Goal: Task Accomplishment & Management: Manage account settings

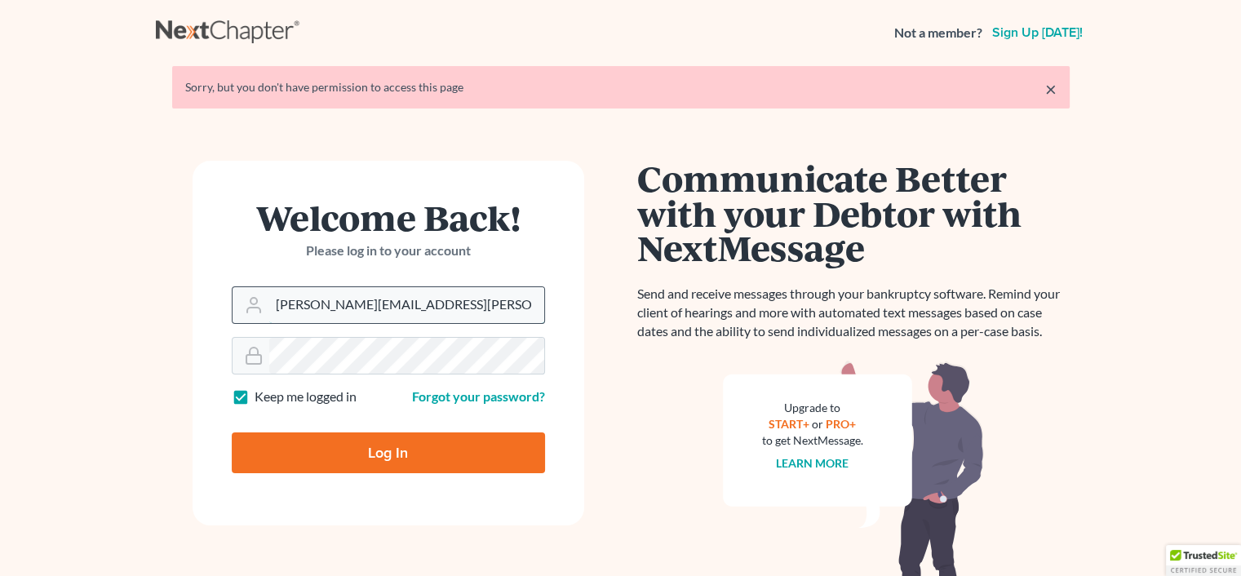
click at [428, 291] on input "[PERSON_NAME][EMAIL_ADDRESS][PERSON_NAME][DOMAIN_NAME]" at bounding box center [406, 305] width 275 height 36
type input "[PERSON_NAME][EMAIL_ADDRESS][DOMAIN_NAME]"
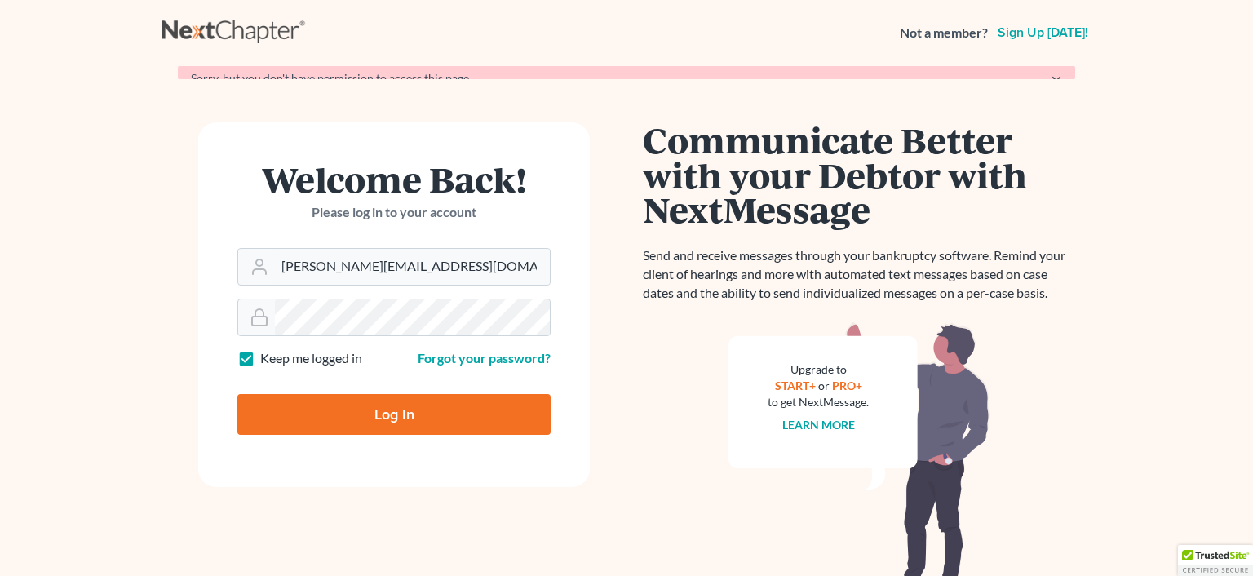
click at [355, 459] on form "Welcome Back! Please log in to your account Email Address [EMAIL_ADDRESS][DOMAI…" at bounding box center [394, 304] width 392 height 365
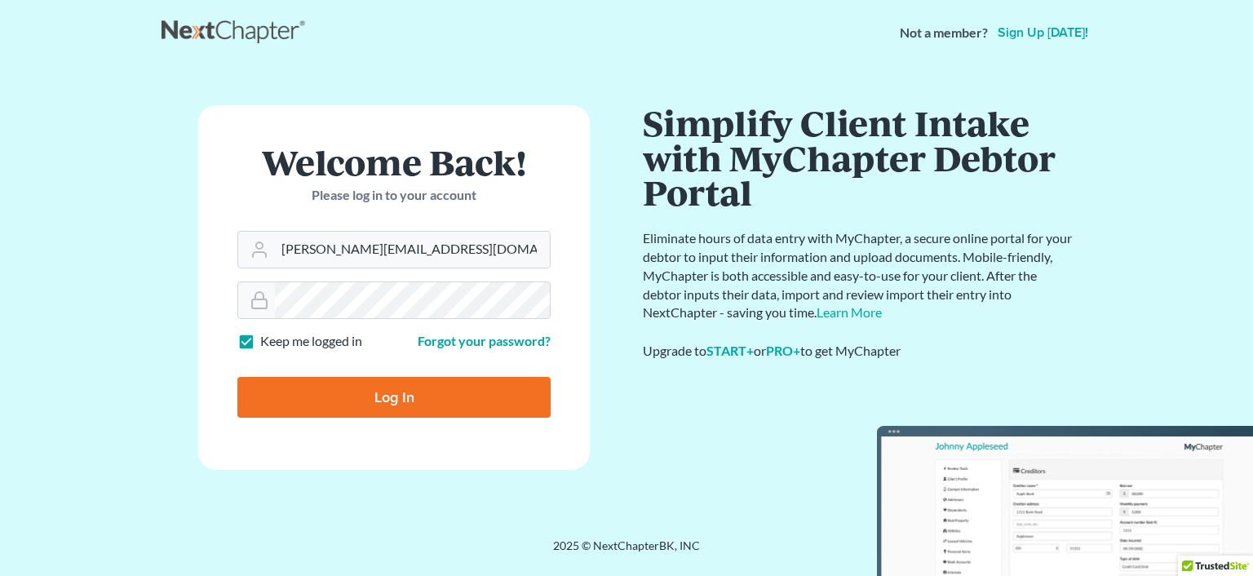
click at [386, 393] on input "Log In" at bounding box center [393, 397] width 313 height 41
type input "Thinking..."
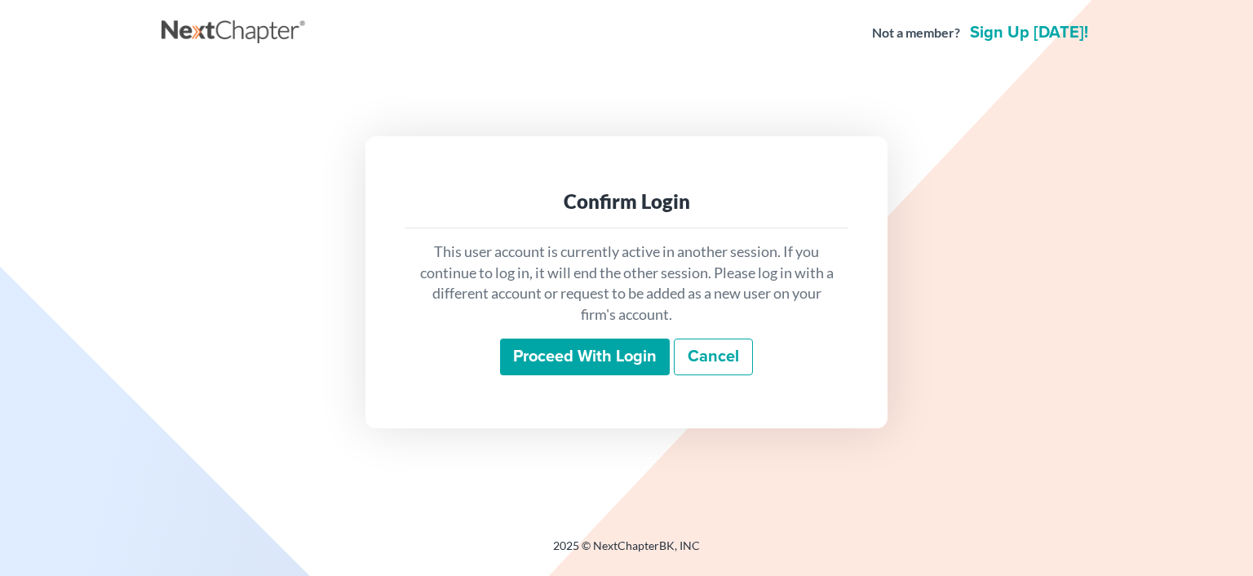
click at [561, 343] on input "Proceed with login" at bounding box center [585, 358] width 170 height 38
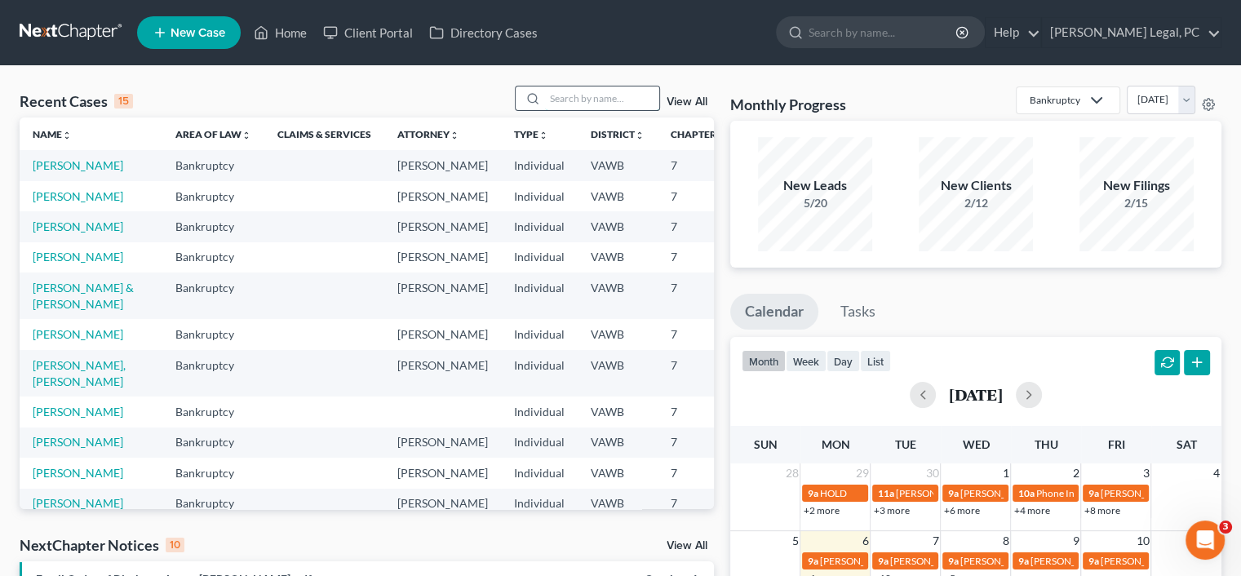
click at [611, 91] on input "search" at bounding box center [602, 99] width 114 height 24
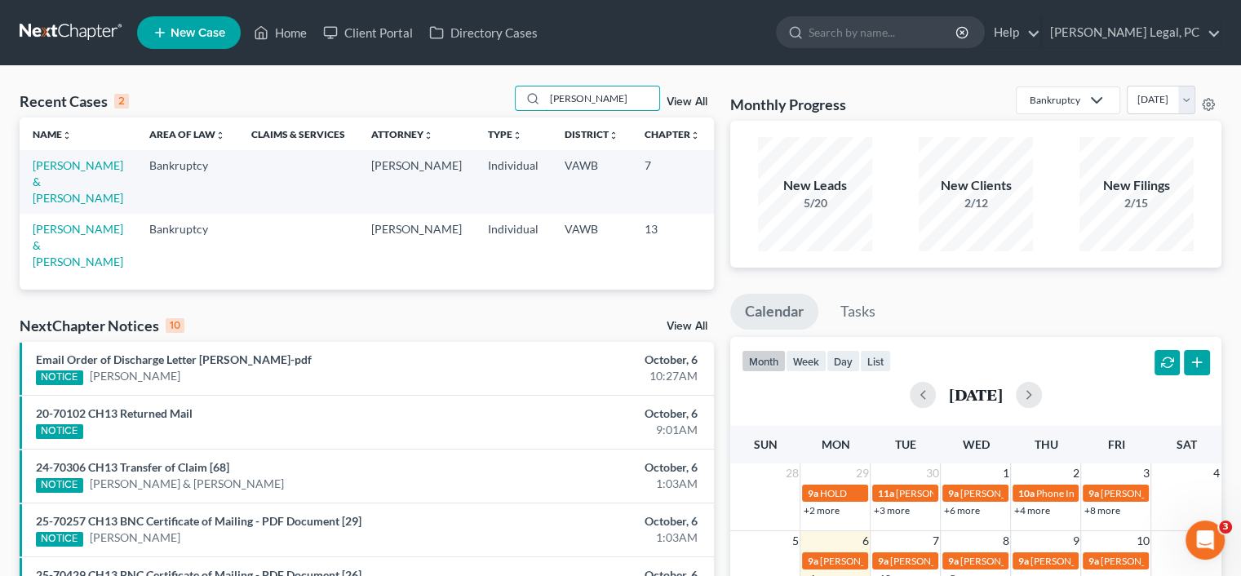
type input "pugh"
click at [71, 190] on td "[PERSON_NAME] & [PERSON_NAME]" at bounding box center [78, 181] width 117 height 63
click at [52, 165] on link "[PERSON_NAME] & [PERSON_NAME]" at bounding box center [78, 181] width 91 height 47
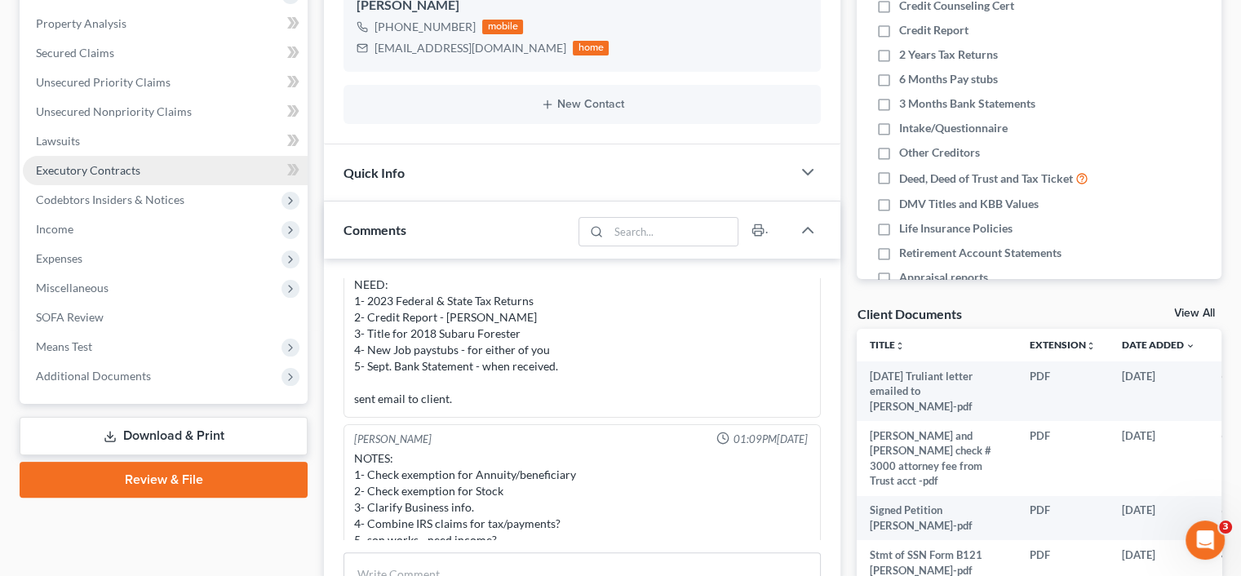
scroll to position [326, 0]
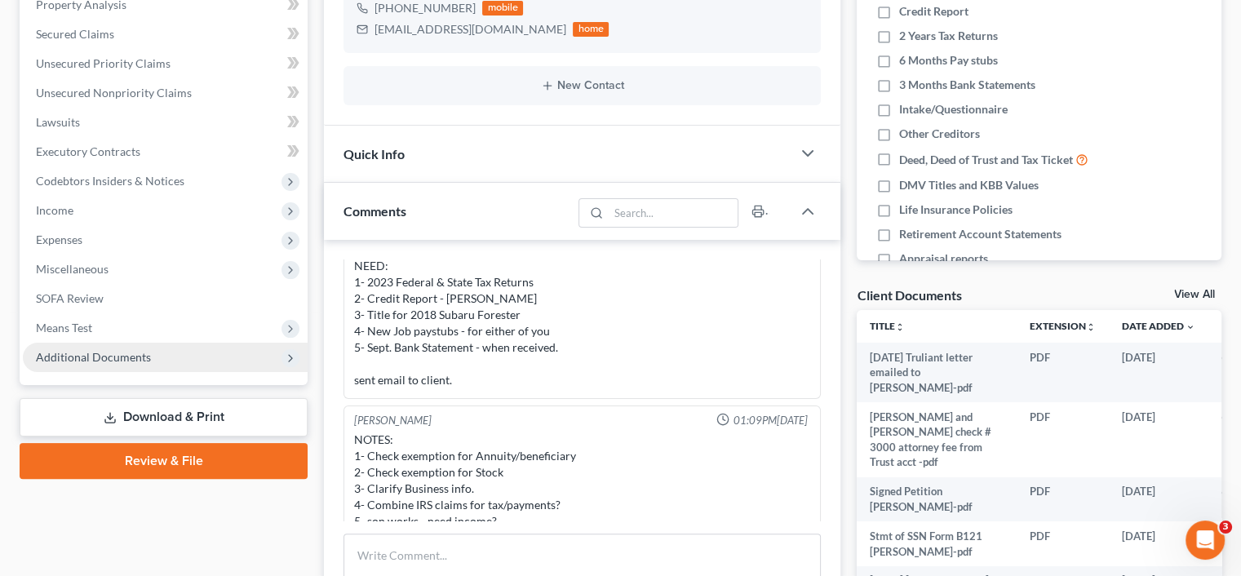
click at [120, 357] on span "Additional Documents" at bounding box center [93, 357] width 115 height 14
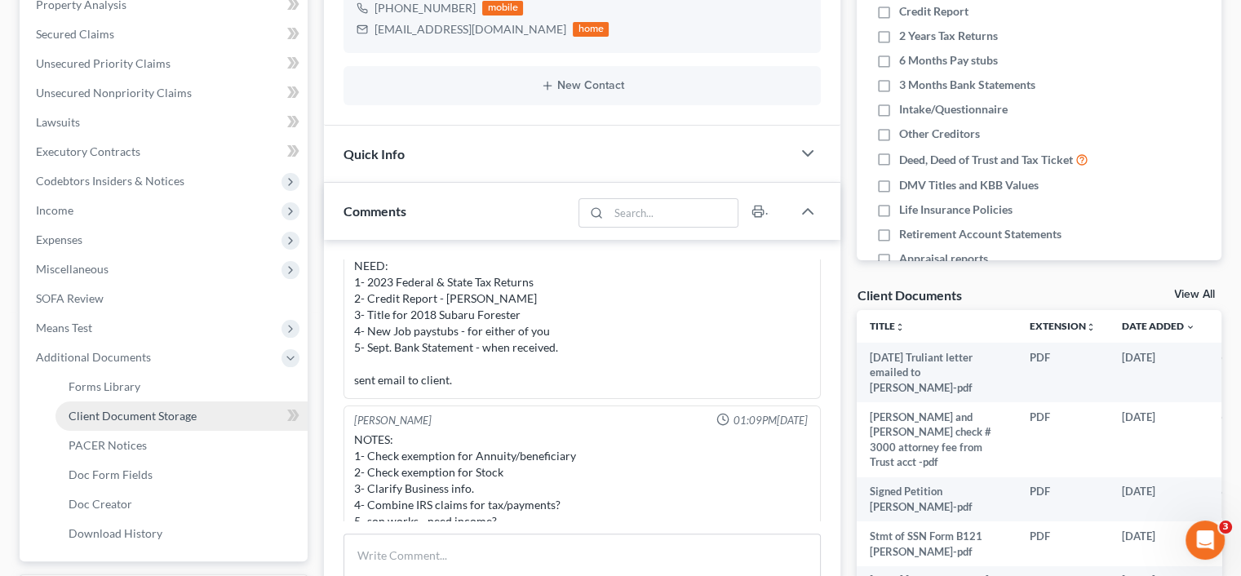
click at [132, 406] on link "Client Document Storage" at bounding box center [181, 416] width 252 height 29
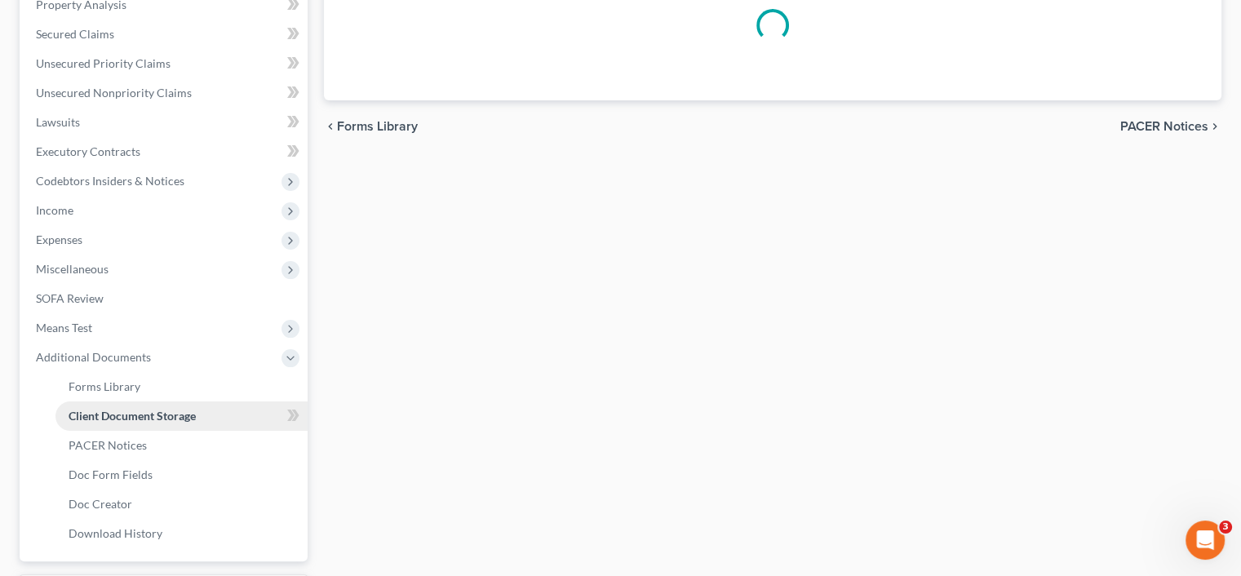
scroll to position [229, 0]
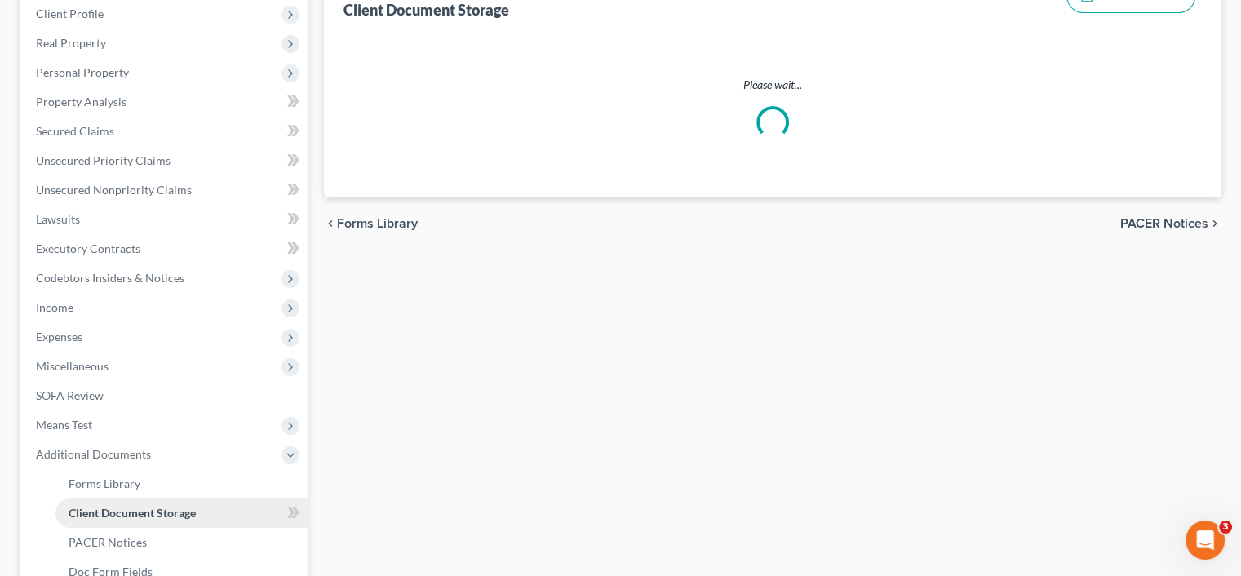
select select "0"
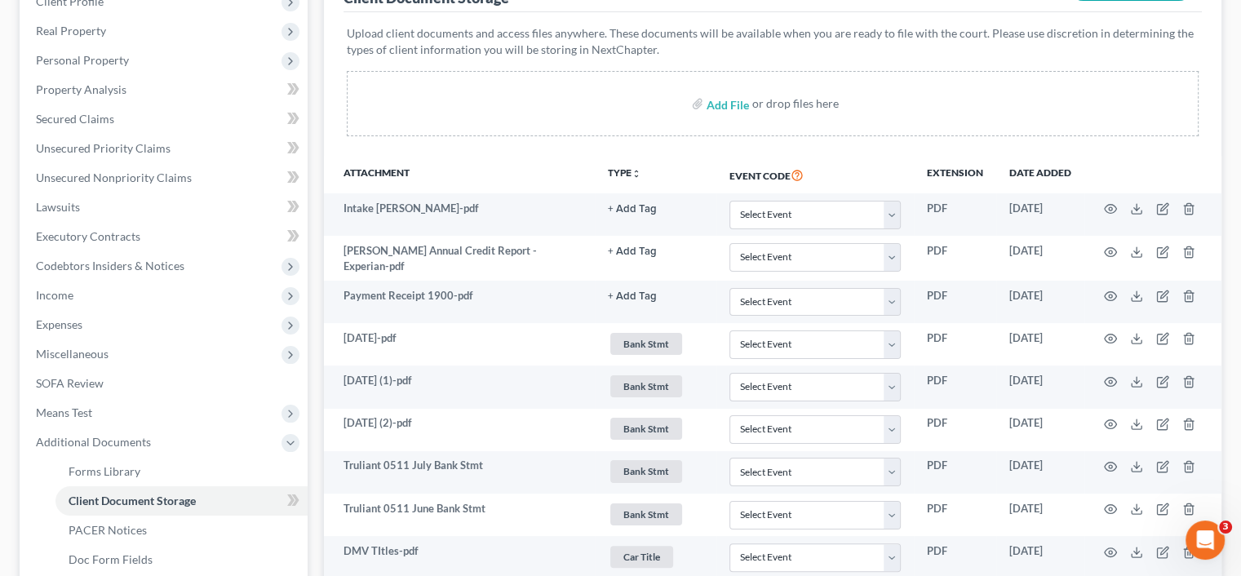
scroll to position [326, 0]
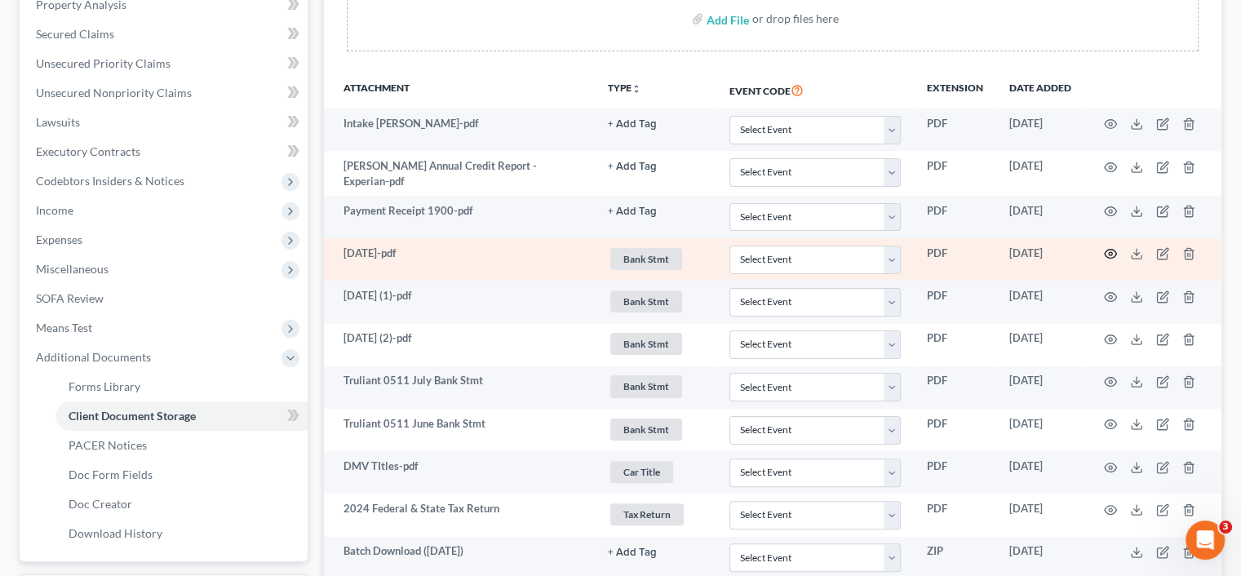
click at [1108, 248] on icon "button" at bounding box center [1110, 253] width 13 height 13
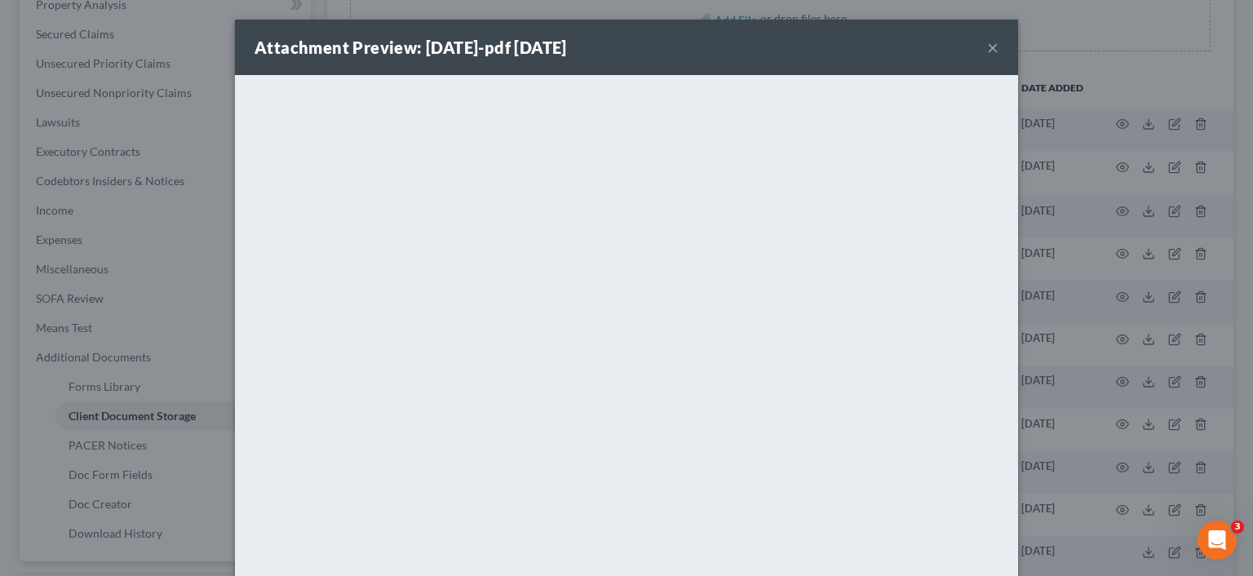
click at [988, 49] on button "×" at bounding box center [992, 48] width 11 height 20
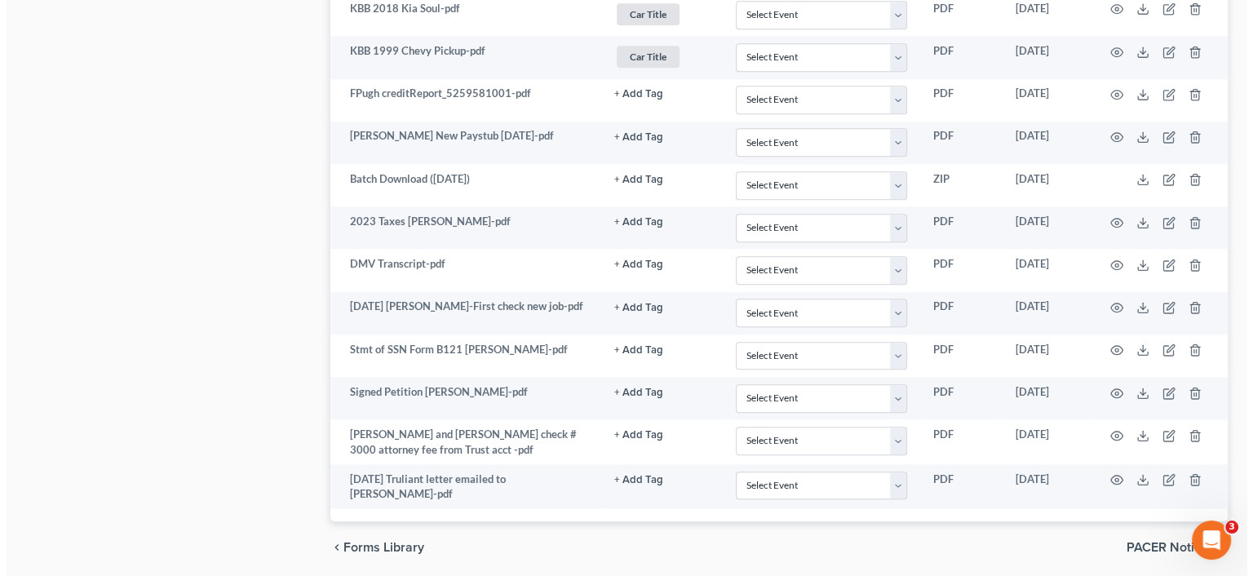
scroll to position [1714, 0]
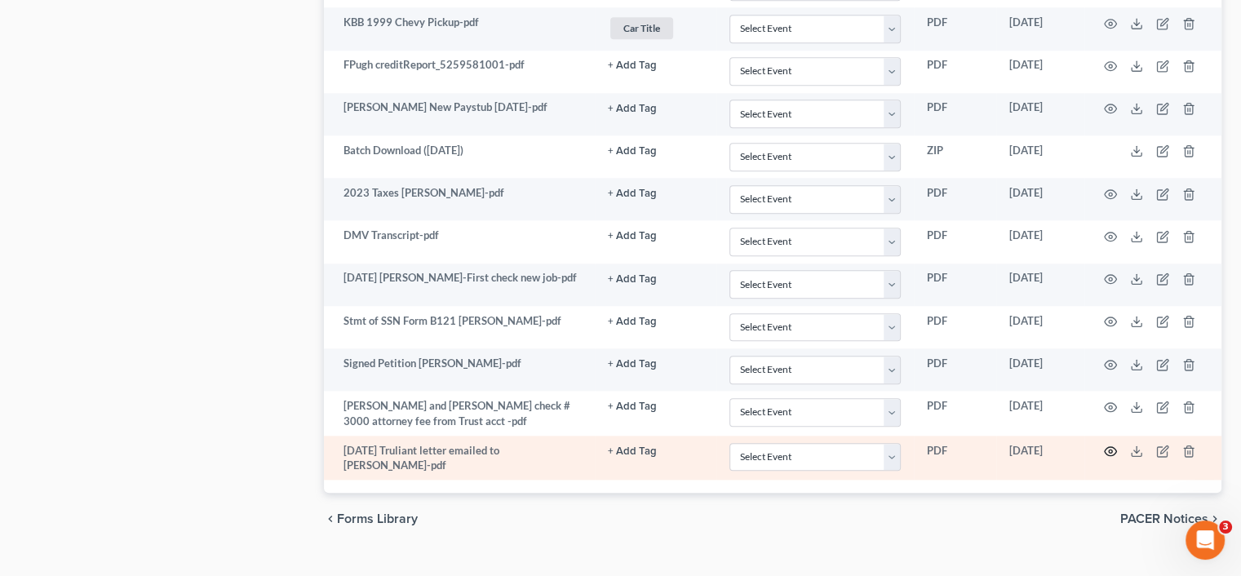
click at [1116, 447] on icon "button" at bounding box center [1111, 451] width 12 height 9
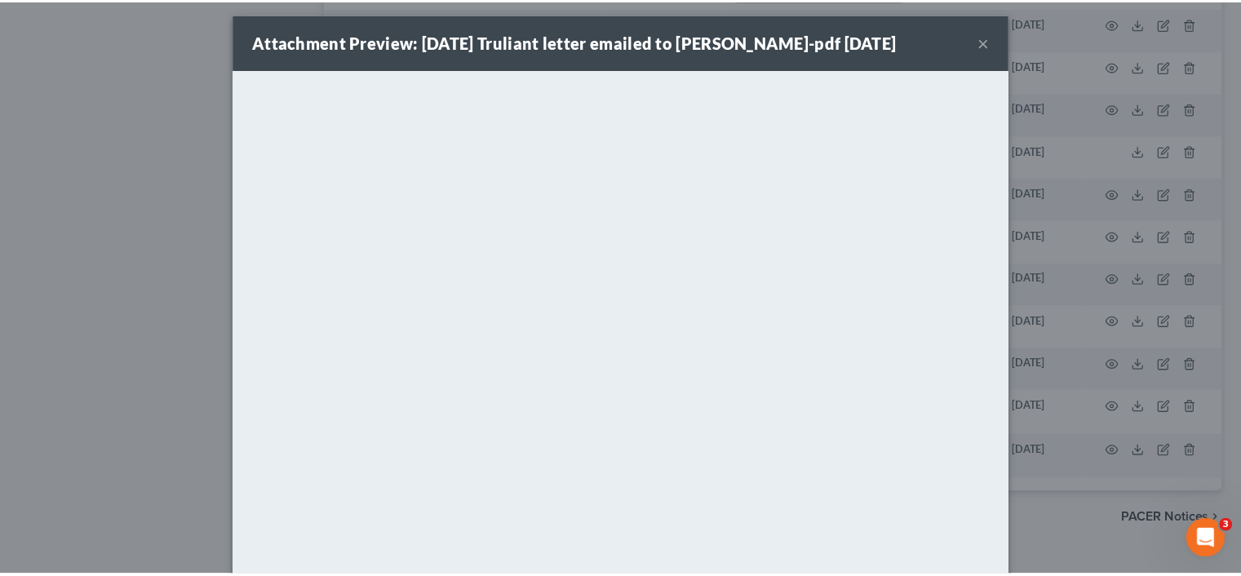
scroll to position [0, 0]
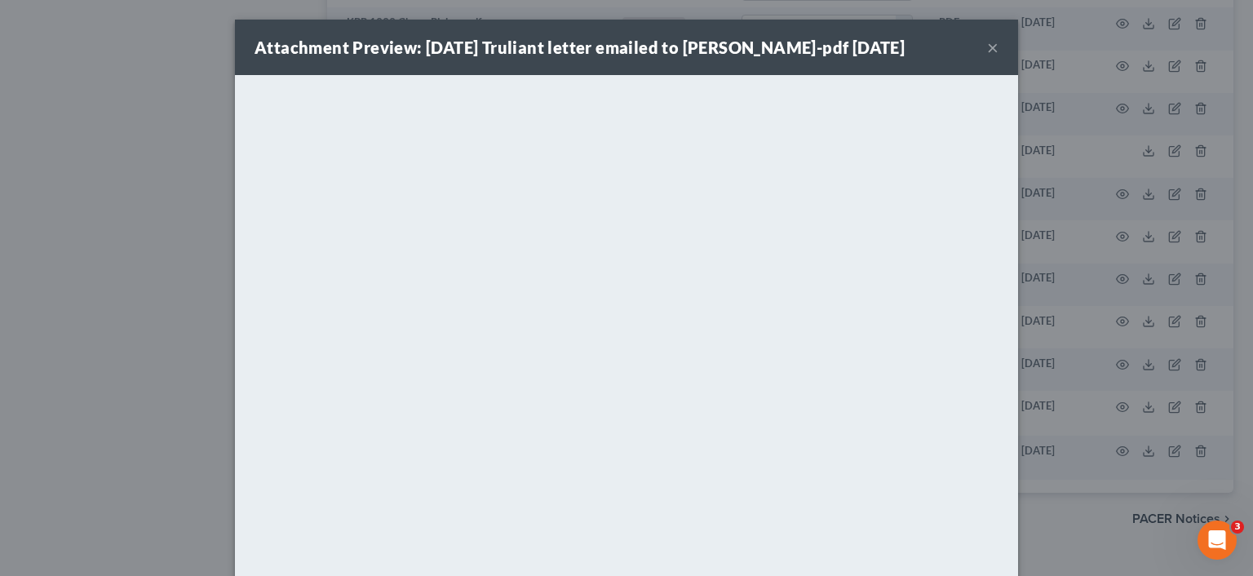
click at [996, 48] on div "Attachment Preview: 9-19-25 Truliant letter emailed to Pugh-pdf 09/29/2025 ×" at bounding box center [626, 47] width 783 height 55
click at [989, 46] on button "×" at bounding box center [992, 48] width 11 height 20
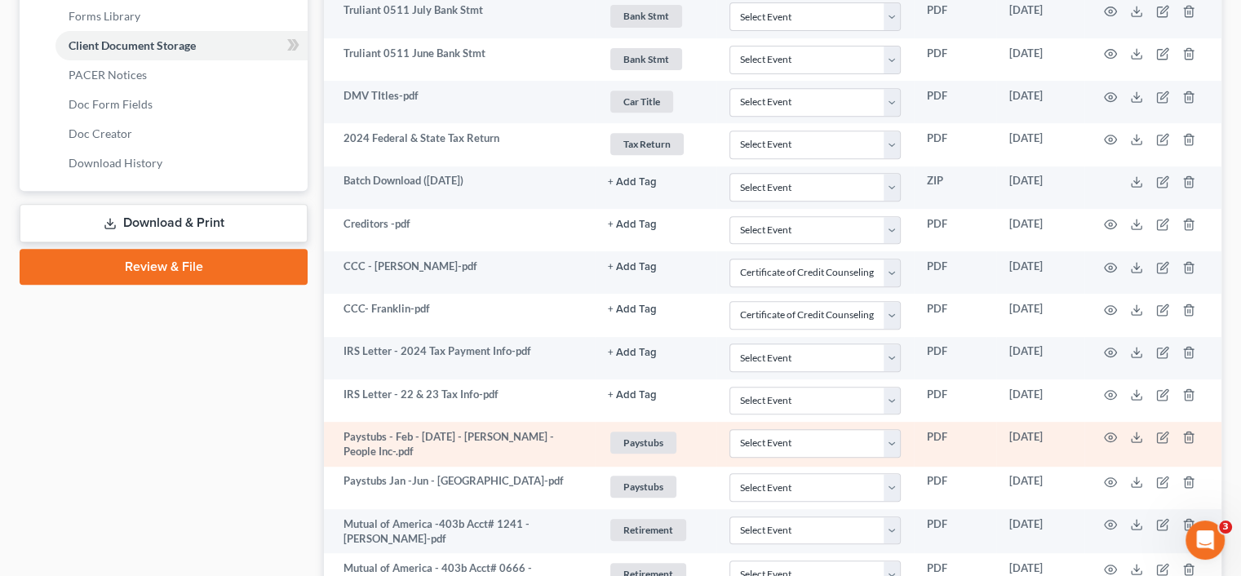
scroll to position [669, 0]
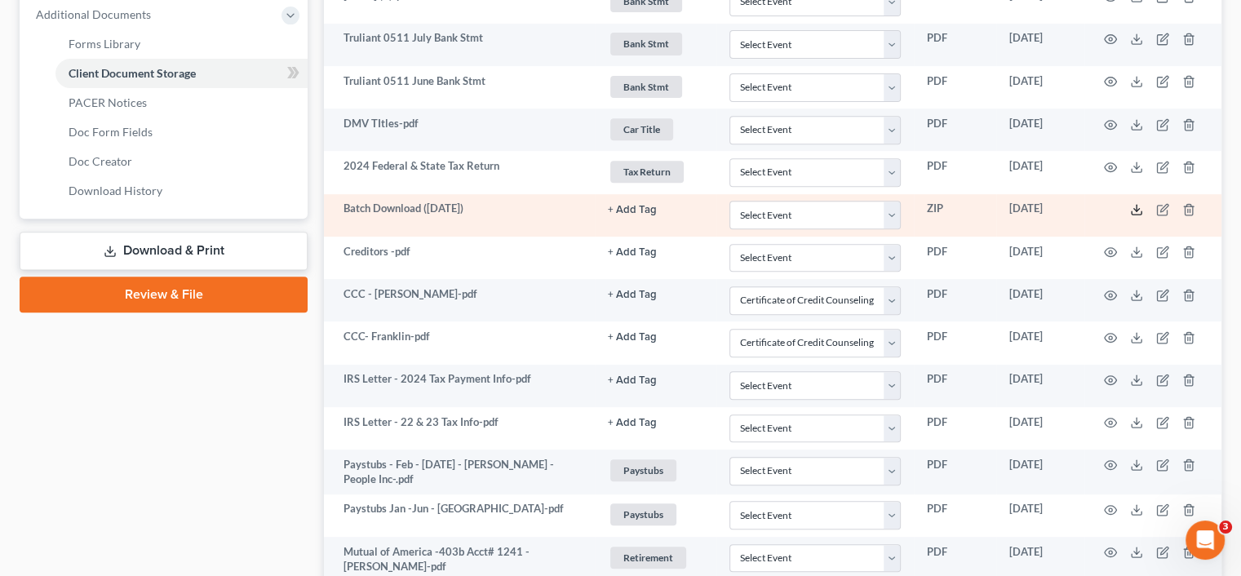
click at [1139, 206] on icon at bounding box center [1136, 209] width 13 height 13
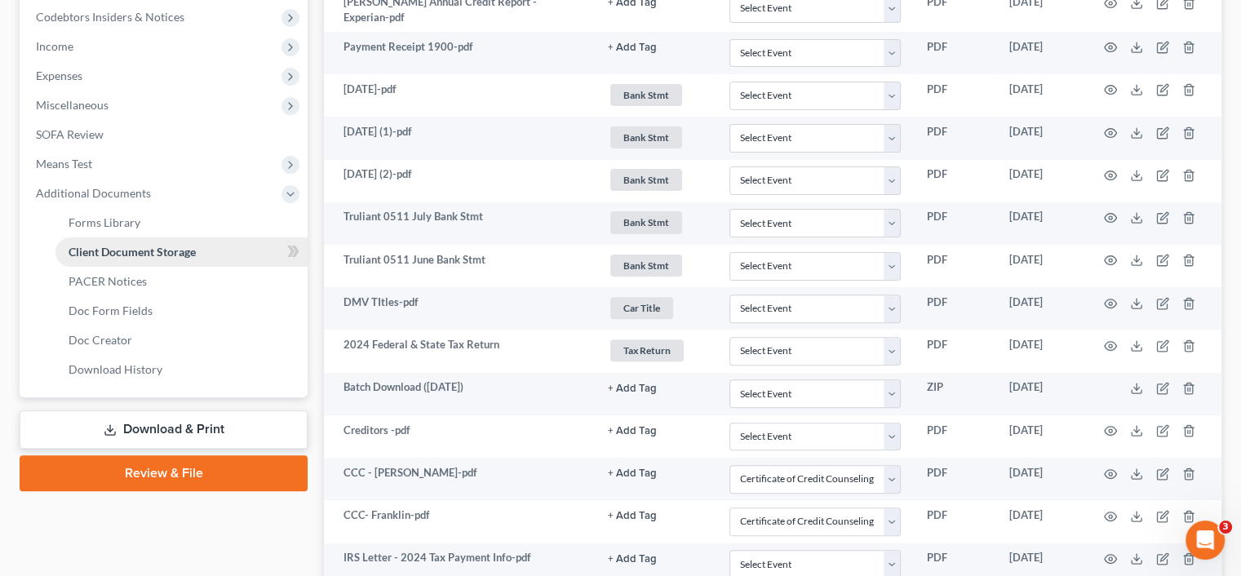
scroll to position [486, 0]
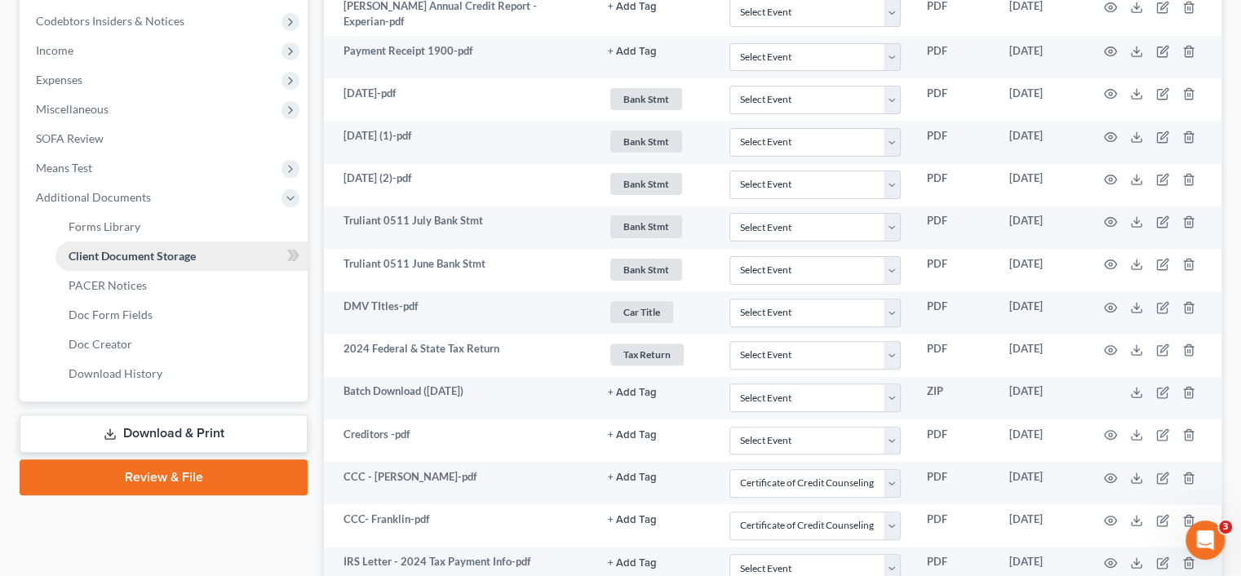
click at [119, 255] on span "Client Document Storage" at bounding box center [132, 256] width 127 height 14
click at [113, 285] on span "PACER Notices" at bounding box center [108, 285] width 78 height 14
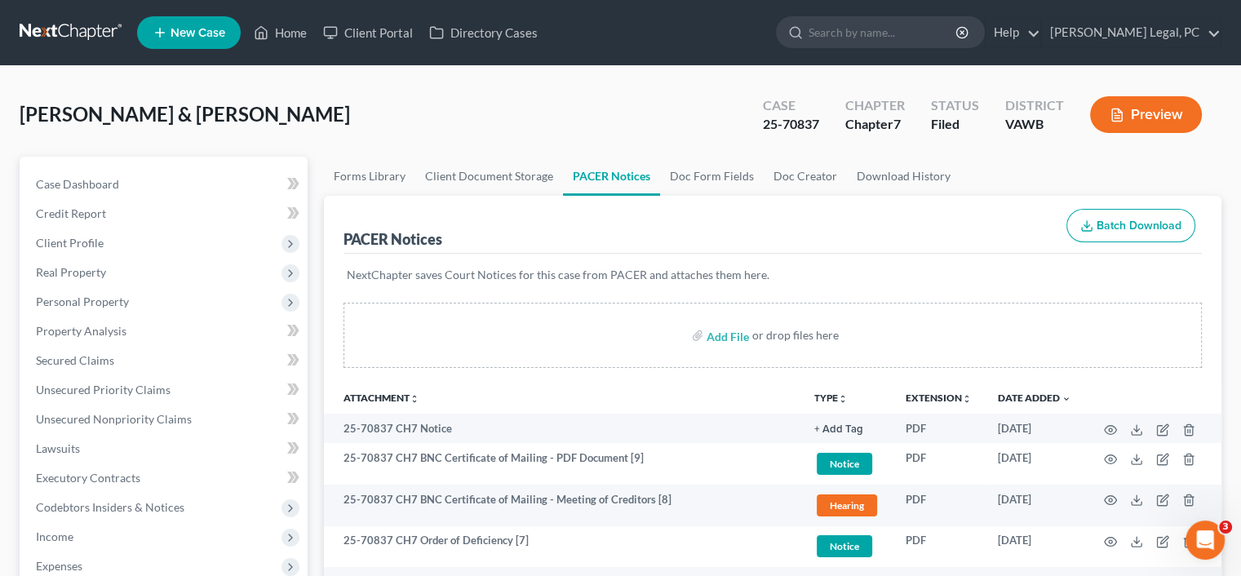
scroll to position [326, 0]
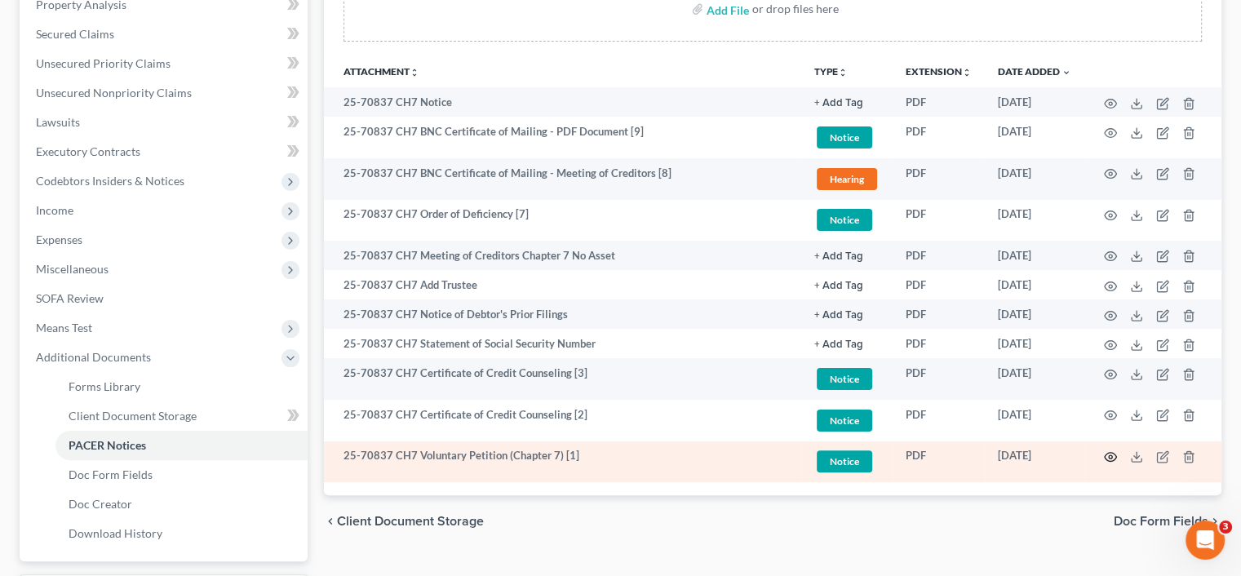
click at [1116, 461] on icon "button" at bounding box center [1110, 456] width 13 height 13
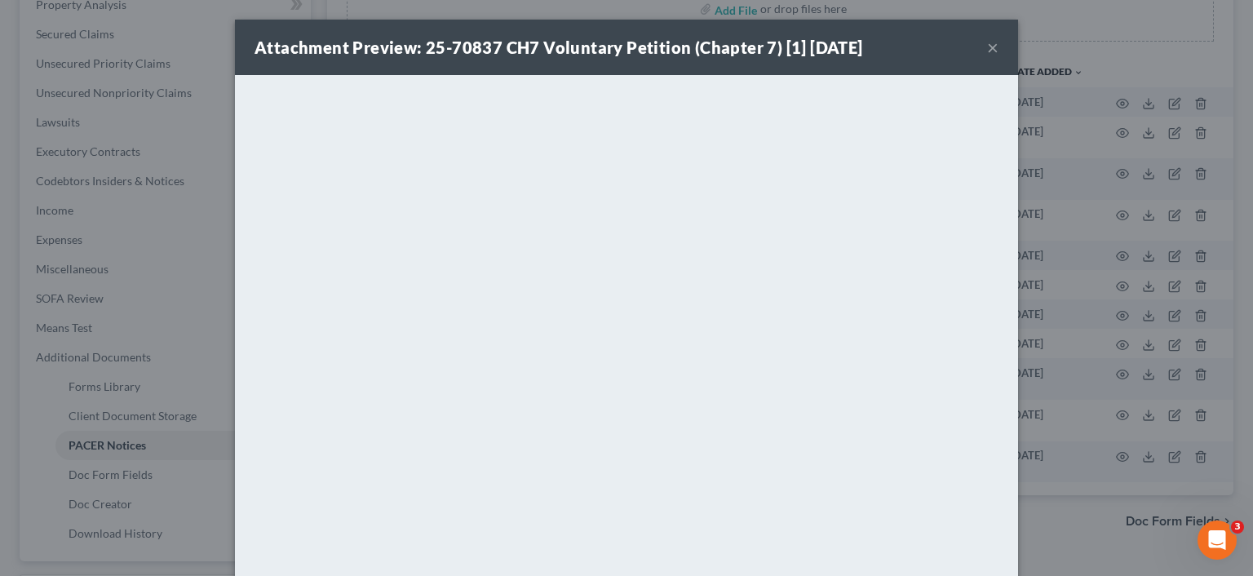
drag, startPoint x: 983, startPoint y: 38, endPoint x: 986, endPoint y: 48, distance: 10.3
click at [987, 48] on button "×" at bounding box center [992, 48] width 11 height 20
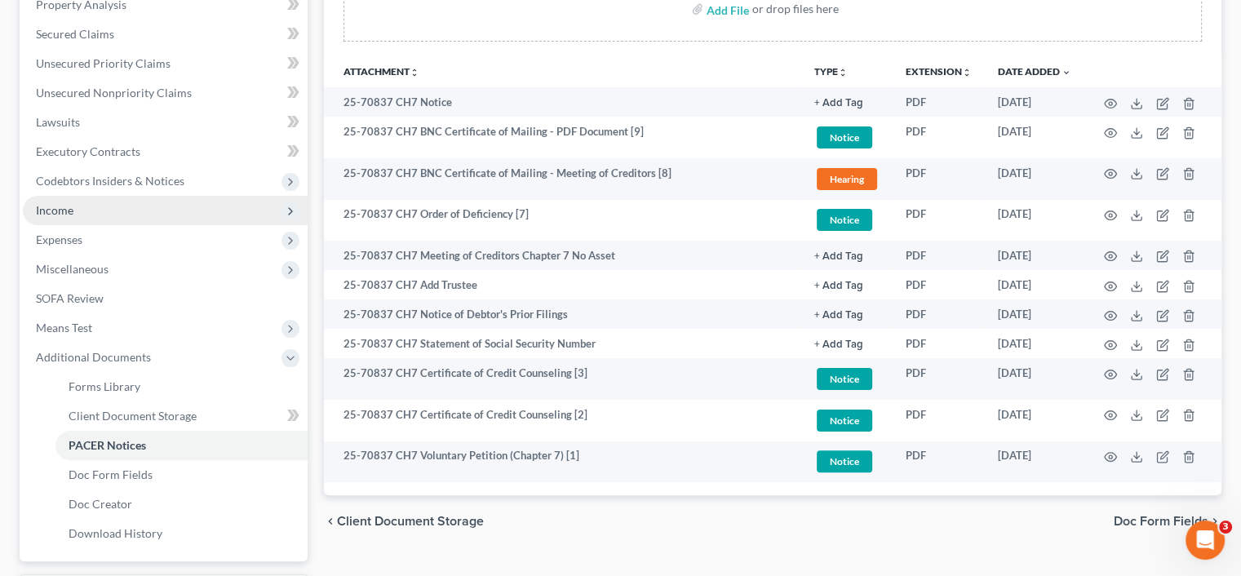
click at [46, 211] on span "Income" at bounding box center [55, 210] width 38 height 14
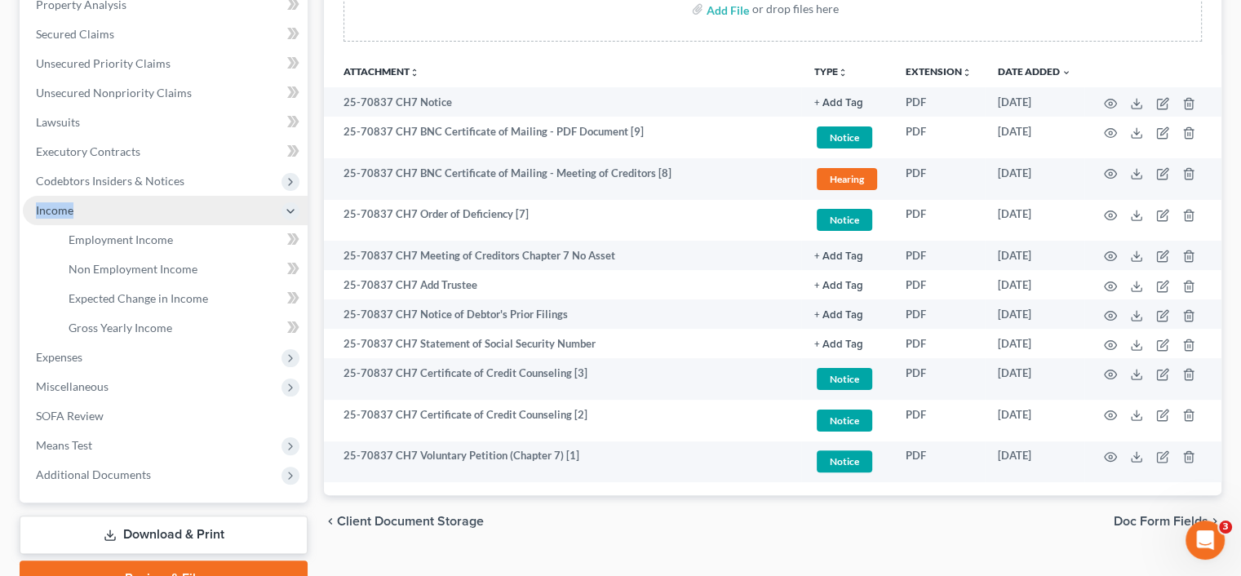
click at [46, 211] on span "Income" at bounding box center [55, 210] width 38 height 14
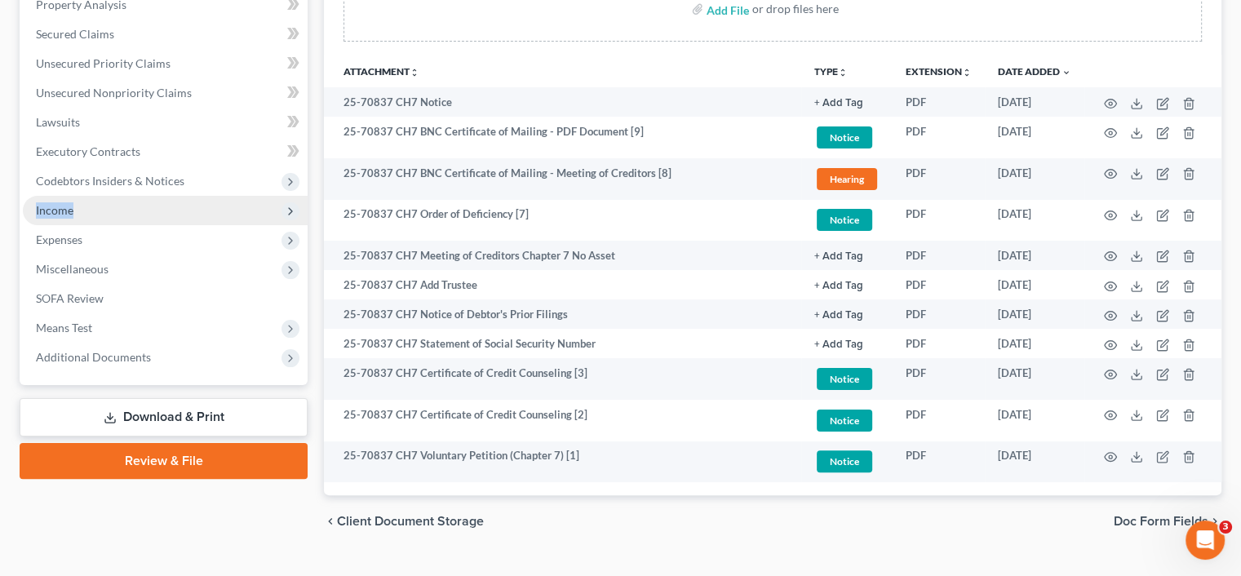
click at [46, 211] on span "Income" at bounding box center [55, 210] width 38 height 14
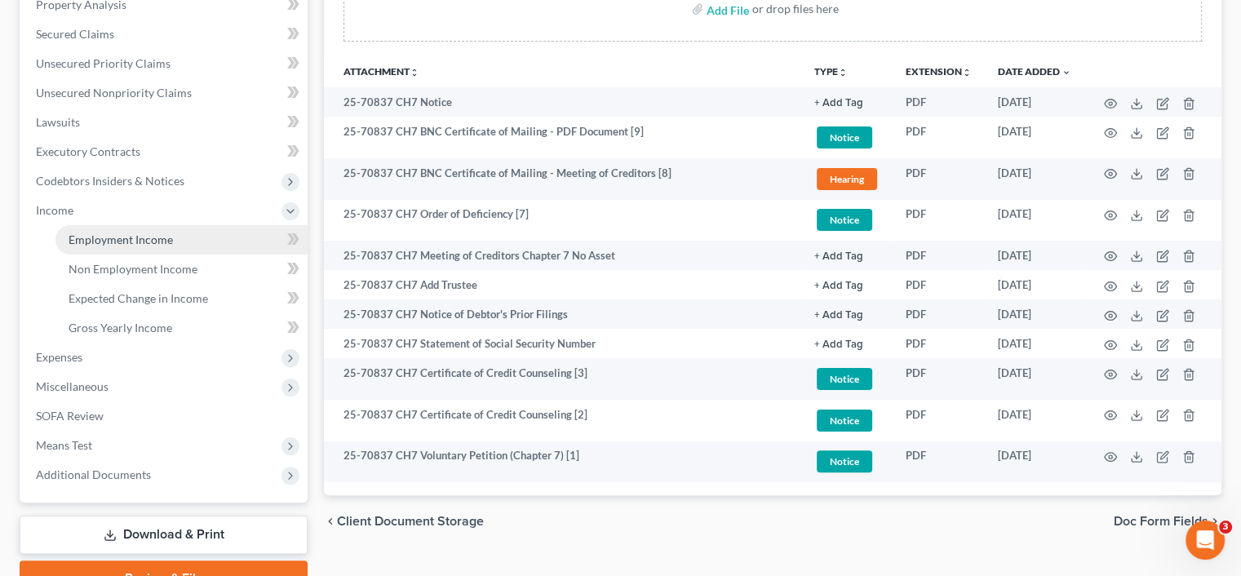
click at [81, 237] on span "Employment Income" at bounding box center [121, 240] width 104 height 14
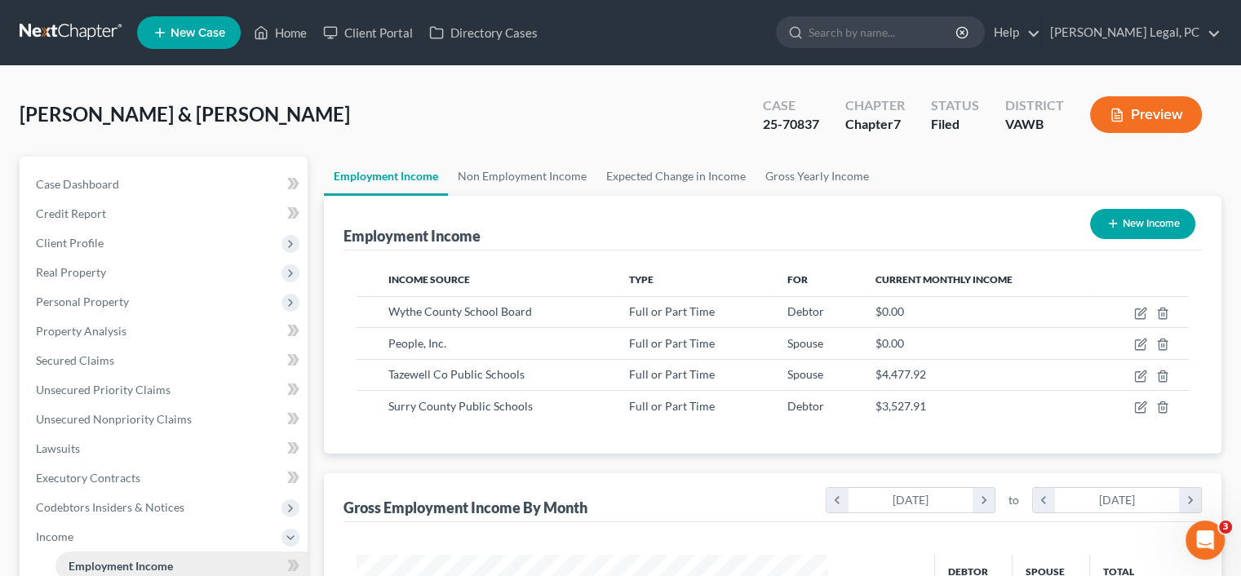
scroll to position [291, 504]
click at [95, 299] on span "Personal Property" at bounding box center [82, 302] width 93 height 14
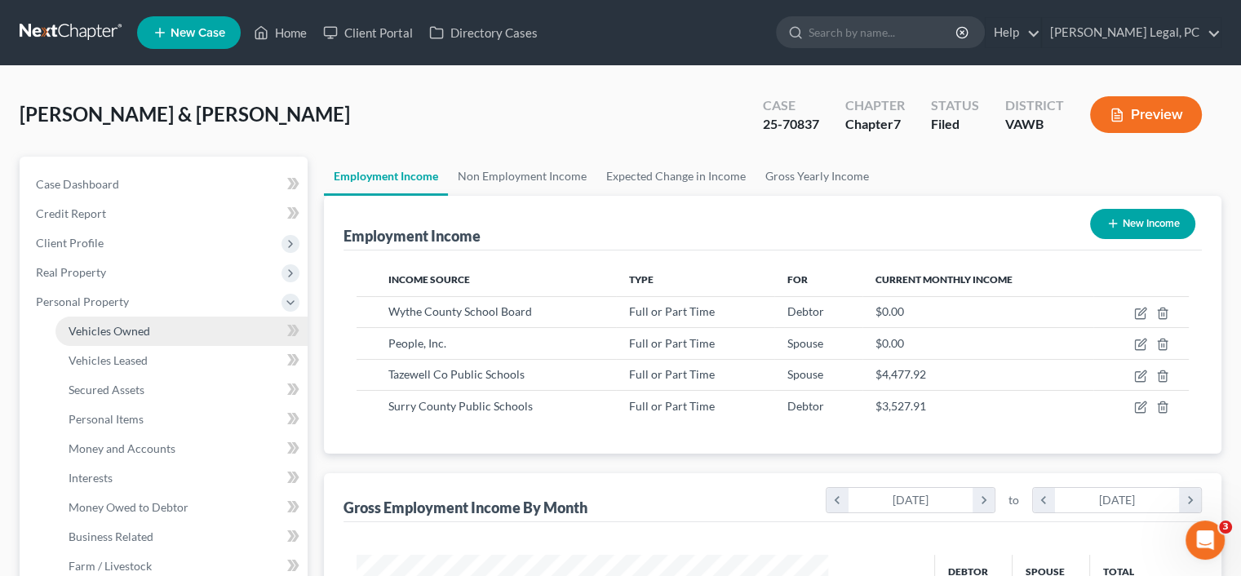
click at [109, 326] on span "Vehicles Owned" at bounding box center [110, 331] width 82 height 14
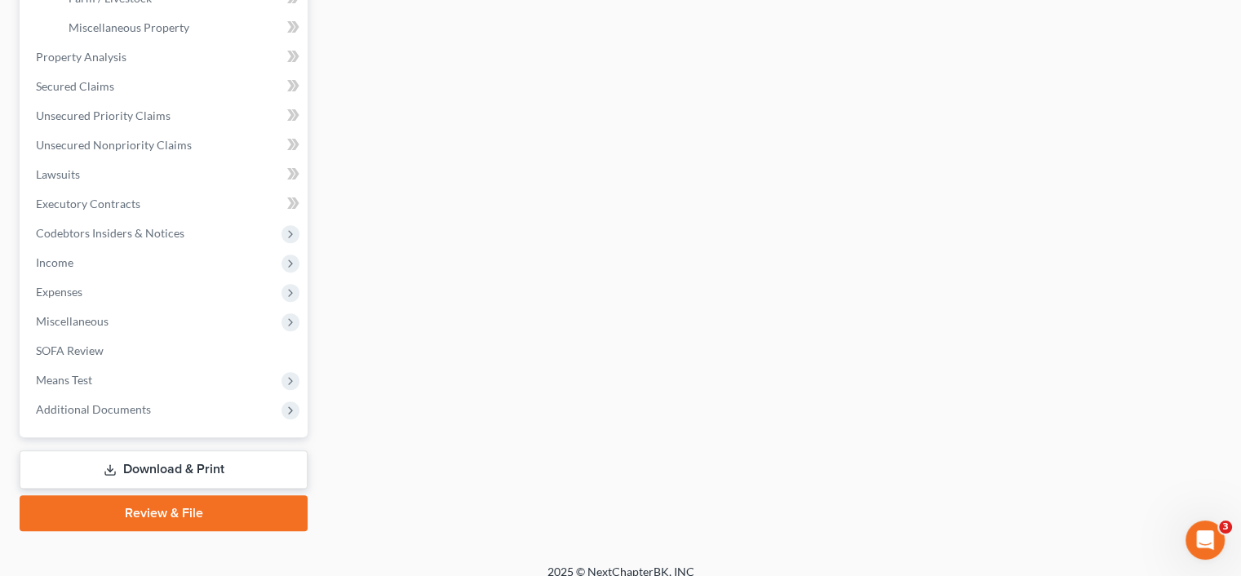
scroll to position [571, 0]
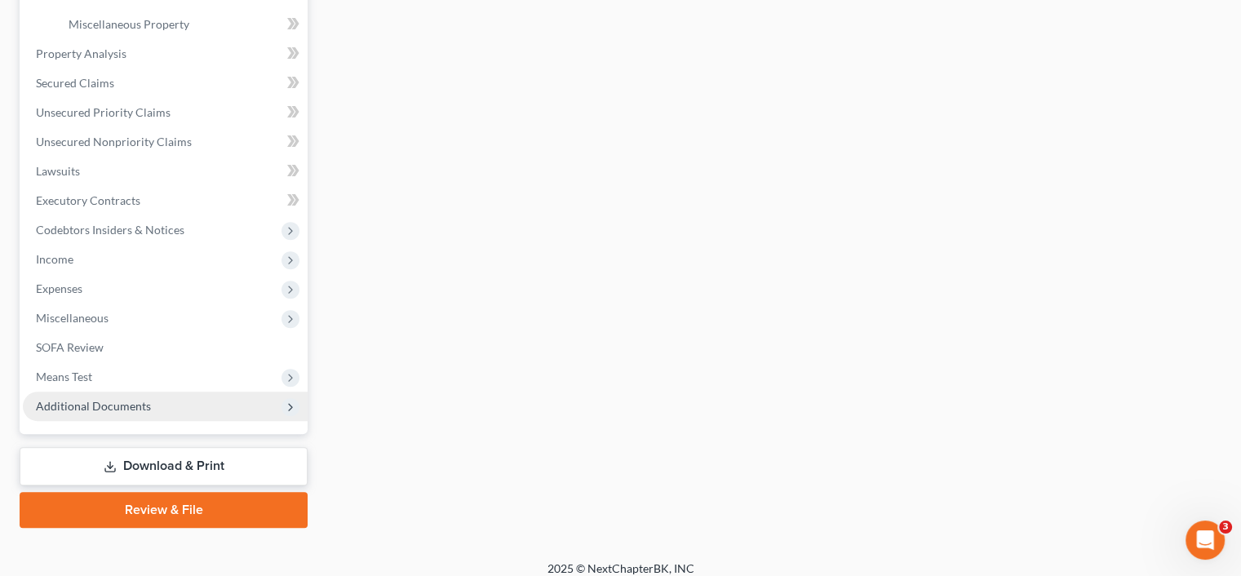
click at [105, 402] on span "Additional Documents" at bounding box center [93, 406] width 115 height 14
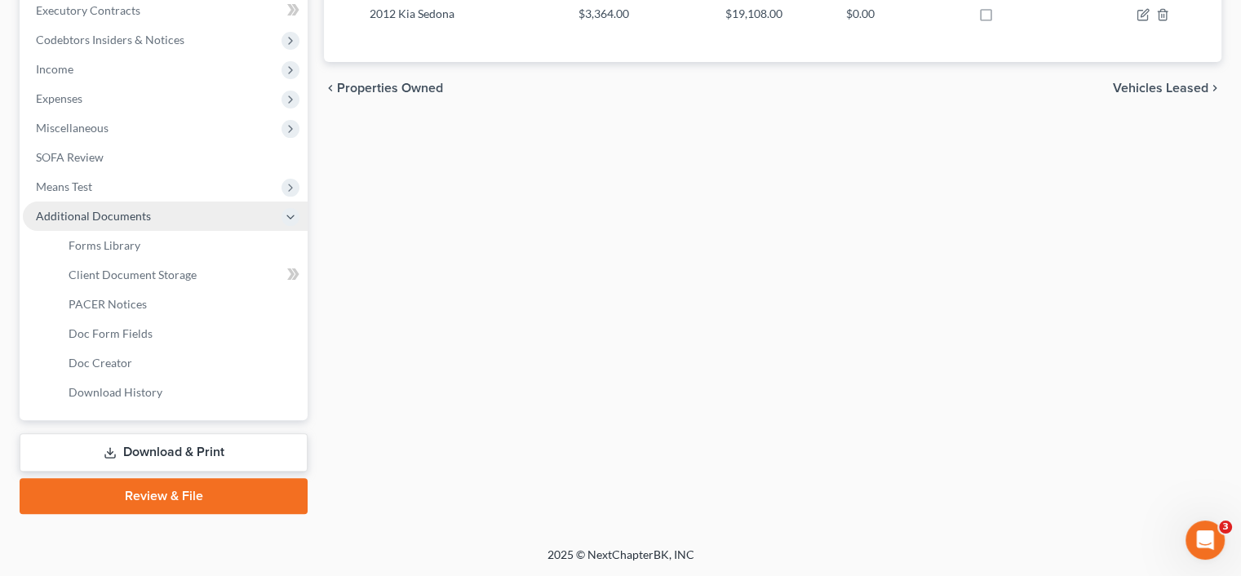
scroll to position [467, 0]
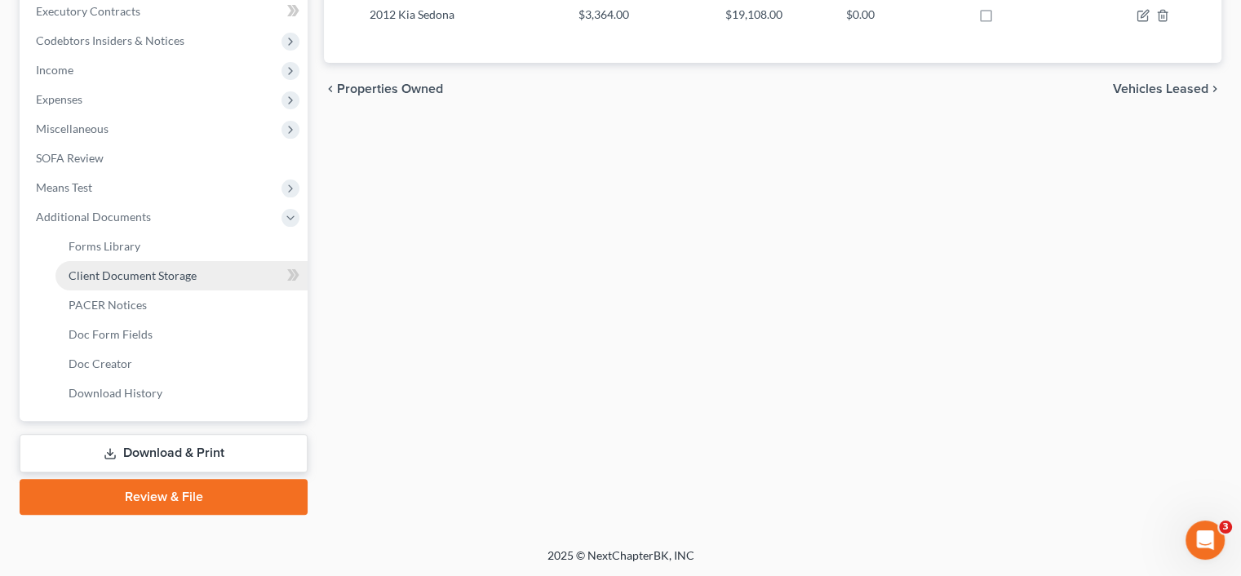
click at [109, 275] on span "Client Document Storage" at bounding box center [133, 275] width 128 height 14
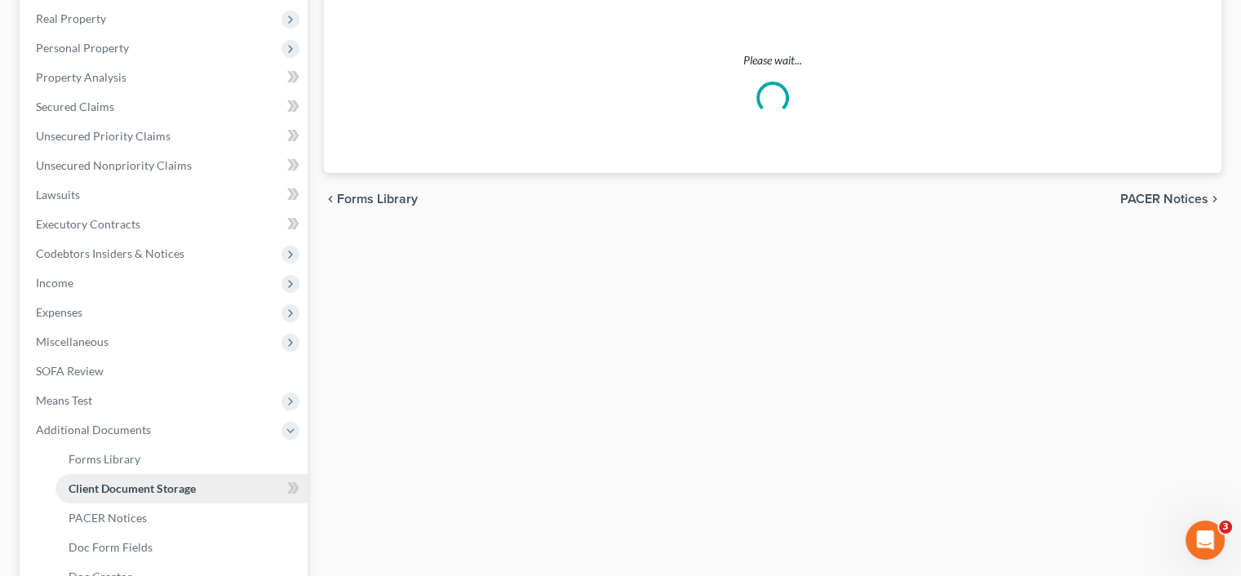
scroll to position [55, 0]
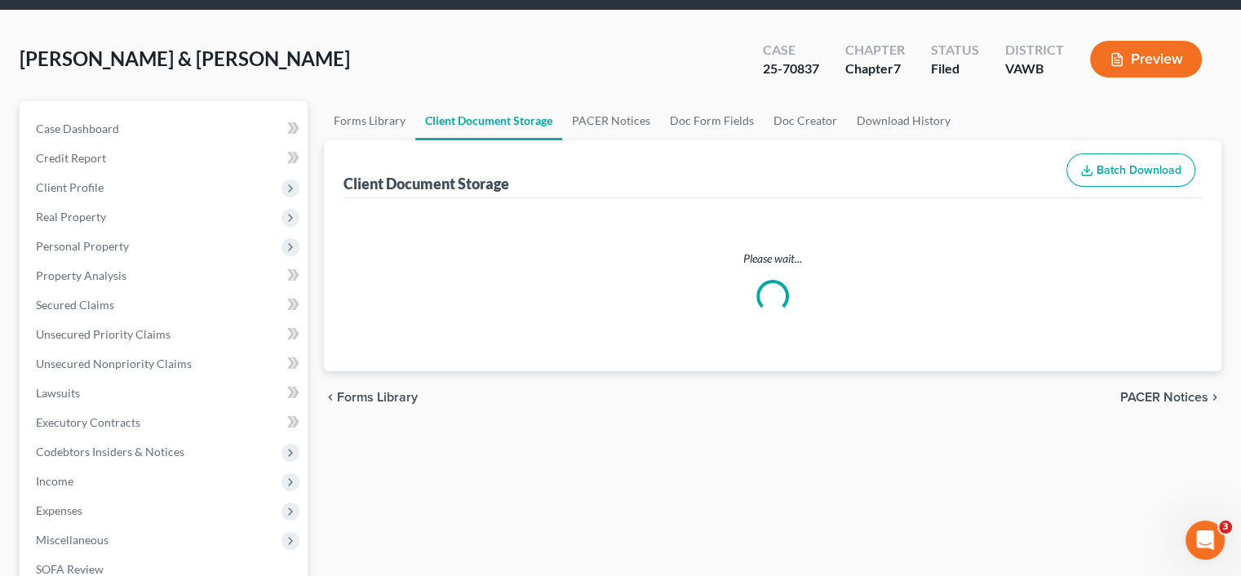
select select "0"
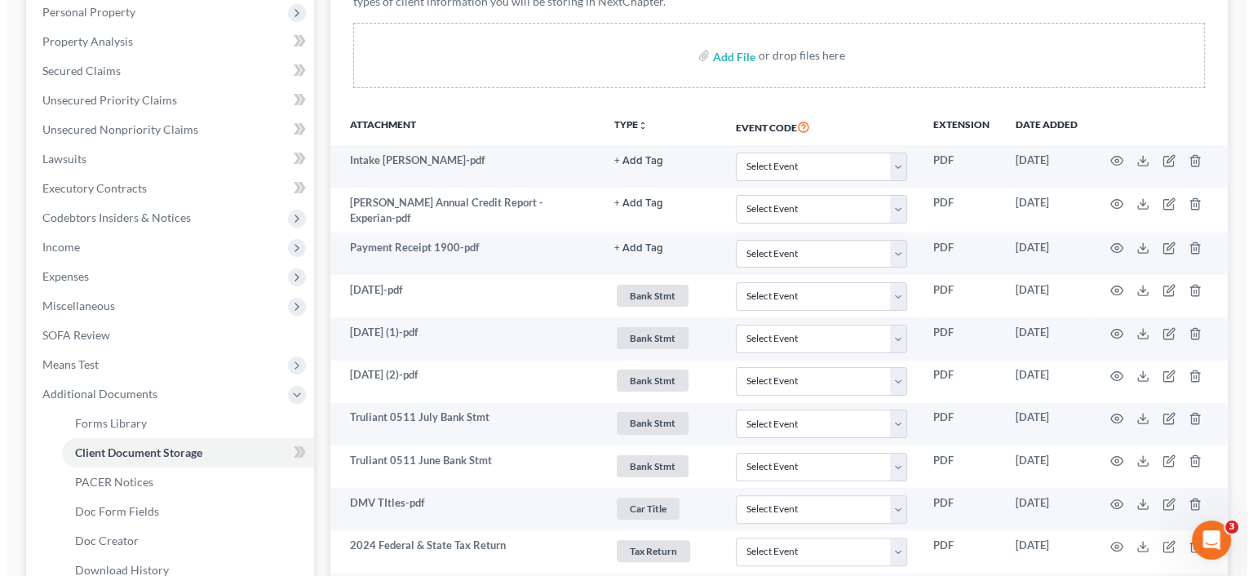
scroll to position [326, 0]
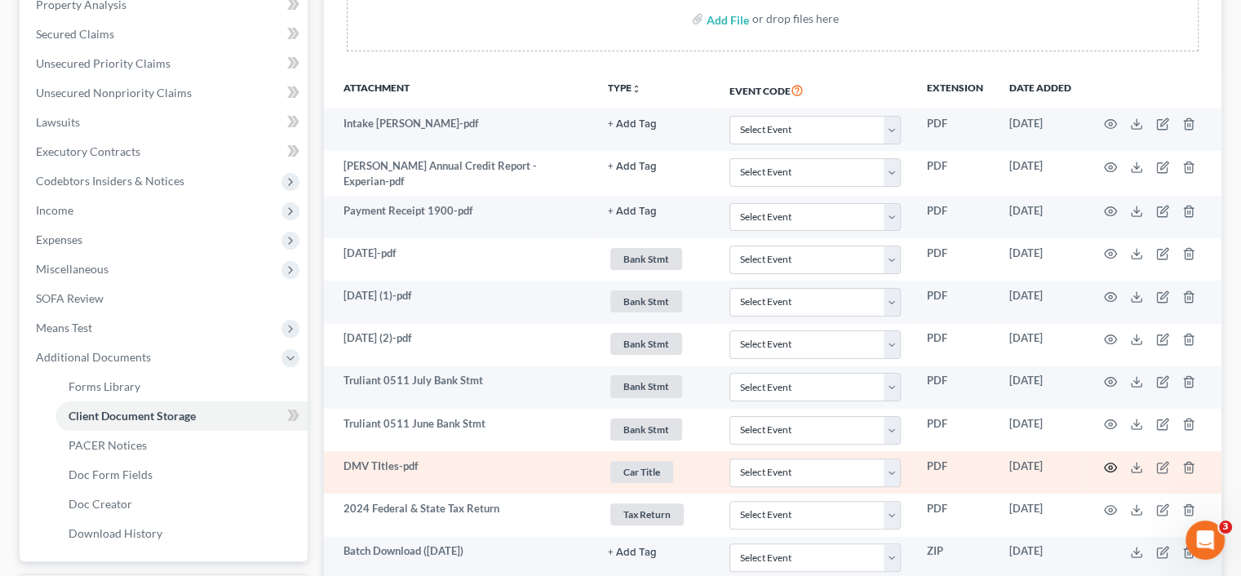
click at [1113, 467] on icon "button" at bounding box center [1110, 467] width 13 height 13
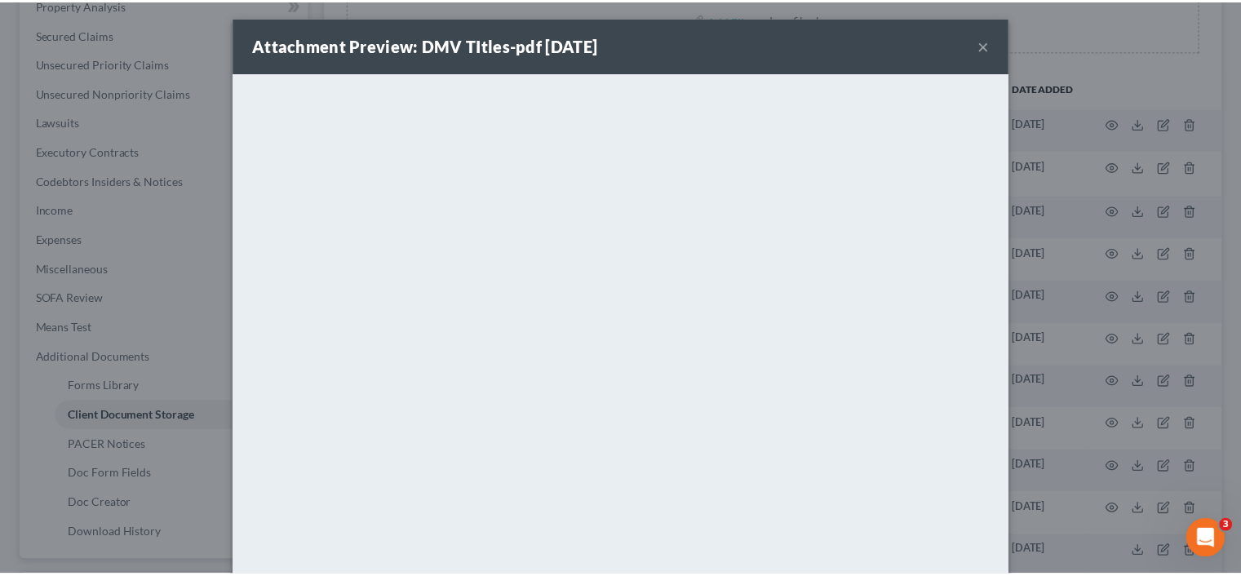
scroll to position [0, 0]
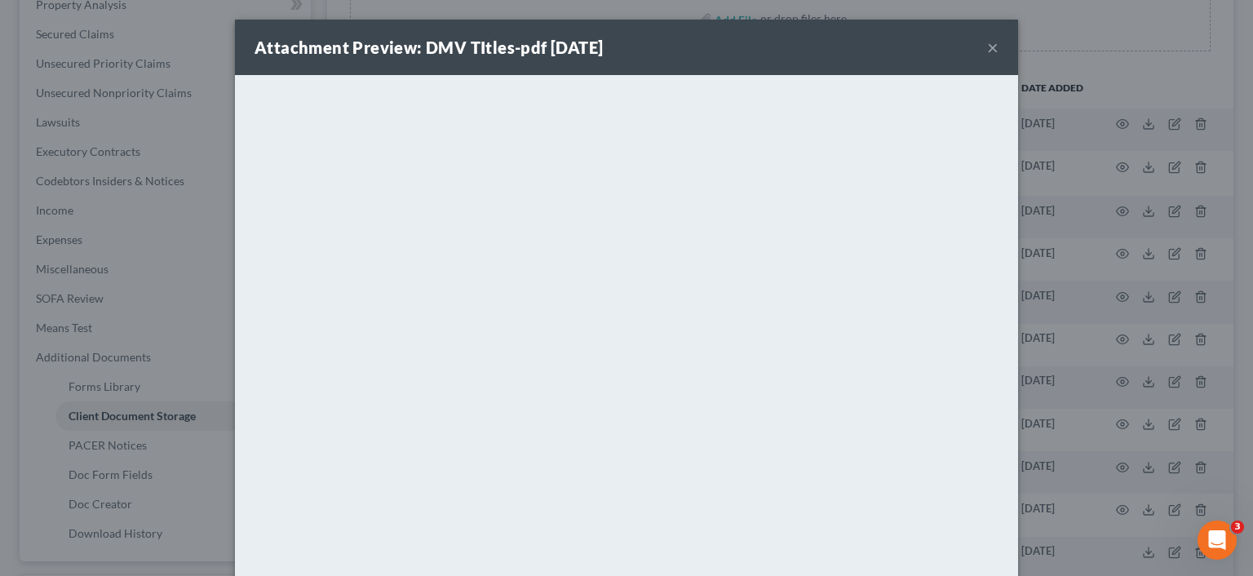
click at [987, 48] on button "×" at bounding box center [992, 48] width 11 height 20
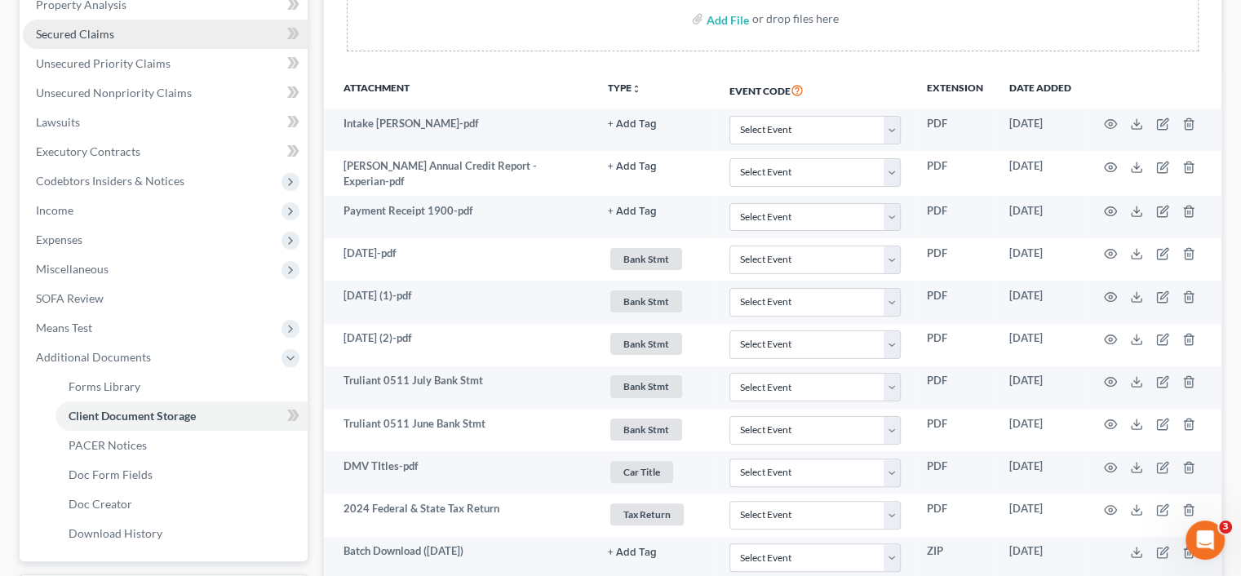
click at [99, 25] on link "Secured Claims" at bounding box center [165, 34] width 285 height 29
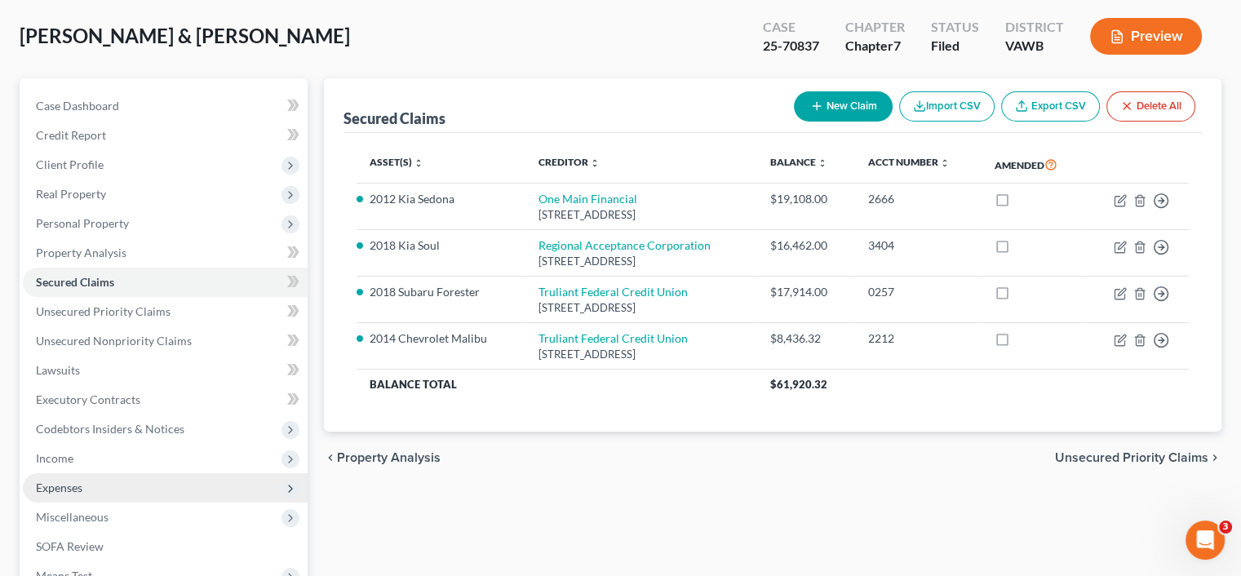
scroll to position [245, 0]
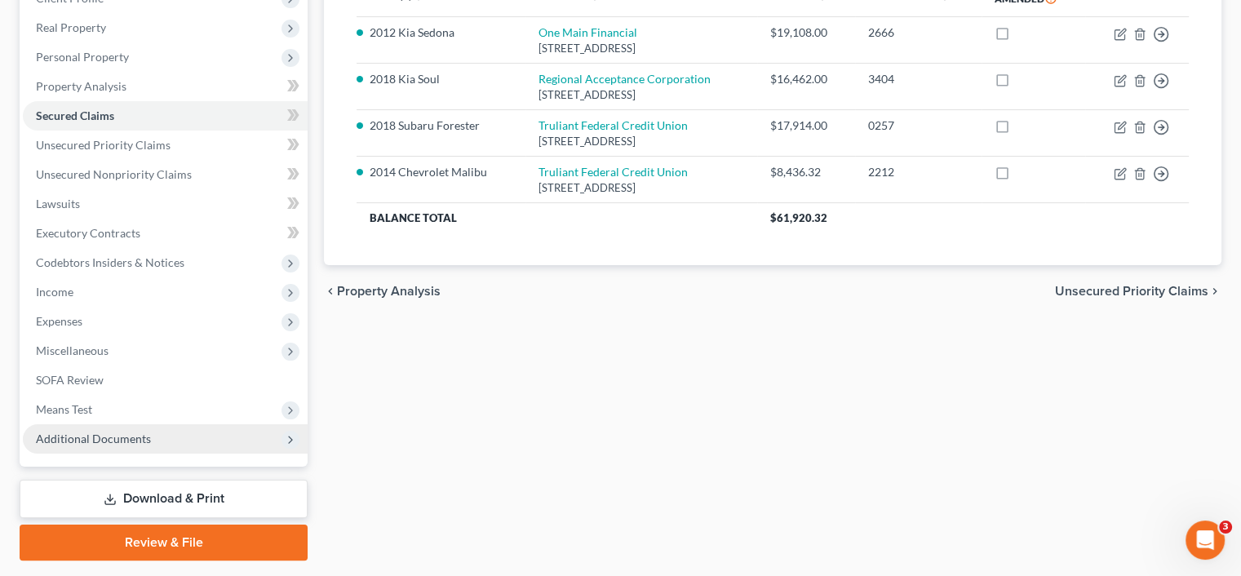
click at [126, 433] on span "Additional Documents" at bounding box center [93, 439] width 115 height 14
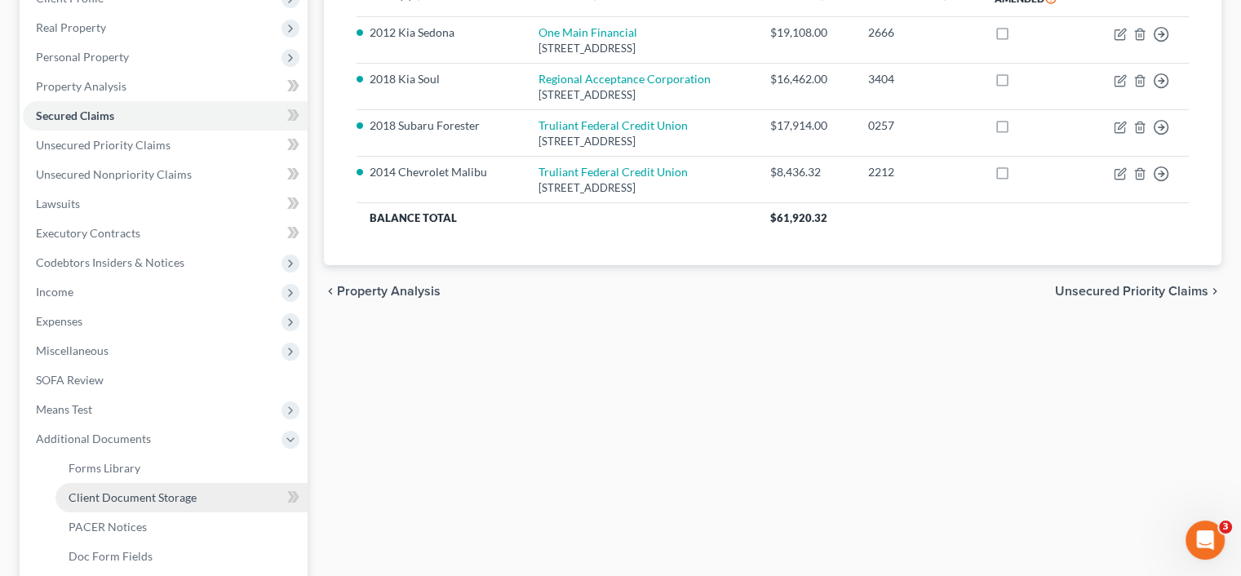
click at [110, 500] on span "Client Document Storage" at bounding box center [133, 497] width 128 height 14
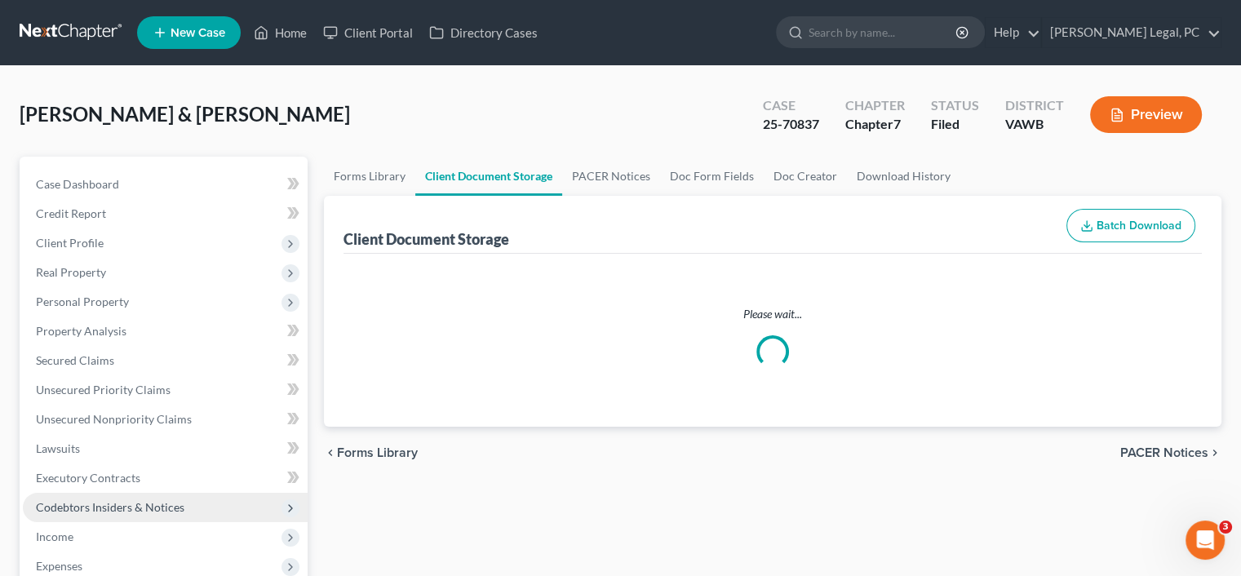
select select "0"
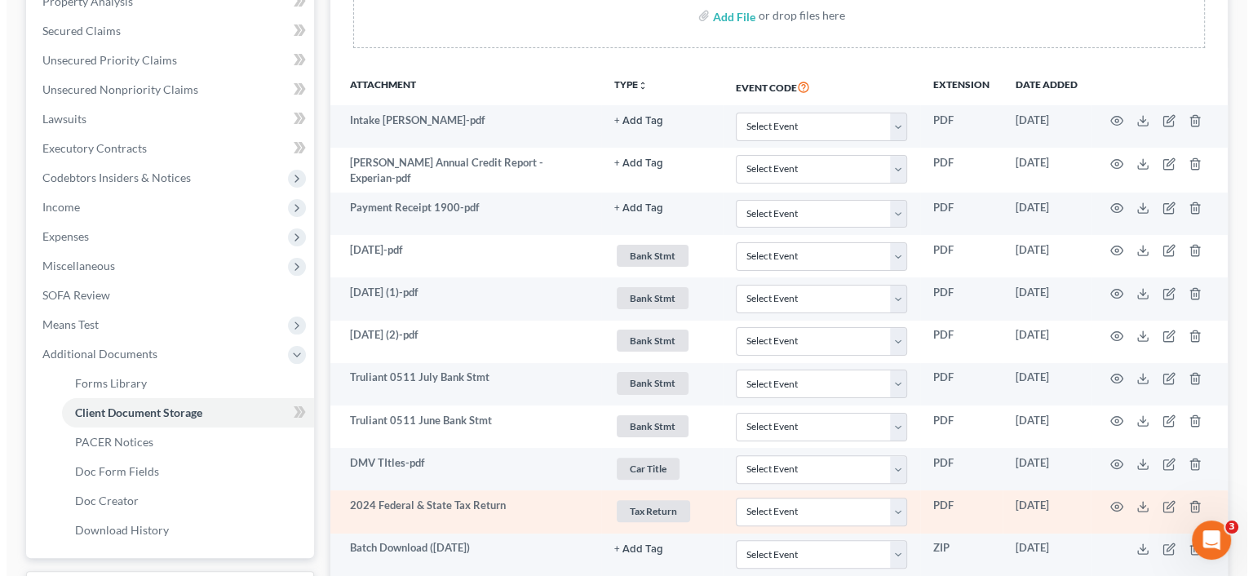
scroll to position [326, 0]
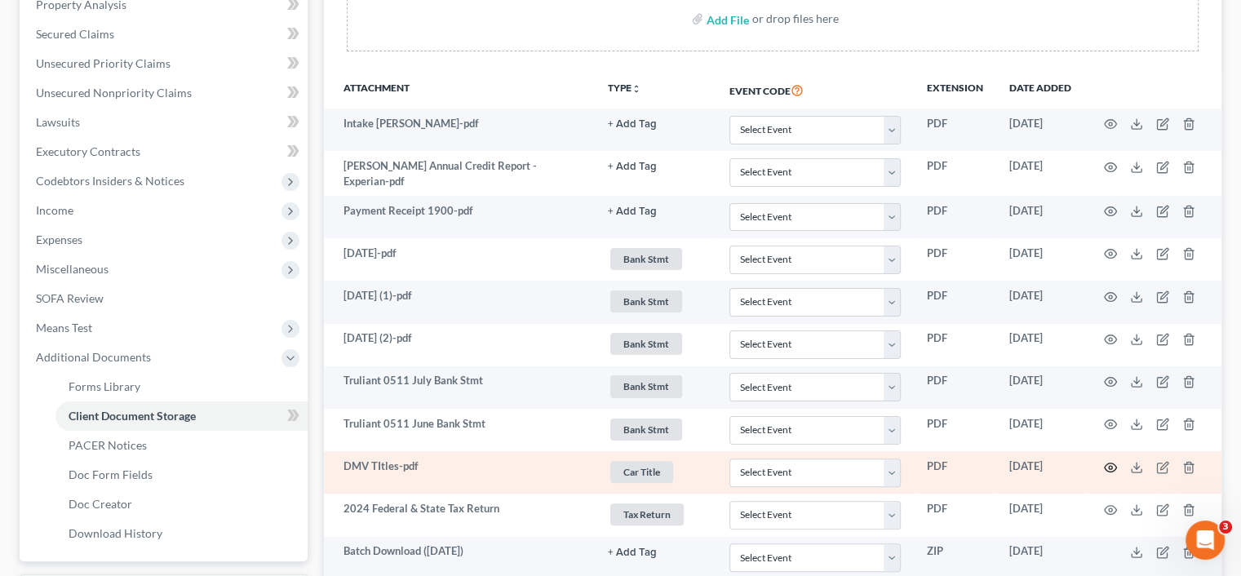
click at [1113, 462] on icon "button" at bounding box center [1110, 467] width 13 height 13
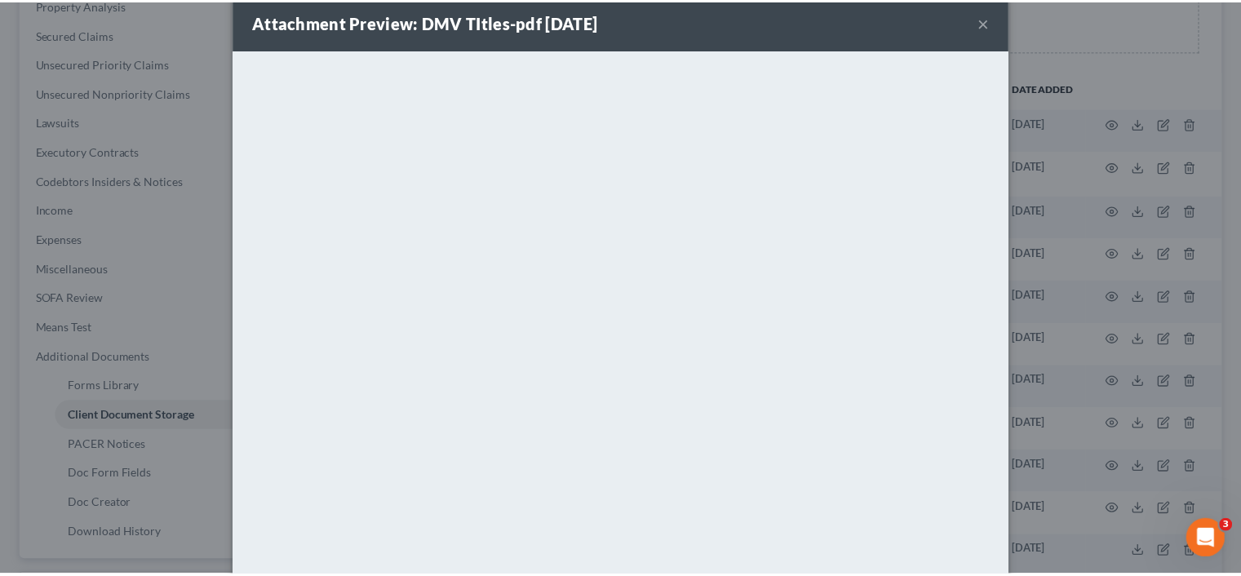
scroll to position [0, 0]
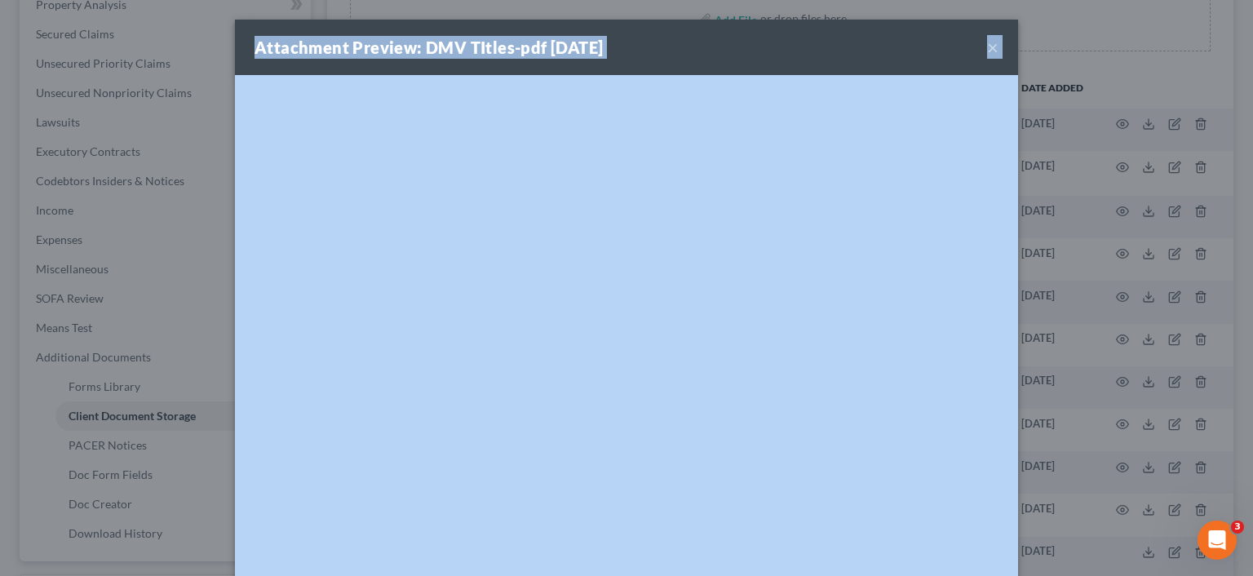
drag, startPoint x: 1135, startPoint y: 606, endPoint x: 912, endPoint y: 604, distance: 222.8
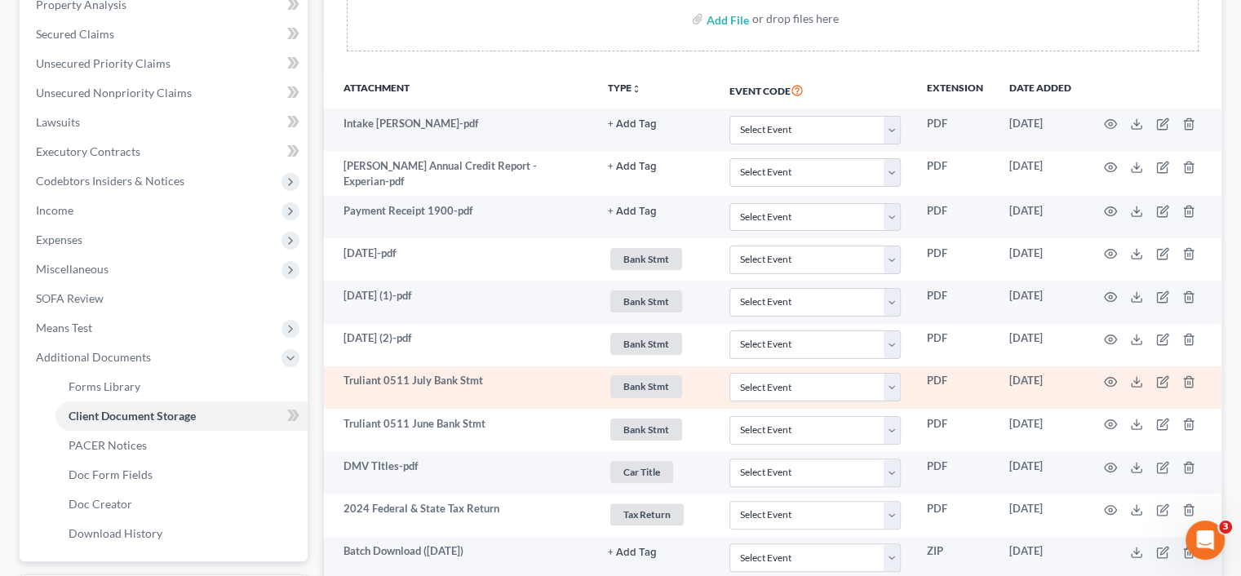
drag, startPoint x: 460, startPoint y: 286, endPoint x: 465, endPoint y: 392, distance: 105.4
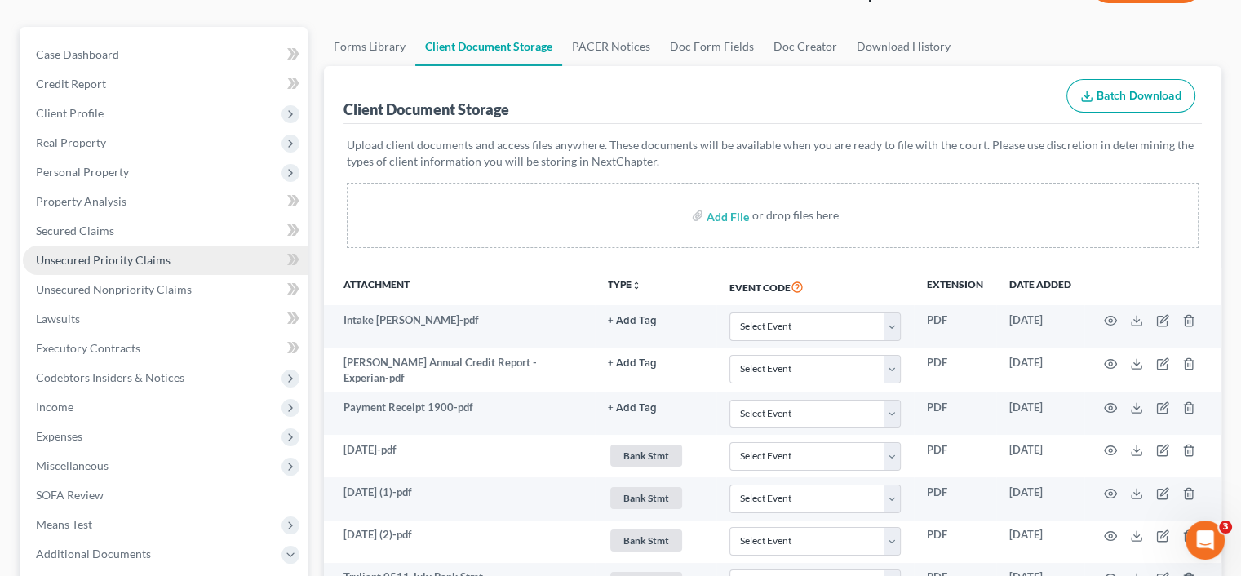
scroll to position [245, 0]
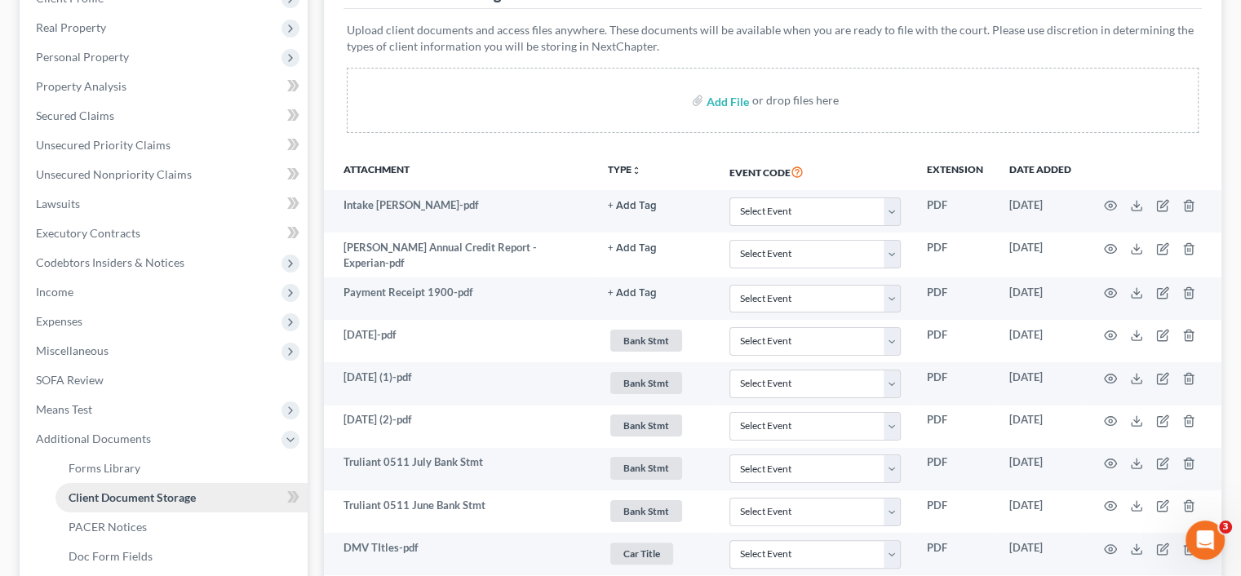
click at [107, 497] on span "Client Document Storage" at bounding box center [132, 497] width 127 height 14
click at [129, 495] on span "Client Document Storage" at bounding box center [132, 497] width 127 height 14
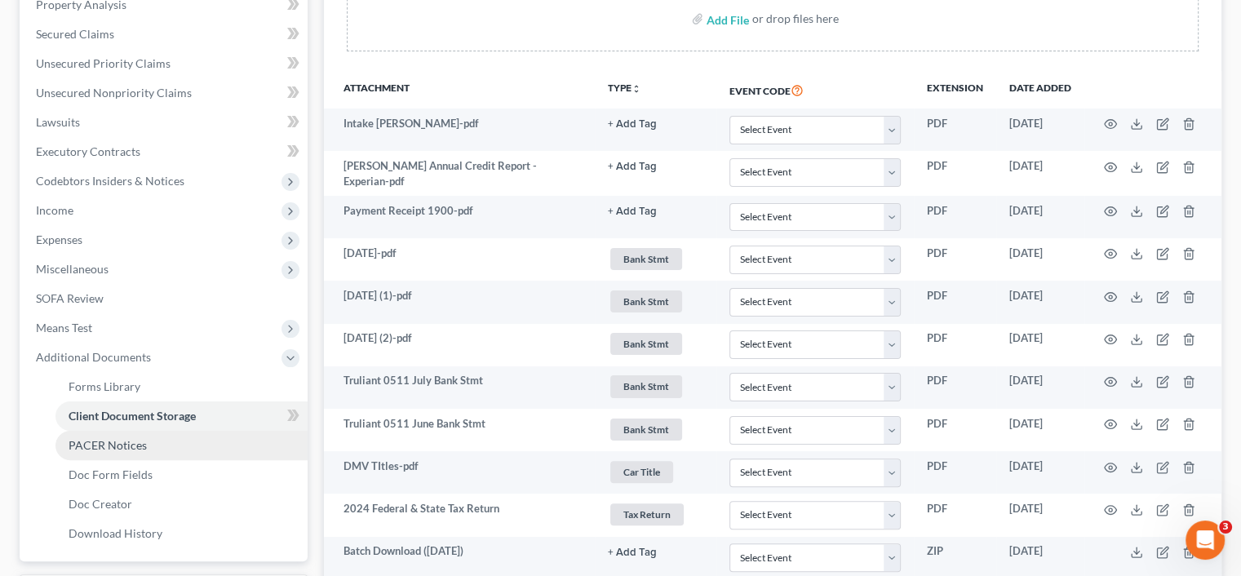
click at [112, 450] on span "PACER Notices" at bounding box center [108, 445] width 78 height 14
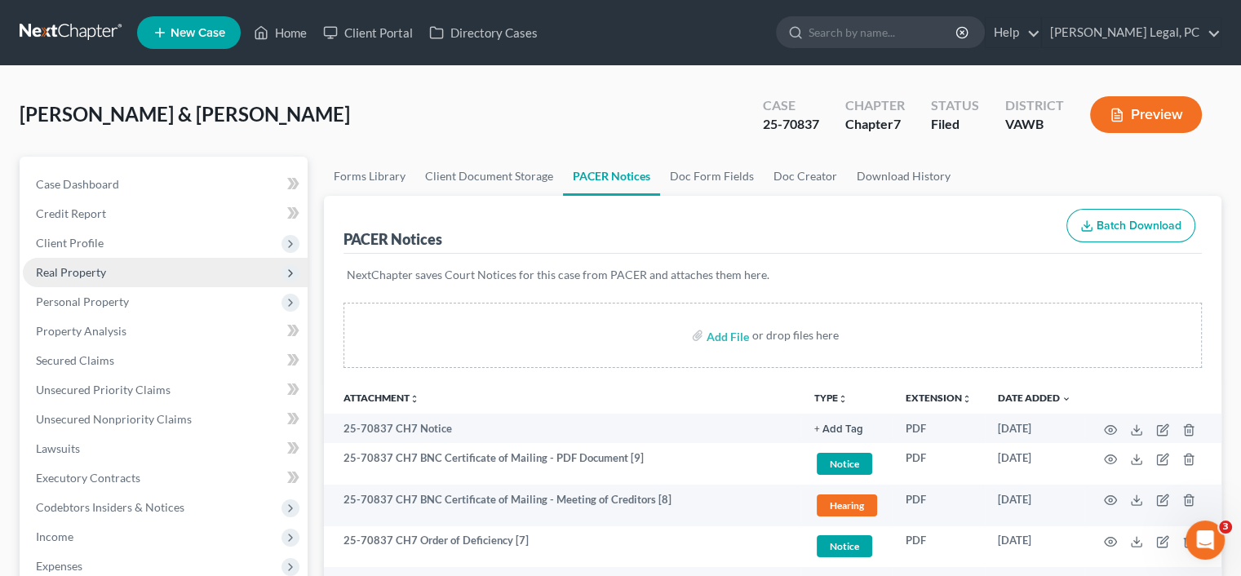
click at [100, 273] on span "Real Property" at bounding box center [71, 272] width 70 height 14
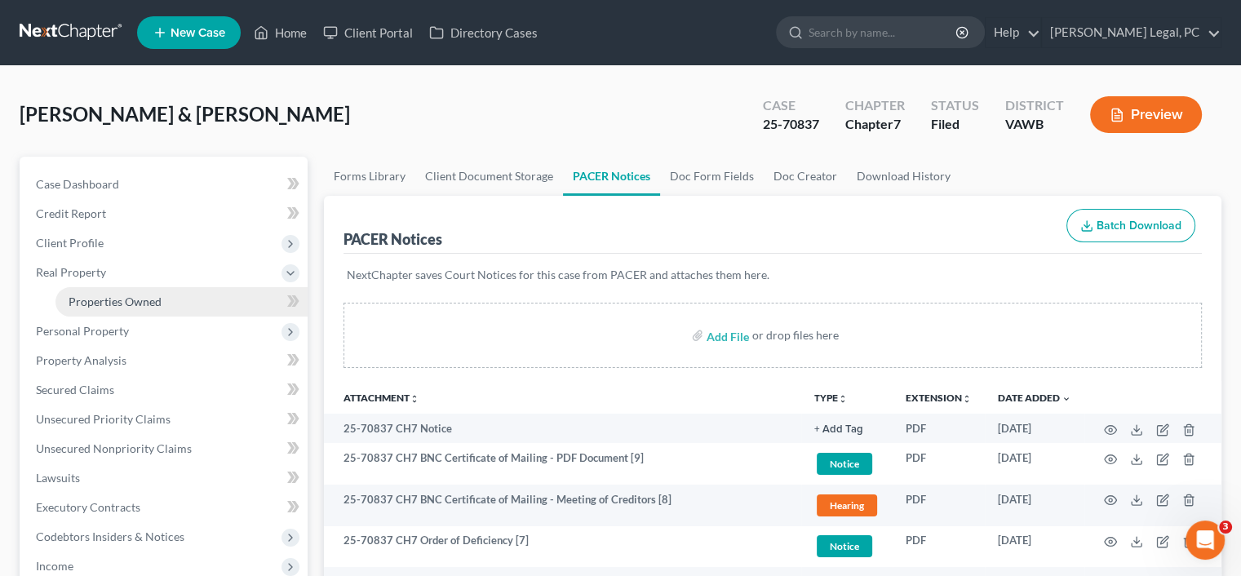
click at [100, 293] on link "Properties Owned" at bounding box center [181, 301] width 252 height 29
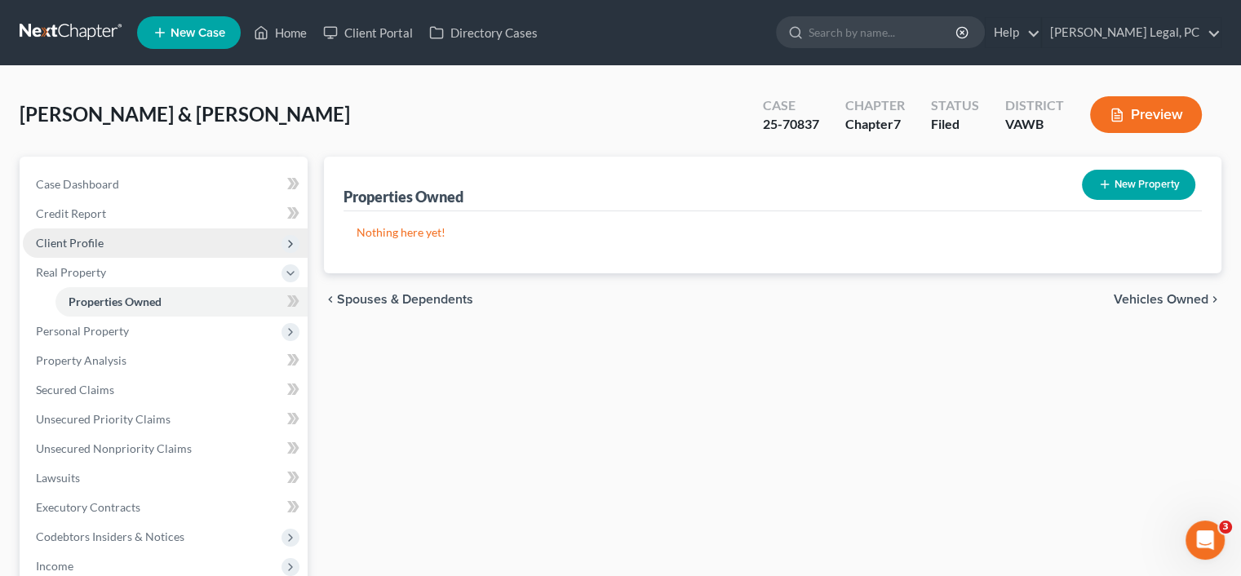
click at [67, 246] on span "Client Profile" at bounding box center [70, 243] width 68 height 14
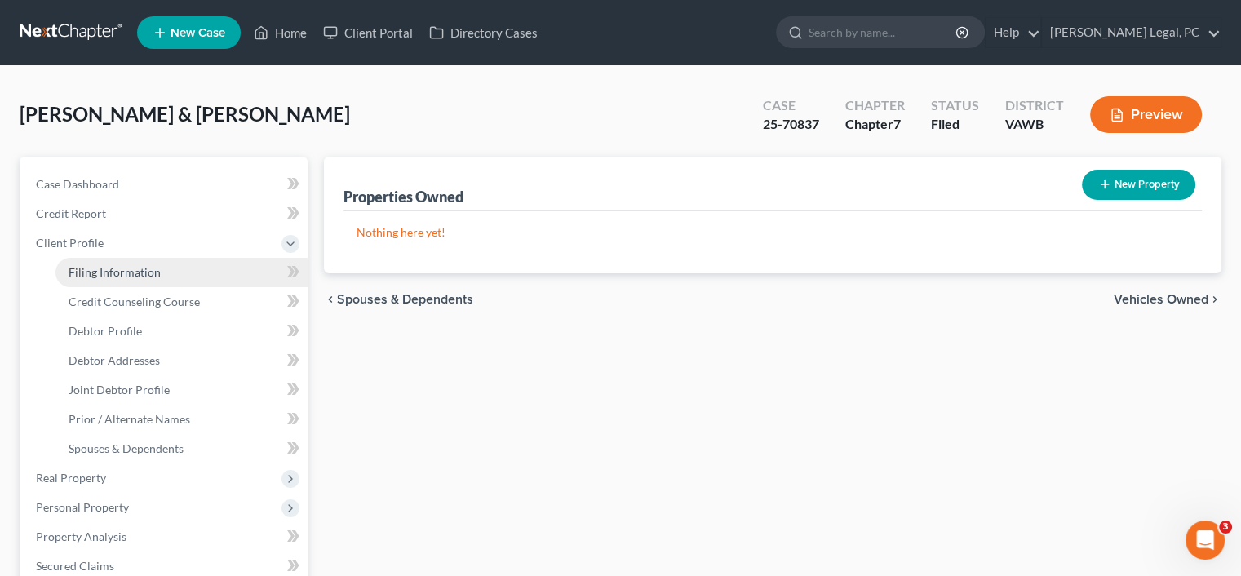
click at [108, 270] on span "Filing Information" at bounding box center [115, 272] width 92 height 14
select select "1"
select select "0"
select select "48"
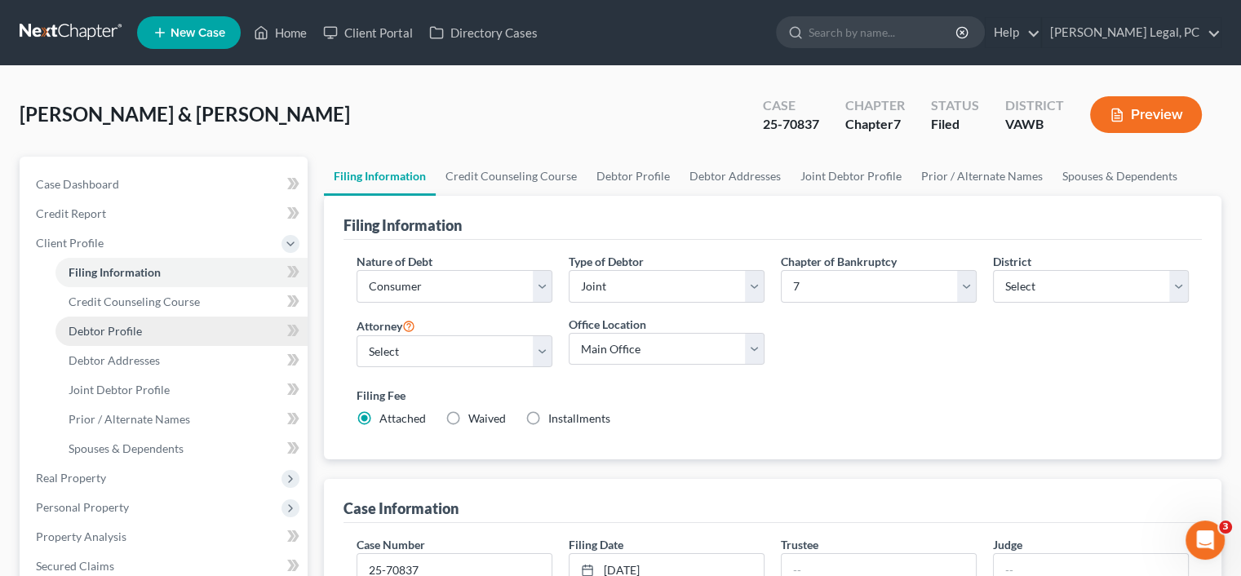
click at [104, 322] on link "Debtor Profile" at bounding box center [181, 331] width 252 height 29
select select "1"
select select "3"
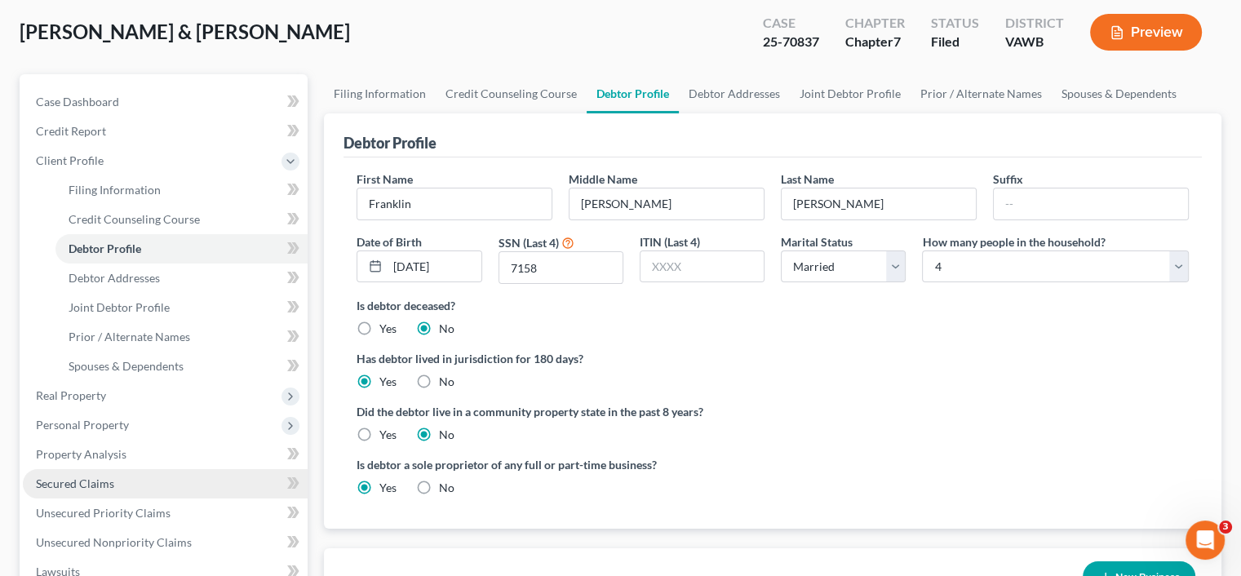
scroll to position [82, 0]
click at [344, 92] on link "Filing Information" at bounding box center [380, 94] width 112 height 39
select select "1"
select select "0"
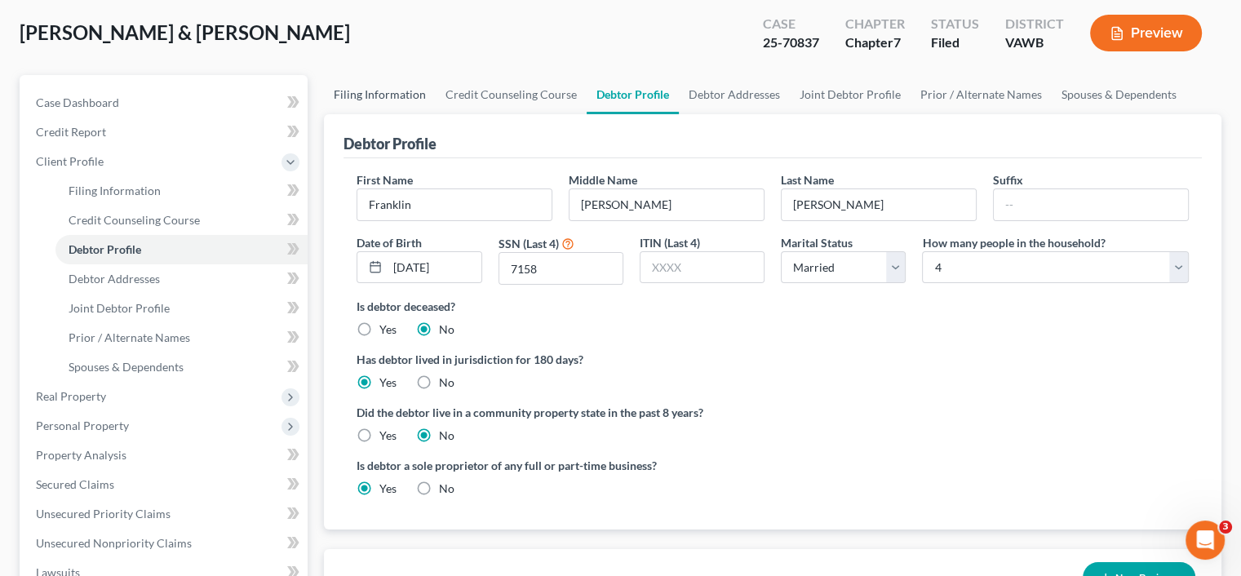
select select "84"
select select "0"
select select "48"
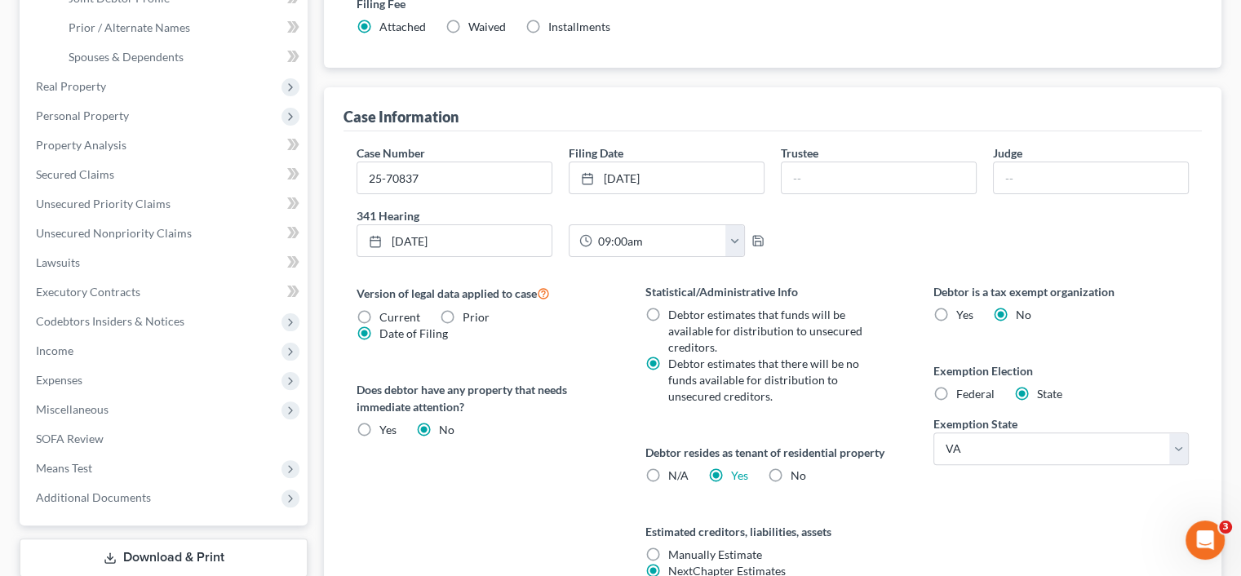
scroll to position [220, 0]
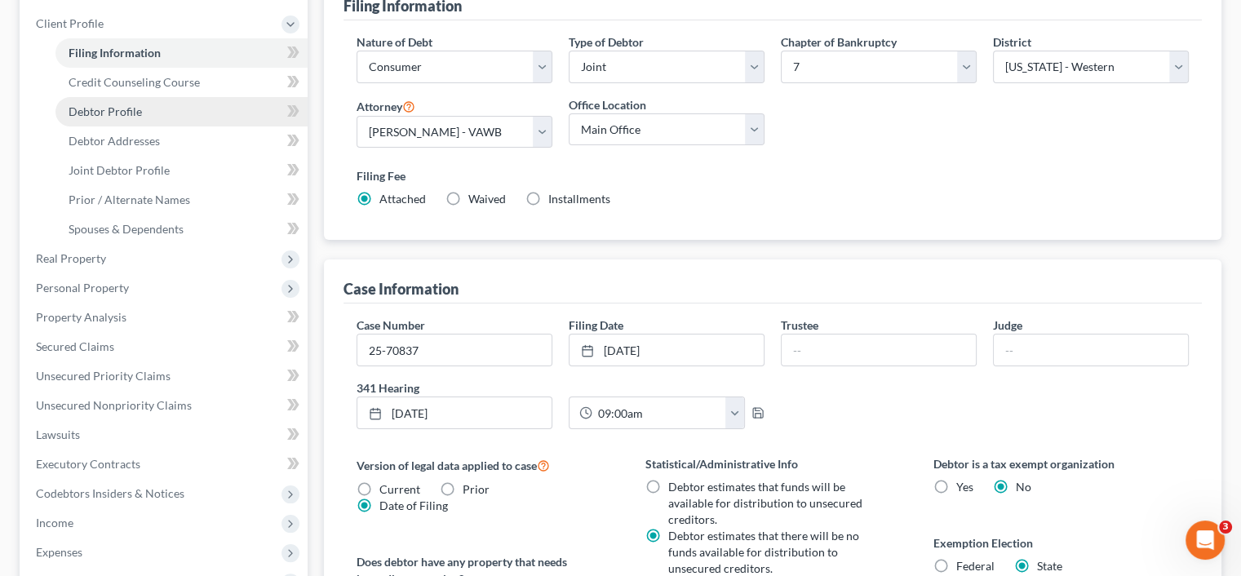
click at [115, 113] on span "Debtor Profile" at bounding box center [105, 111] width 73 height 14
select select "1"
select select "3"
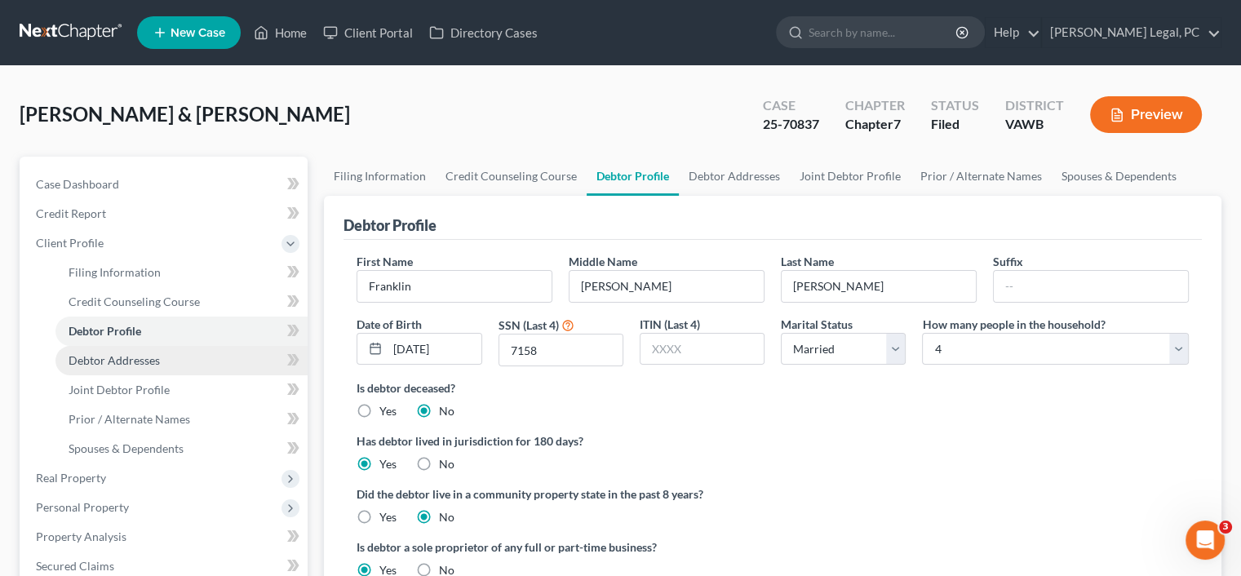
click at [87, 357] on span "Debtor Addresses" at bounding box center [114, 360] width 91 height 14
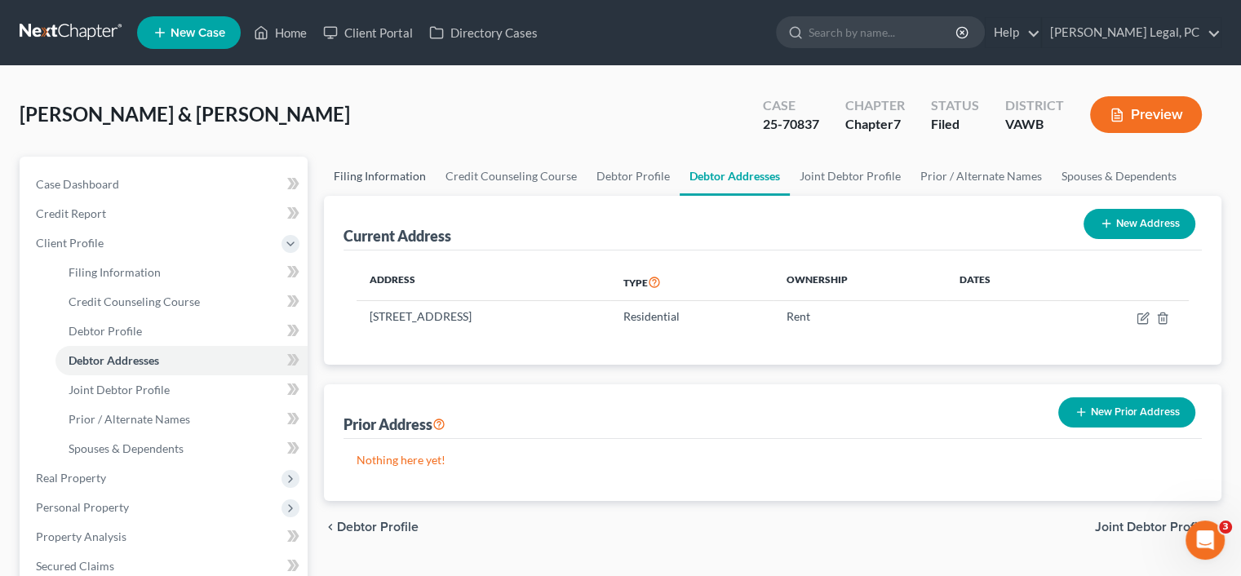
click at [339, 180] on link "Filing Information" at bounding box center [380, 176] width 112 height 39
select select "1"
select select "0"
select select "84"
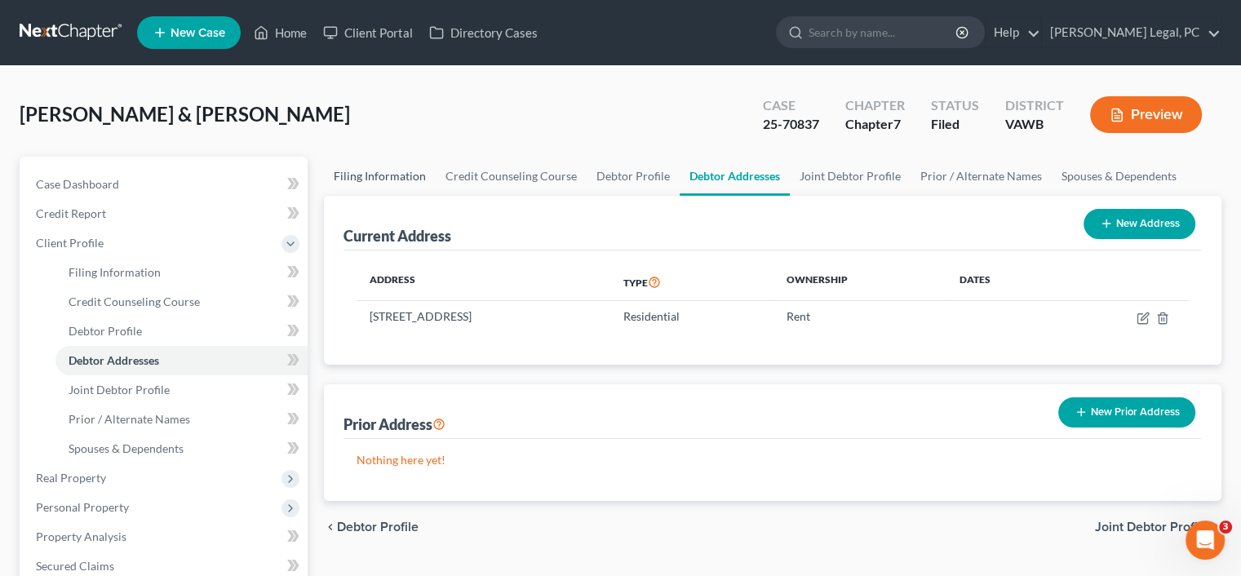
select select "0"
select select "48"
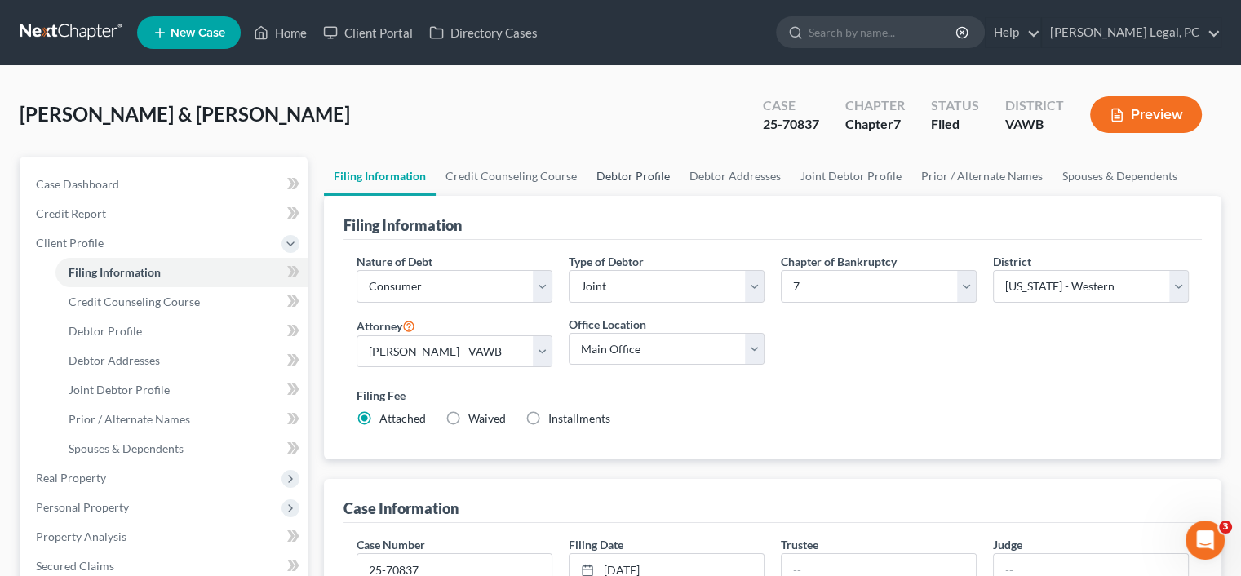
click at [650, 176] on link "Debtor Profile" at bounding box center [633, 176] width 93 height 39
select select "1"
select select "3"
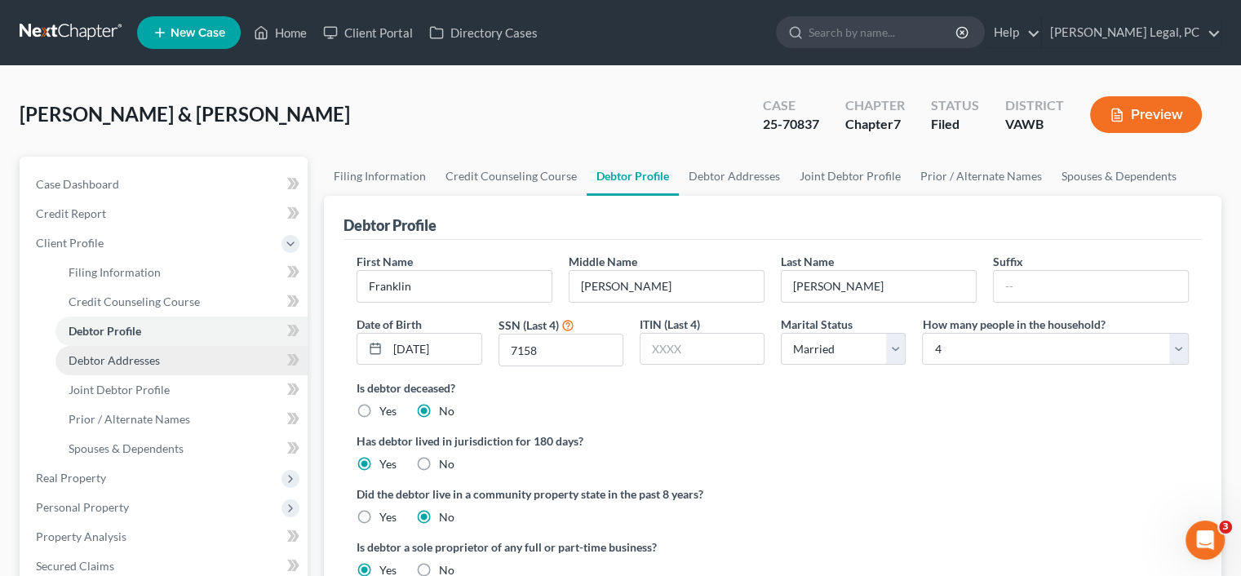
click at [87, 358] on span "Debtor Addresses" at bounding box center [114, 360] width 91 height 14
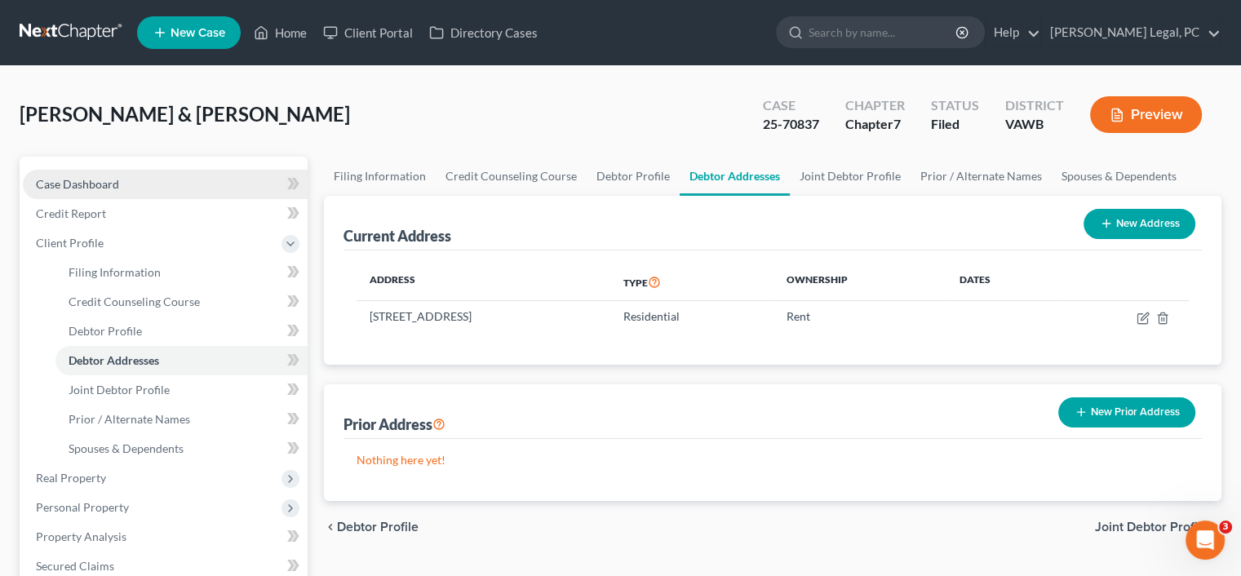
click at [80, 179] on span "Case Dashboard" at bounding box center [77, 184] width 83 height 14
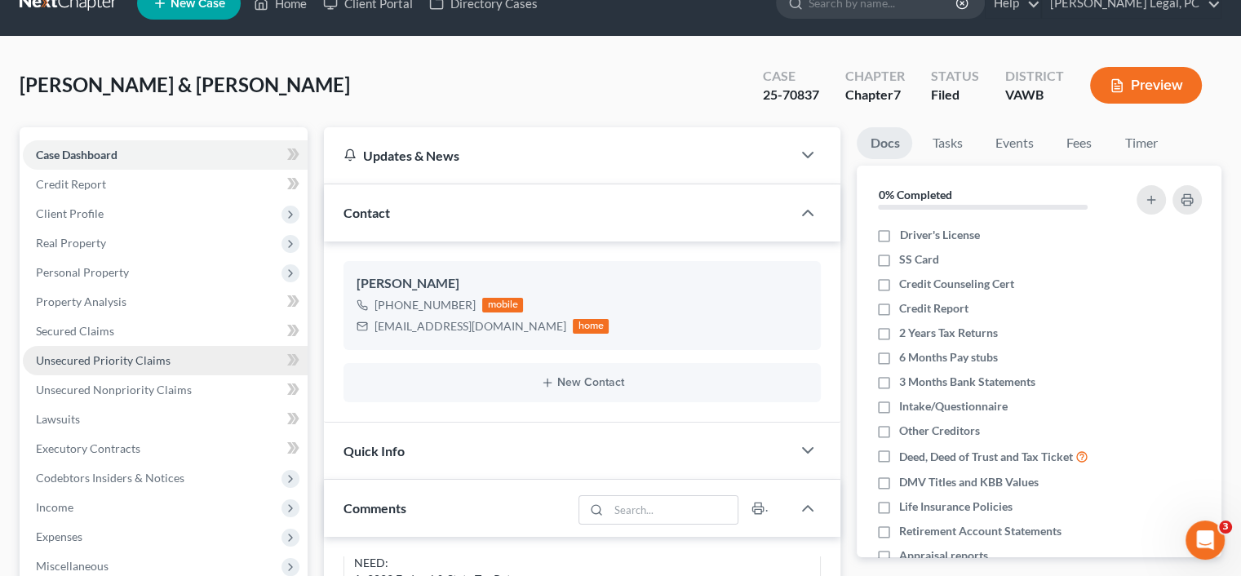
scroll to position [82, 0]
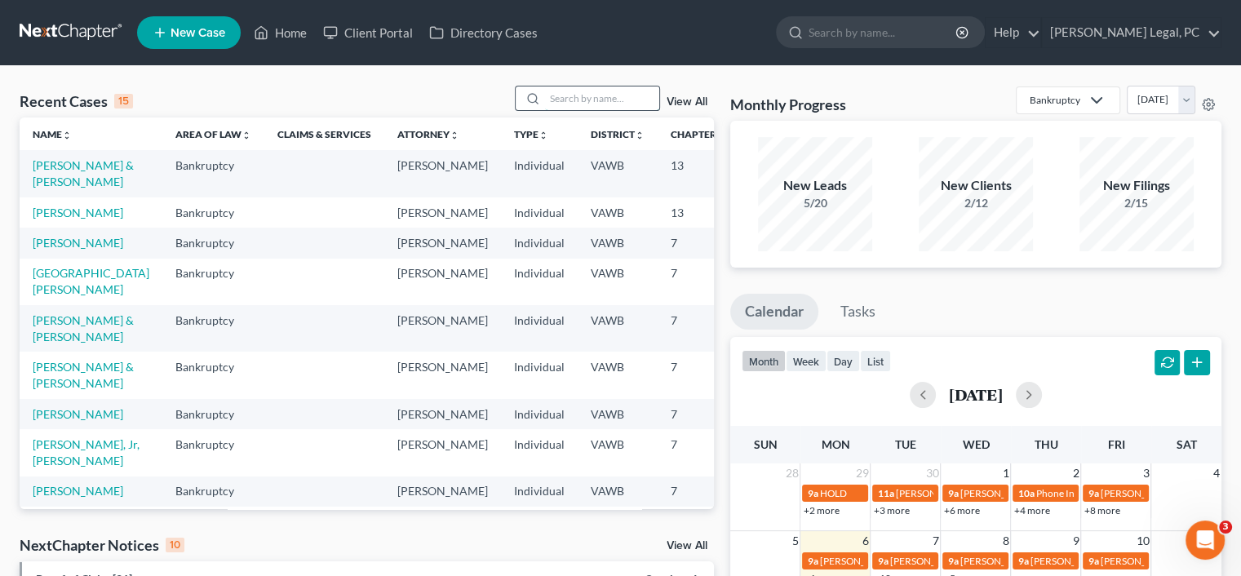
click at [558, 94] on input "search" at bounding box center [602, 99] width 114 height 24
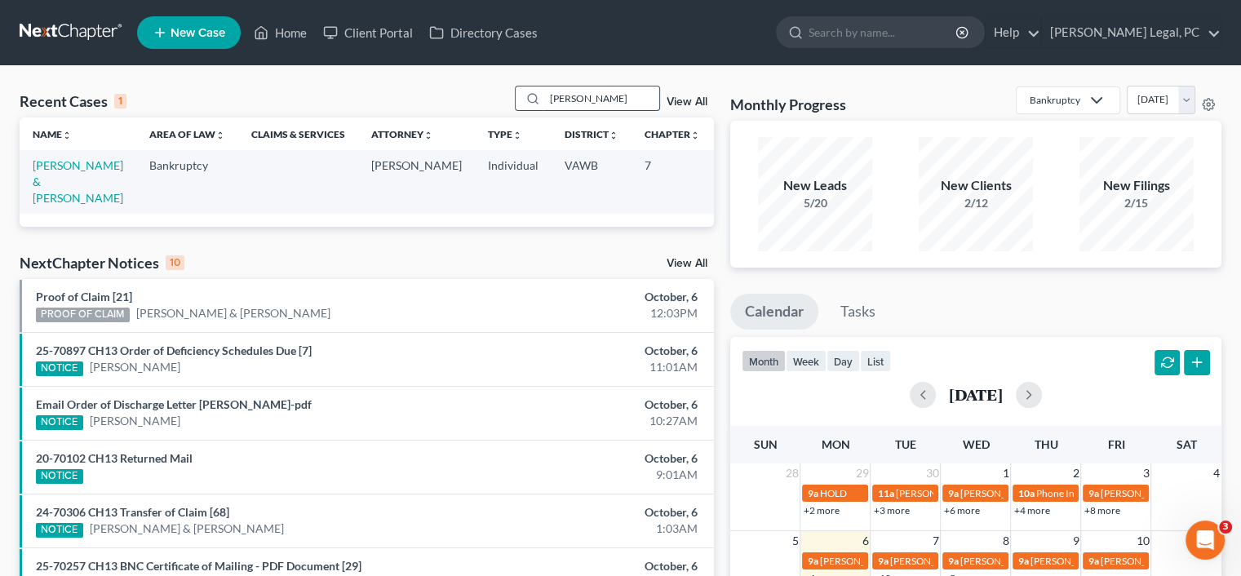
type input "[PERSON_NAME]"
click at [526, 96] on icon at bounding box center [532, 98] width 13 height 13
click at [65, 180] on link "[PERSON_NAME] & [PERSON_NAME]" at bounding box center [78, 181] width 91 height 47
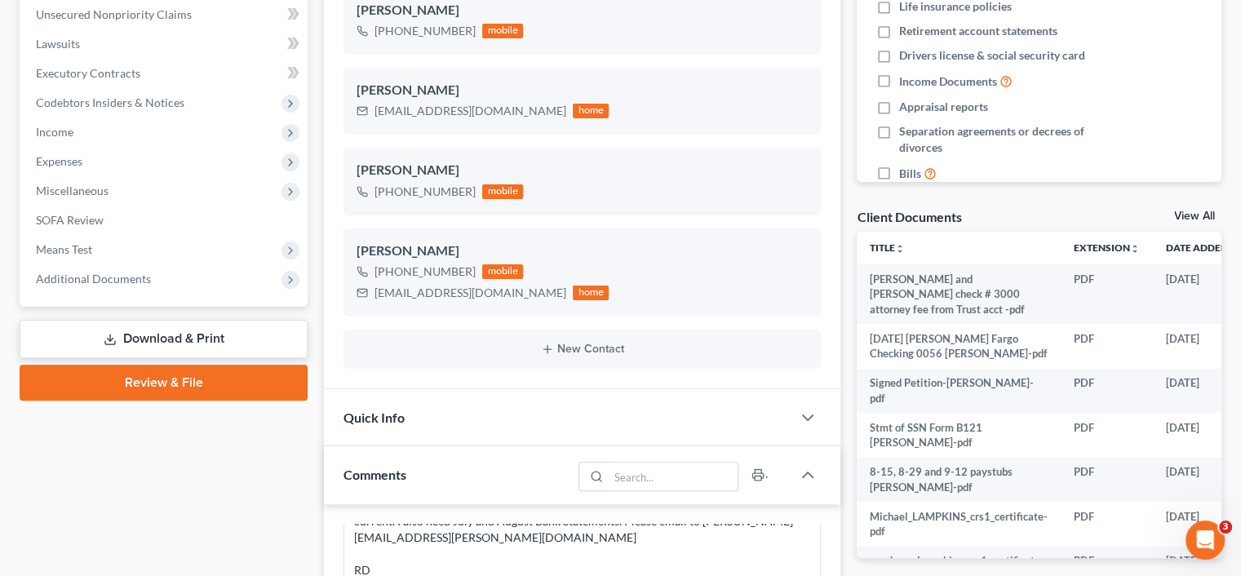
scroll to position [408, 0]
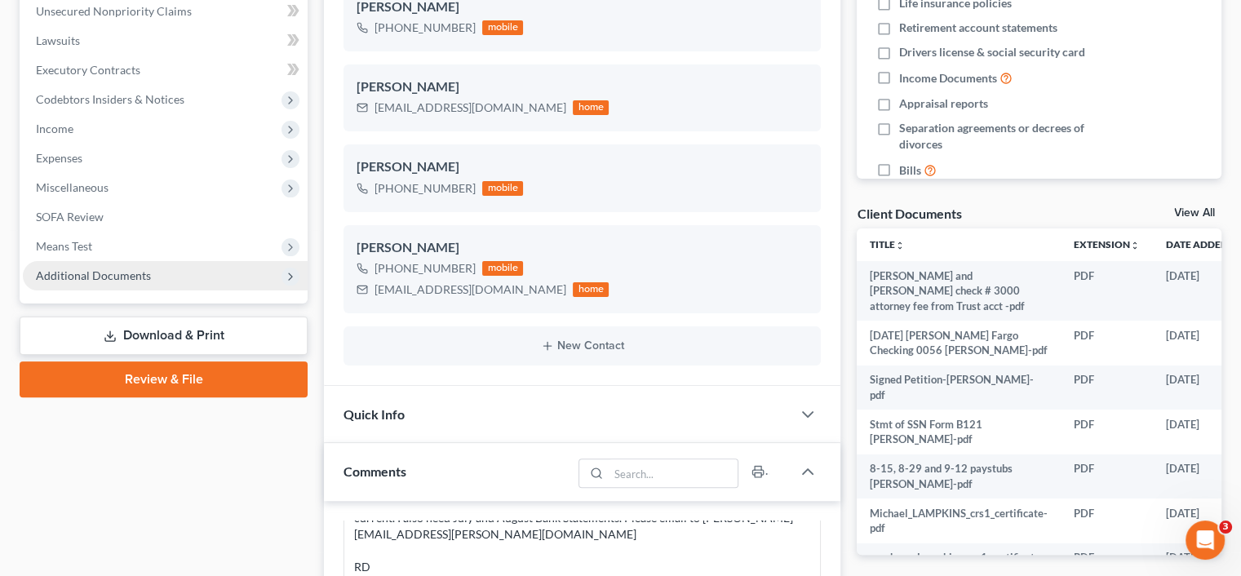
click at [152, 275] on span "Additional Documents" at bounding box center [165, 275] width 285 height 29
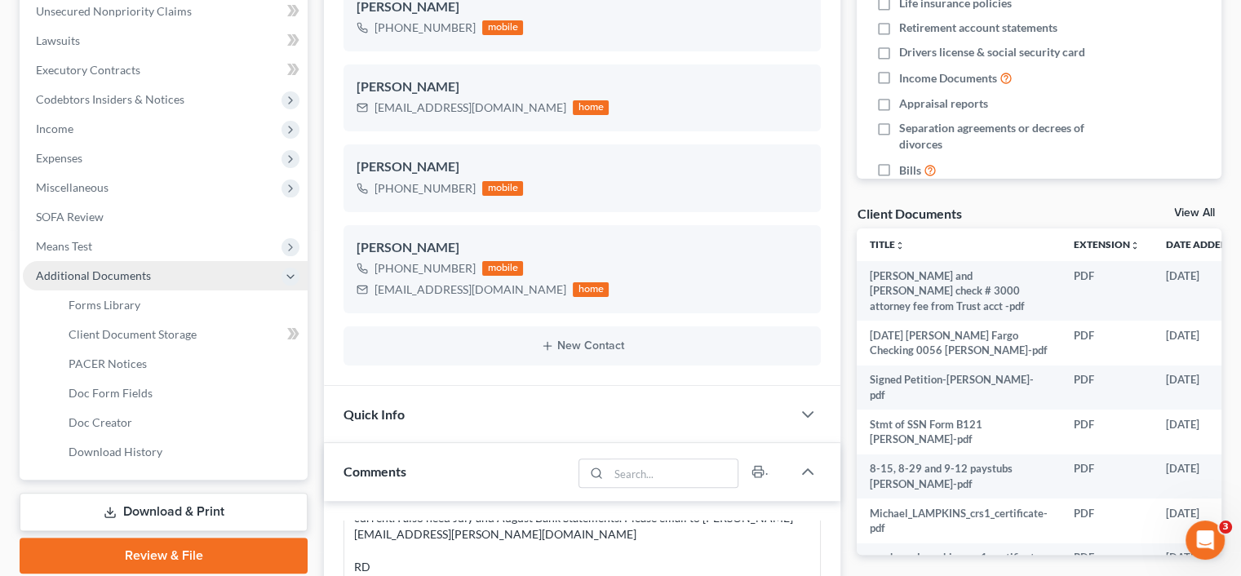
click at [152, 275] on span "Additional Documents" at bounding box center [165, 275] width 285 height 29
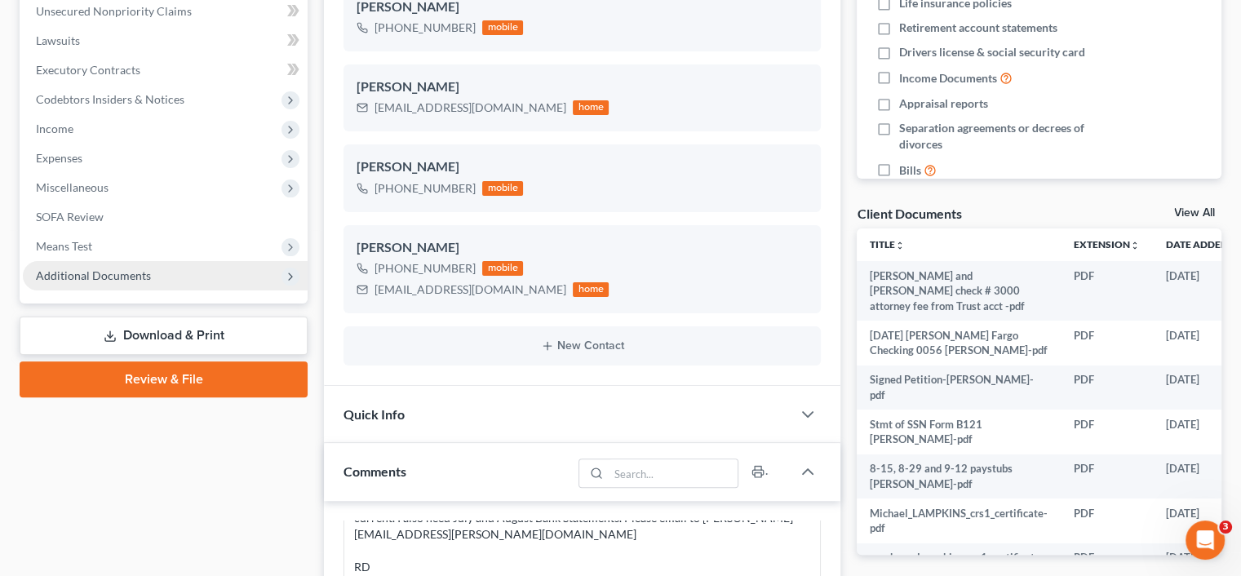
click at [160, 283] on span "Additional Documents" at bounding box center [165, 275] width 285 height 29
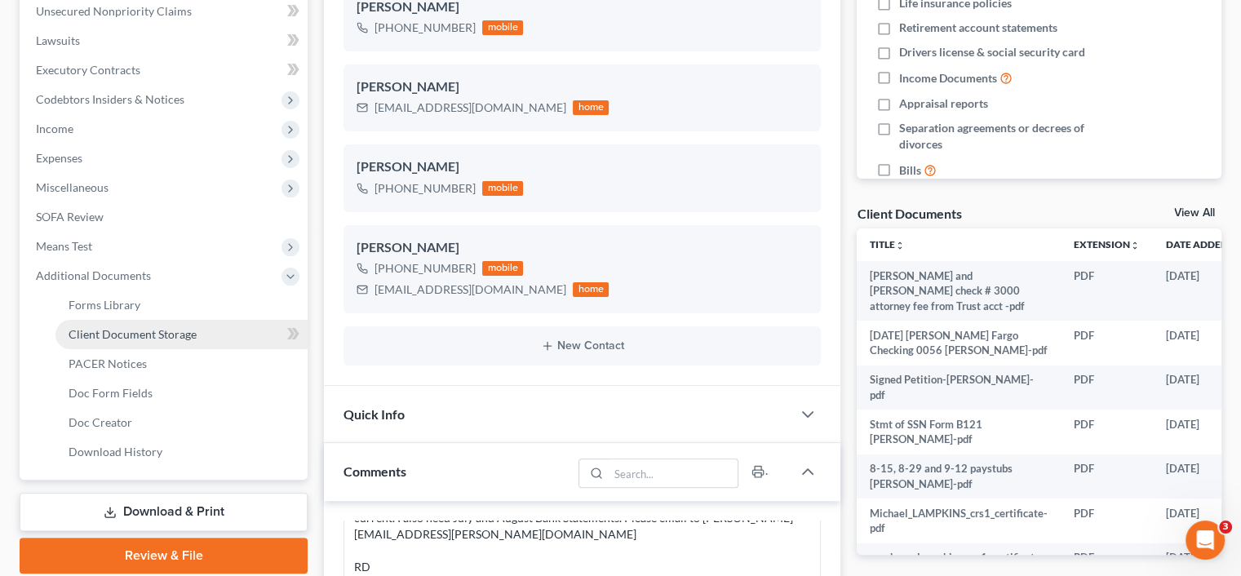
click at [149, 335] on span "Client Document Storage" at bounding box center [133, 334] width 128 height 14
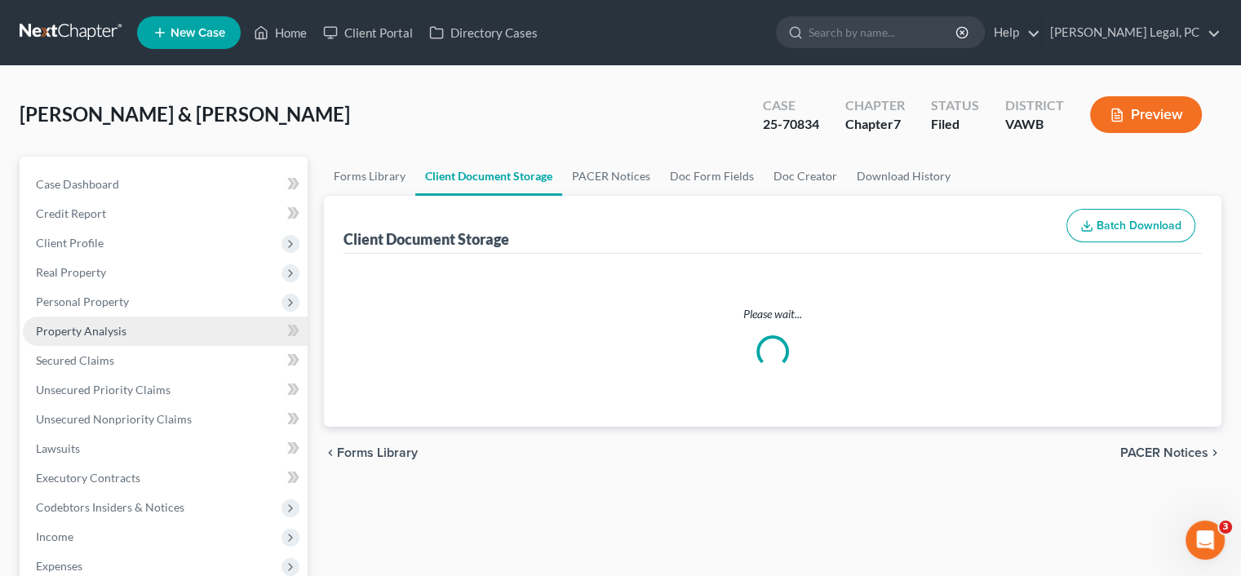
select select "0"
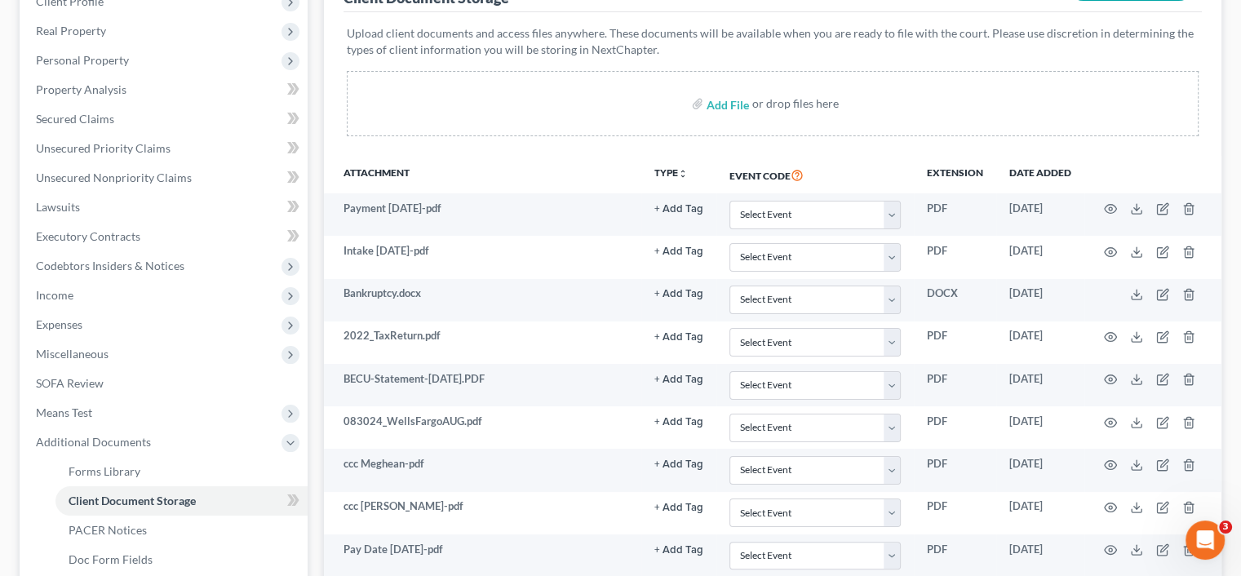
scroll to position [245, 0]
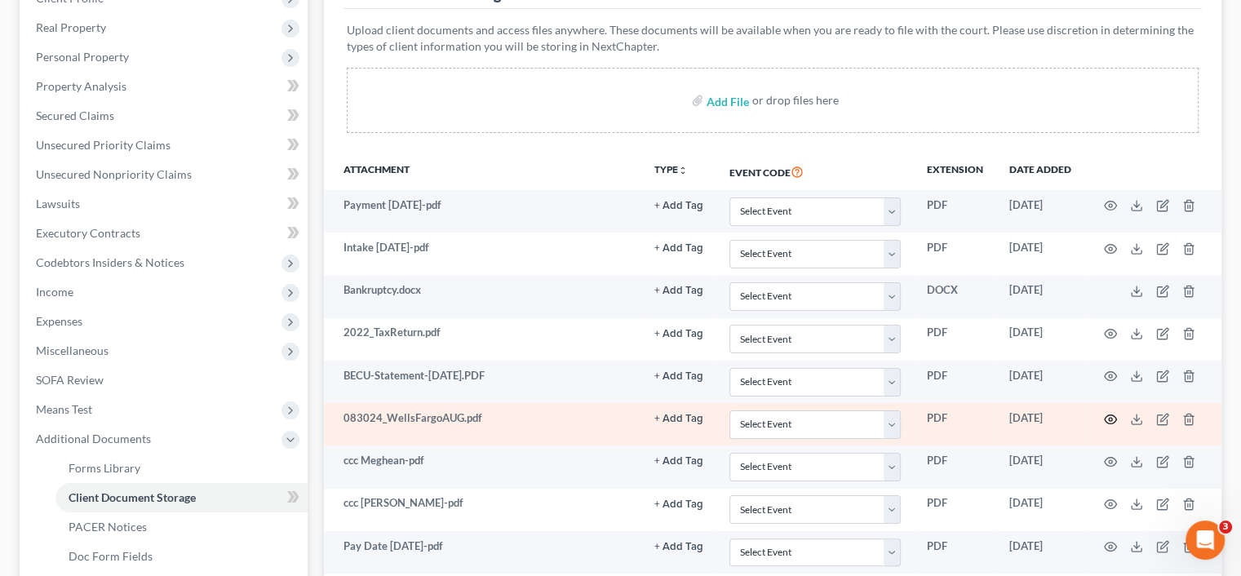
click at [1111, 415] on icon "button" at bounding box center [1111, 419] width 12 height 9
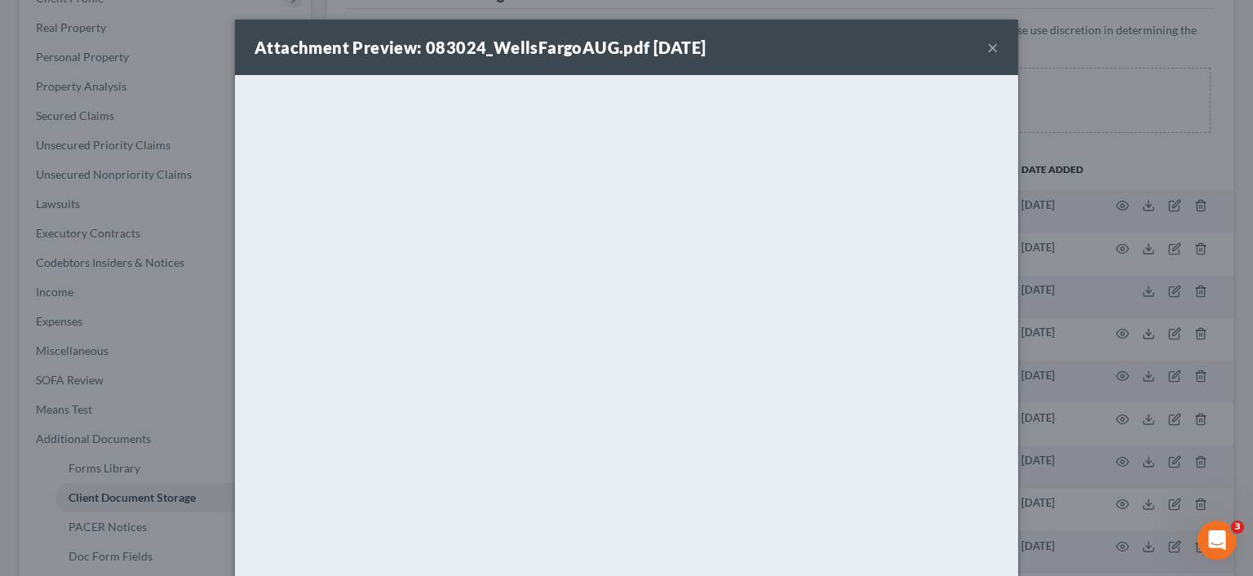
click at [992, 50] on div "Attachment Preview: 083024_WellsFargoAUG.pdf [DATE] ×" at bounding box center [626, 47] width 783 height 55
click at [979, 50] on div "Attachment Preview: 083024_WellsFargoAUG.pdf [DATE] ×" at bounding box center [626, 47] width 783 height 55
click at [987, 45] on button "×" at bounding box center [992, 48] width 11 height 20
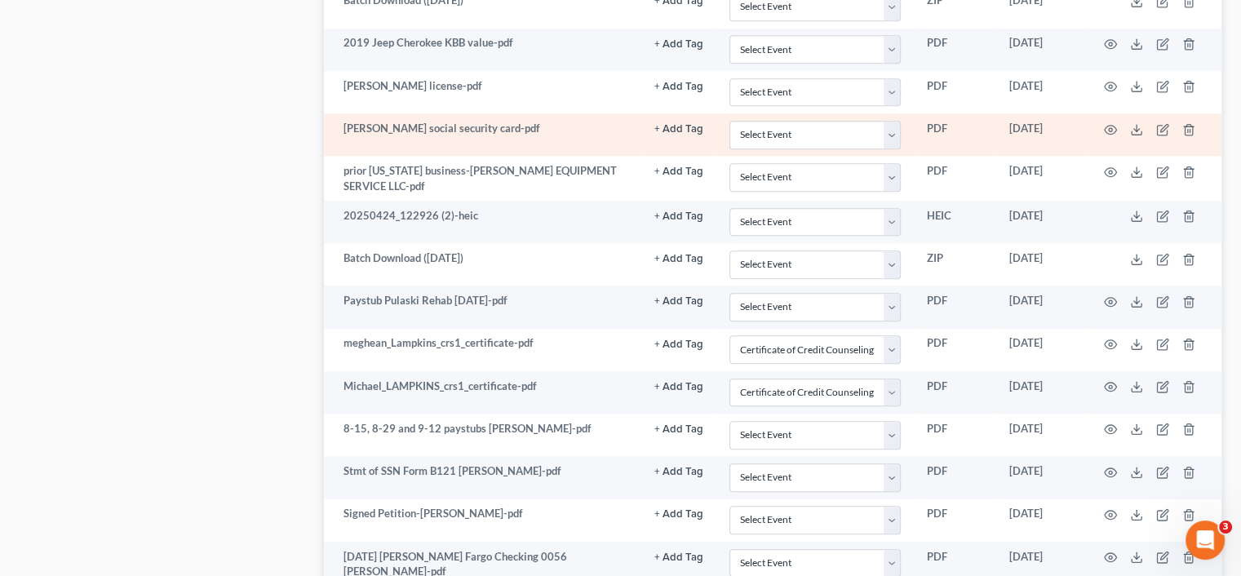
scroll to position [1469, 0]
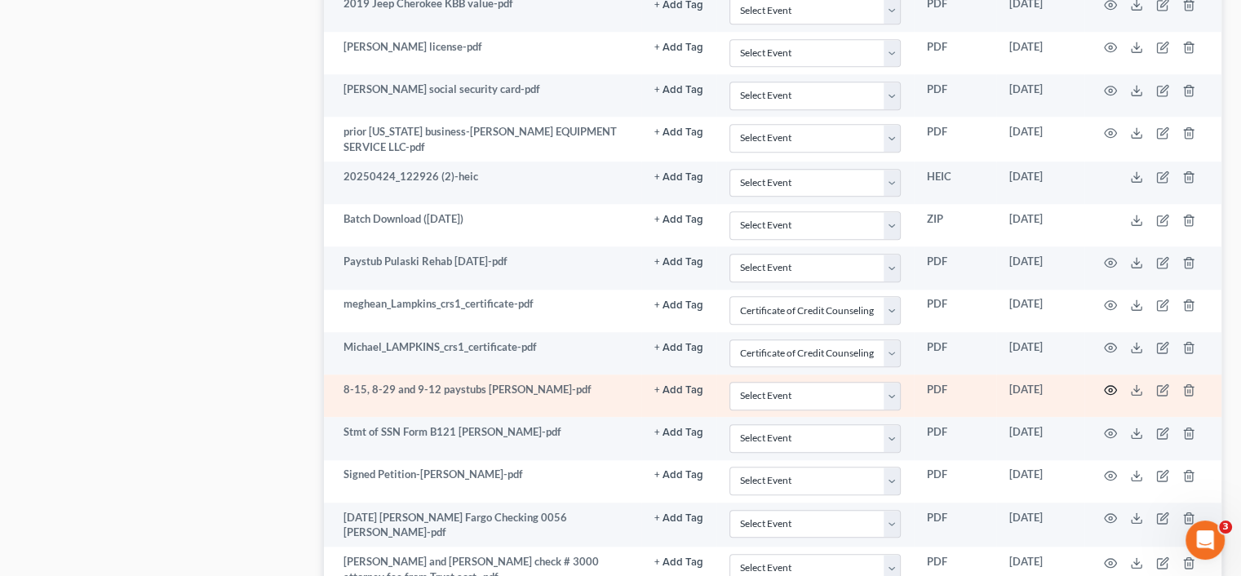
click at [1114, 384] on icon "button" at bounding box center [1110, 390] width 13 height 13
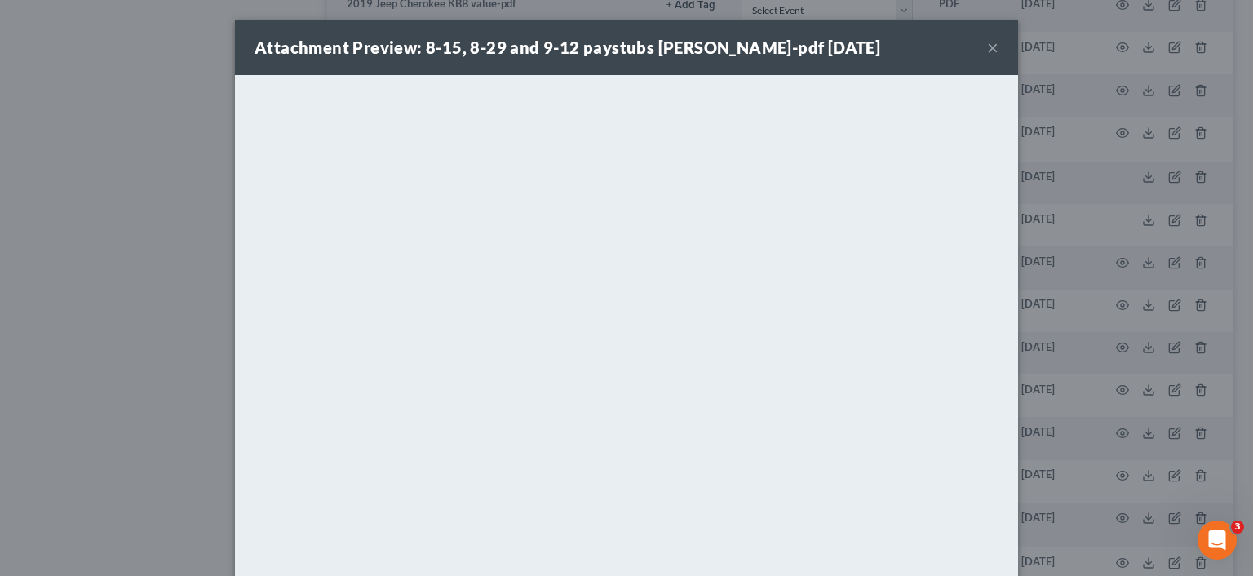
click at [987, 50] on button "×" at bounding box center [992, 48] width 11 height 20
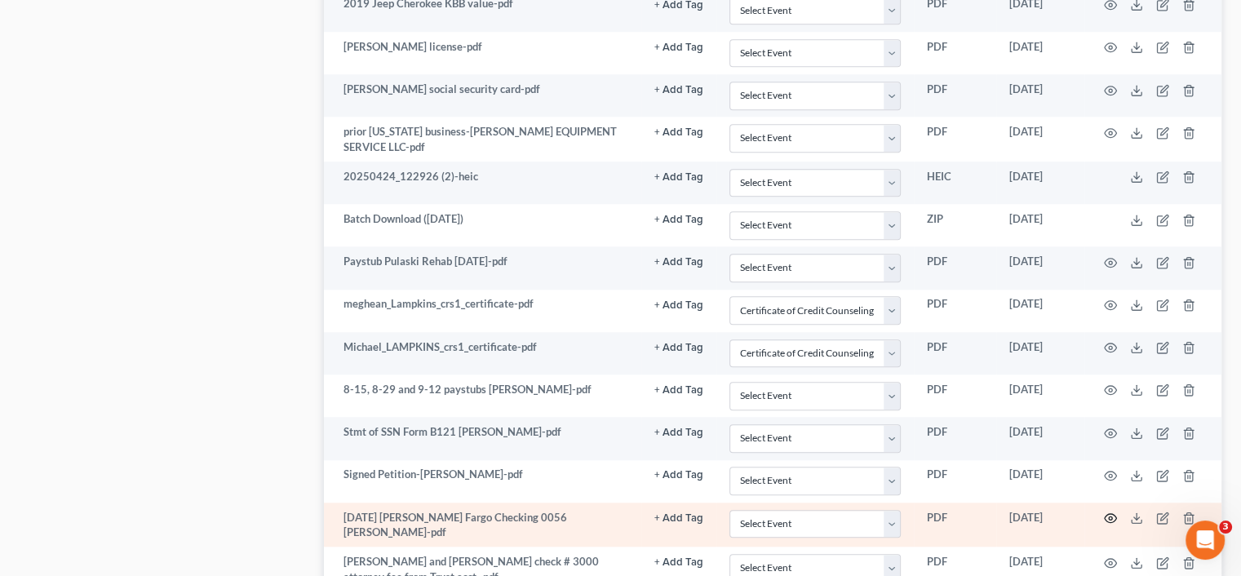
click at [1108, 512] on icon "button" at bounding box center [1110, 518] width 13 height 13
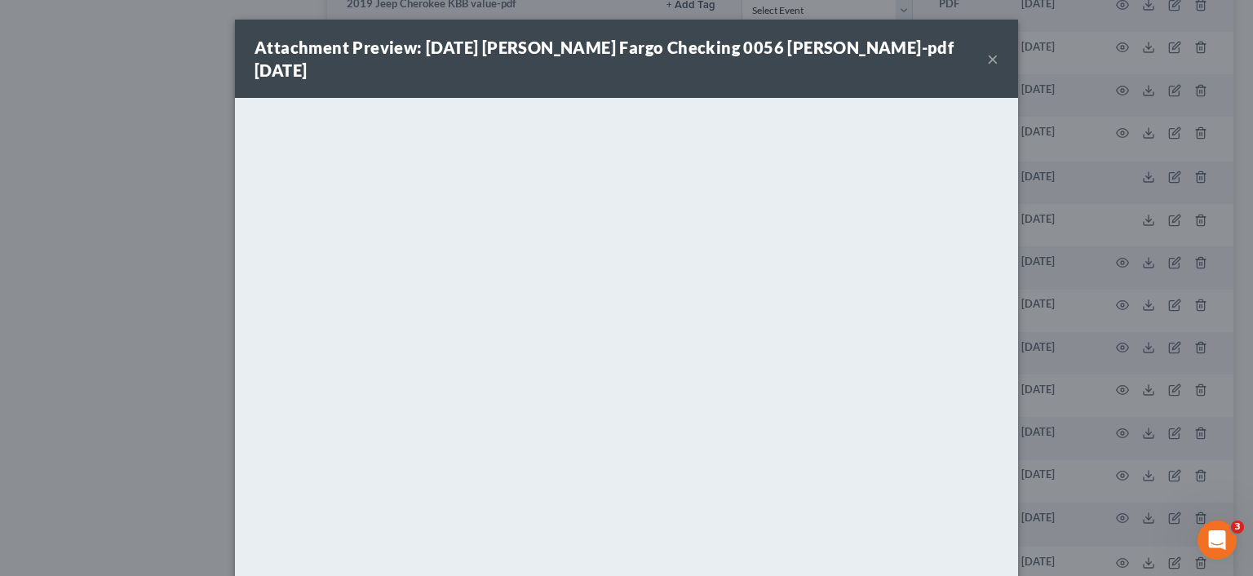
click at [989, 49] on button "×" at bounding box center [992, 59] width 11 height 20
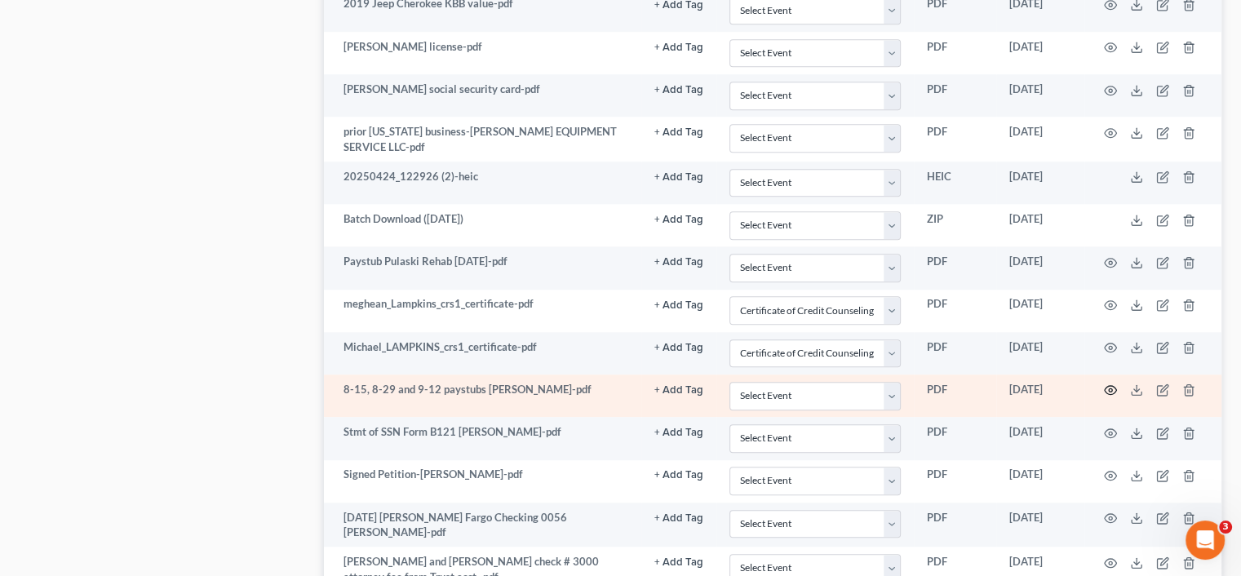
click at [1115, 384] on icon "button" at bounding box center [1110, 390] width 13 height 13
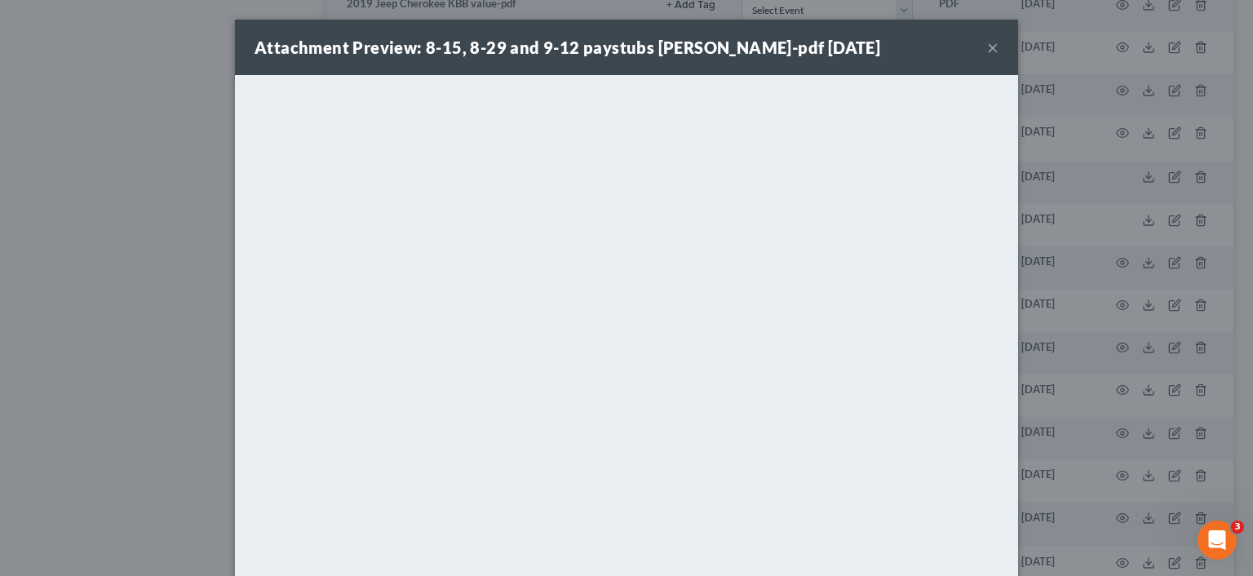
click at [987, 47] on button "×" at bounding box center [992, 48] width 11 height 20
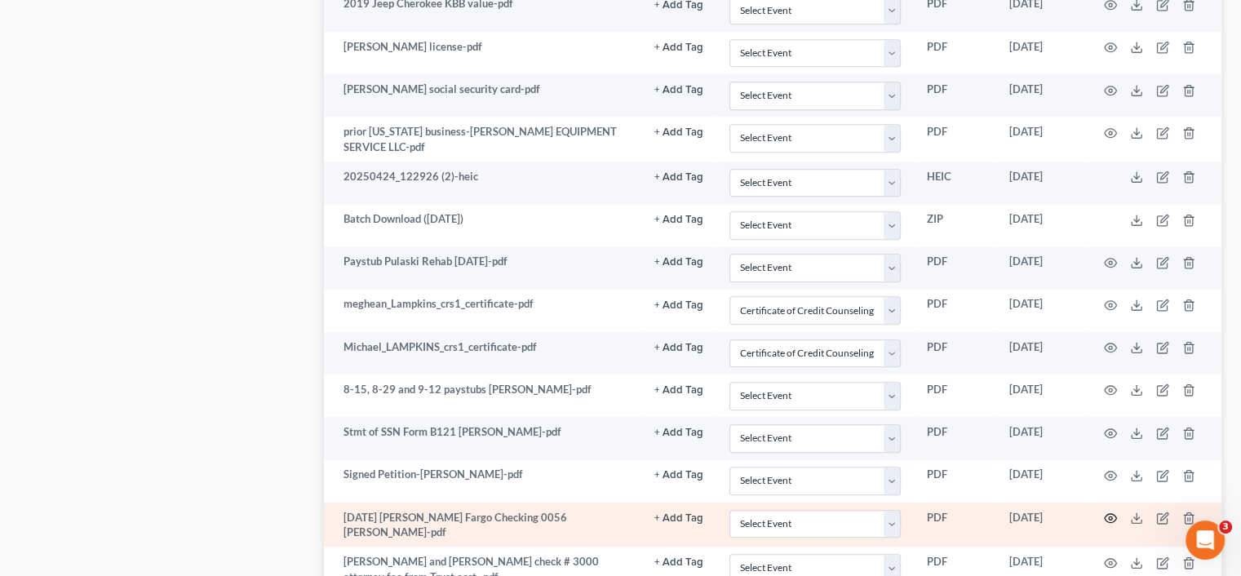
click at [1116, 512] on icon "button" at bounding box center [1110, 518] width 13 height 13
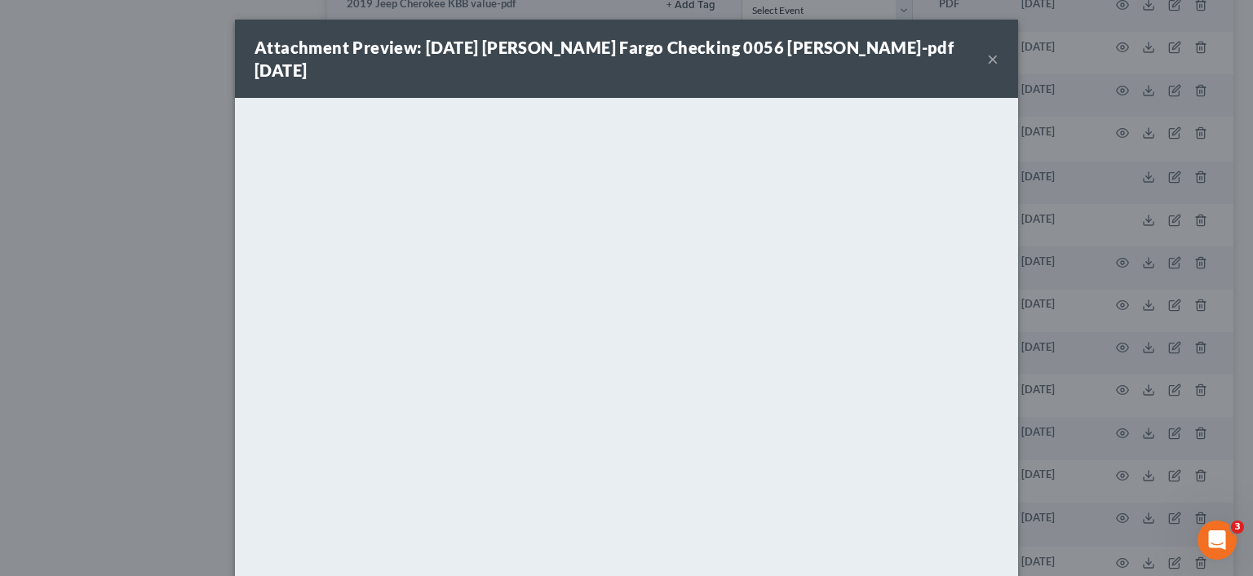
click at [987, 49] on button "×" at bounding box center [992, 59] width 11 height 20
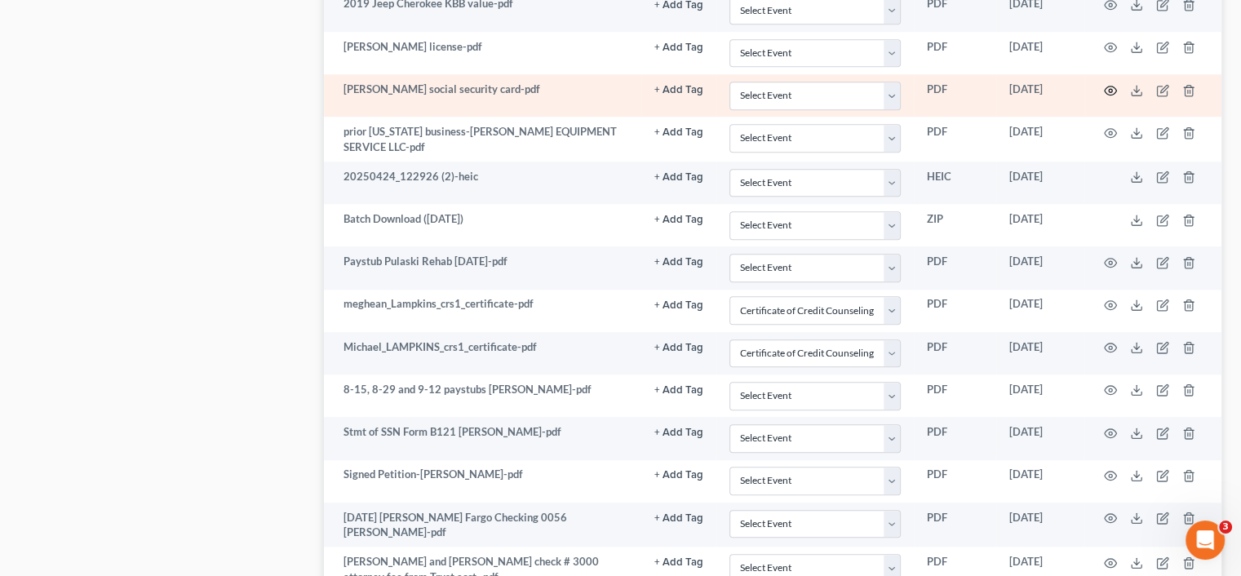
click at [1108, 84] on icon "button" at bounding box center [1110, 90] width 13 height 13
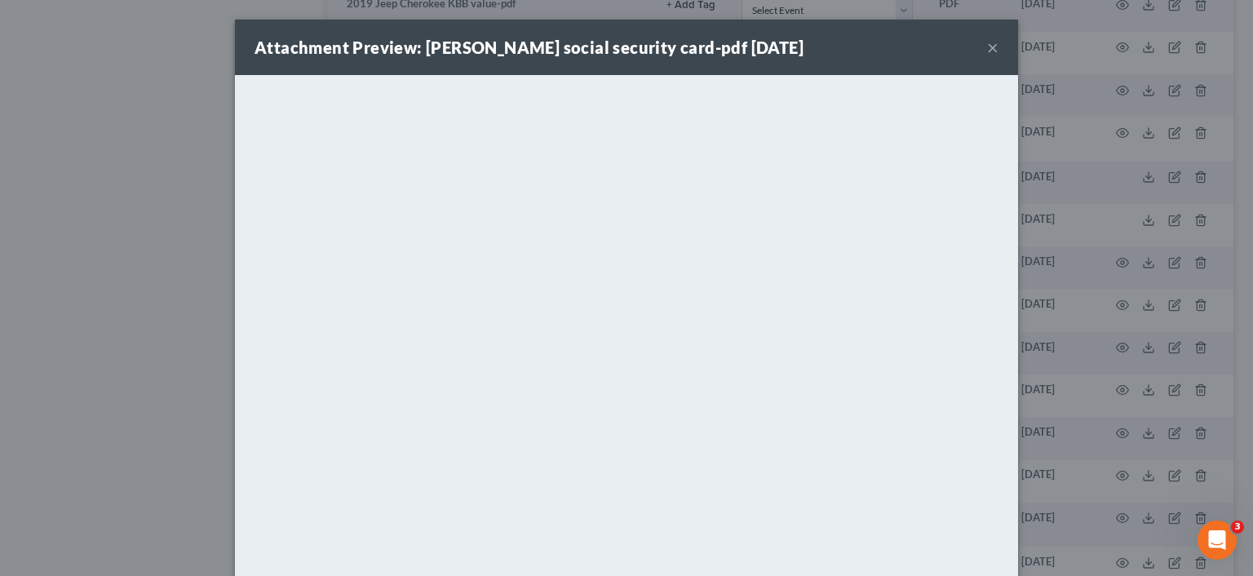
click at [988, 45] on button "×" at bounding box center [992, 48] width 11 height 20
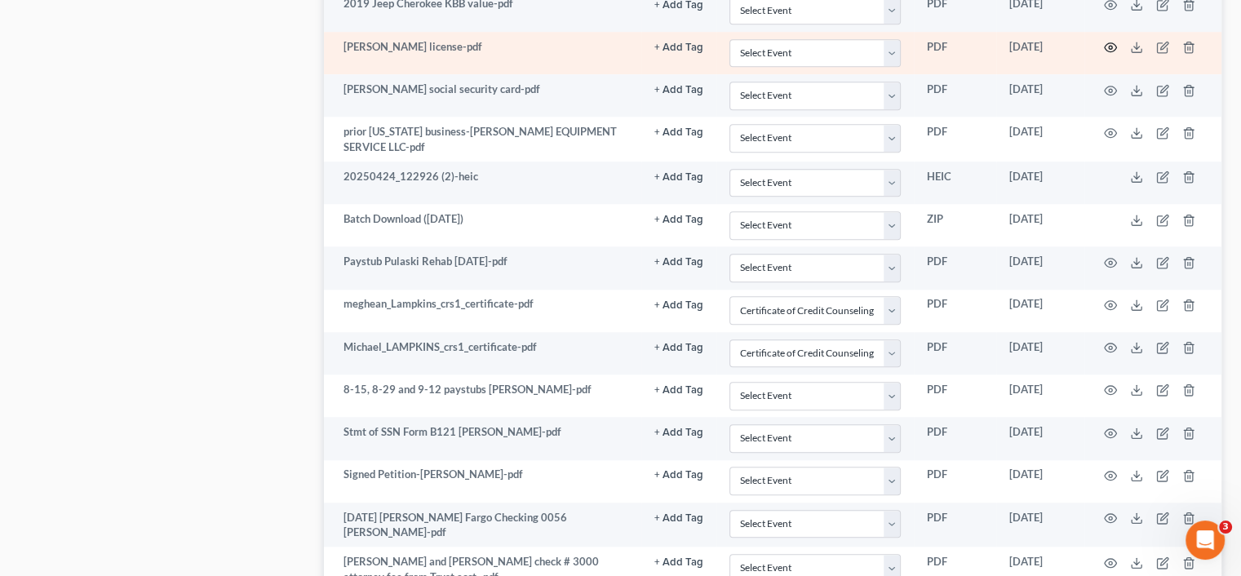
click at [1107, 41] on icon "button" at bounding box center [1110, 47] width 13 height 13
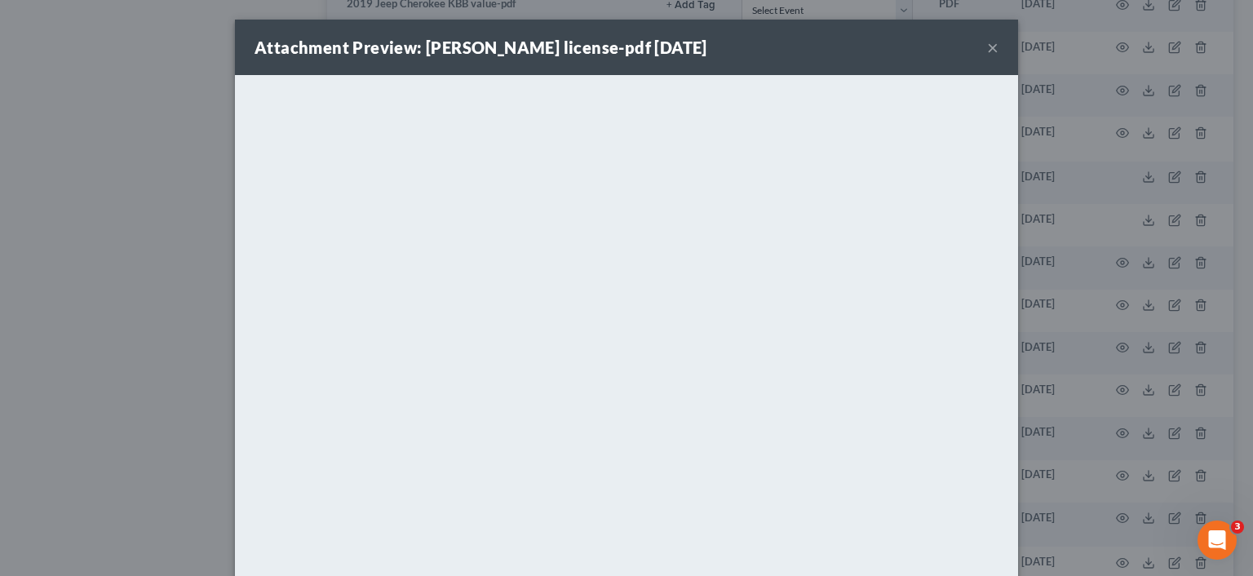
click at [987, 38] on button "×" at bounding box center [992, 48] width 11 height 20
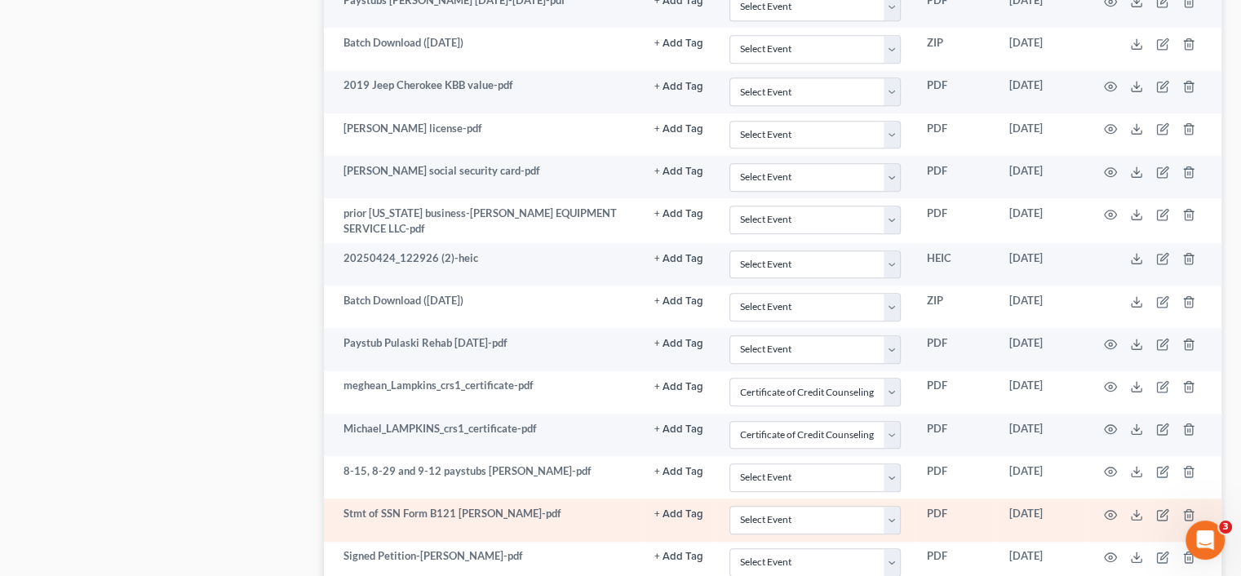
scroll to position [1387, 0]
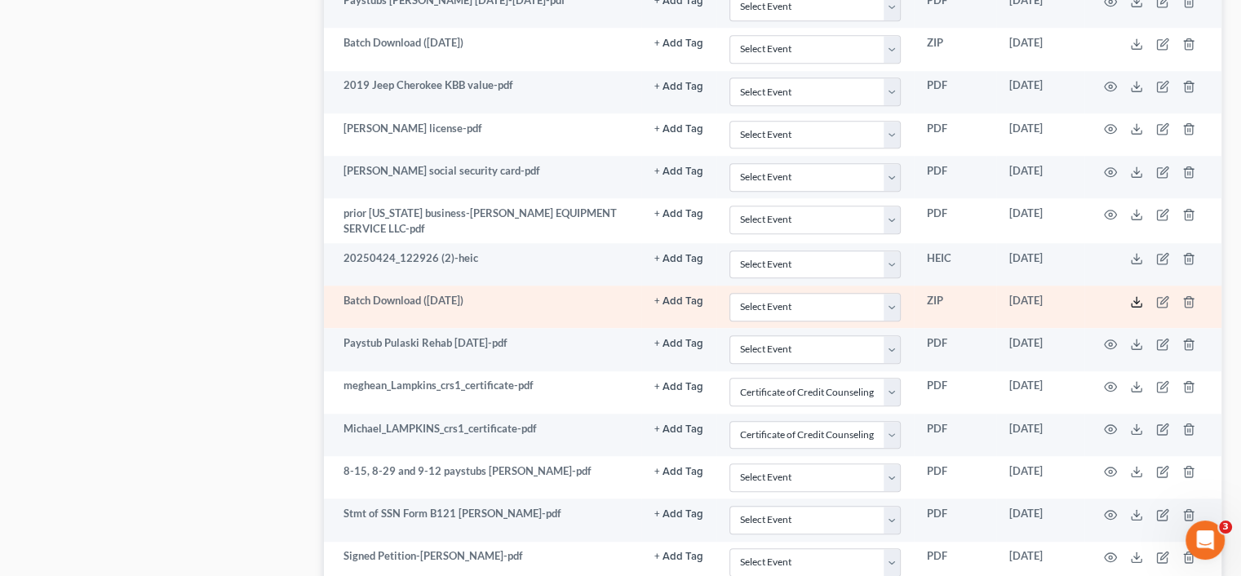
click at [1138, 300] on polyline at bounding box center [1137, 301] width 6 height 2
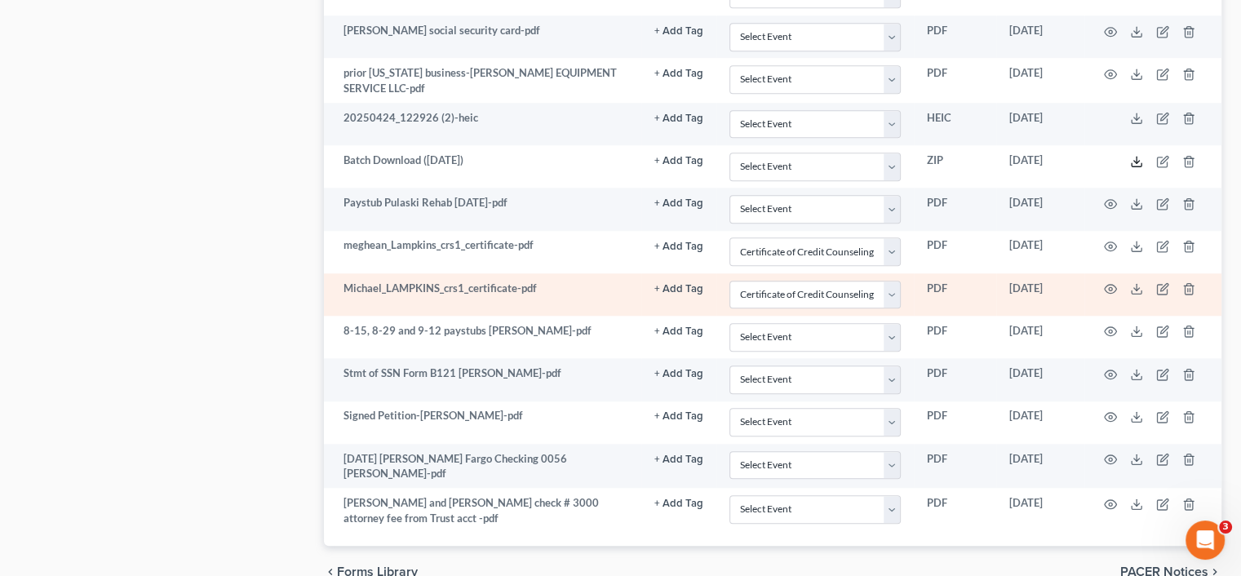
scroll to position [1435, 0]
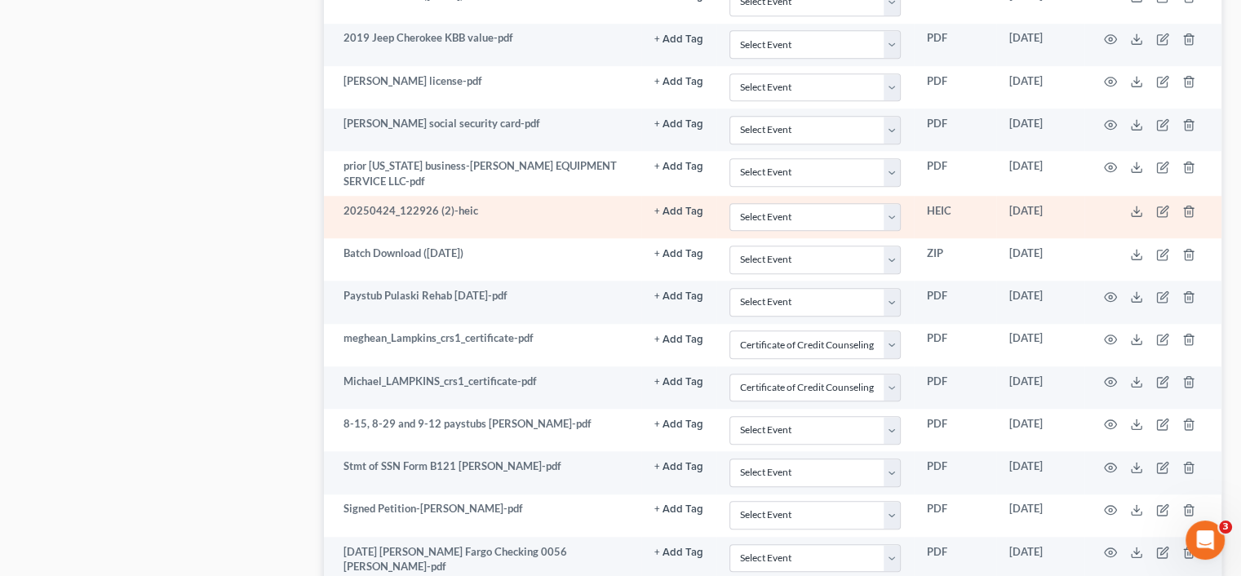
click at [1144, 205] on td at bounding box center [1153, 217] width 137 height 42
click at [1143, 206] on td at bounding box center [1153, 217] width 137 height 42
click at [1140, 211] on td at bounding box center [1153, 217] width 137 height 42
click at [1139, 211] on polyline at bounding box center [1137, 212] width 6 height 2
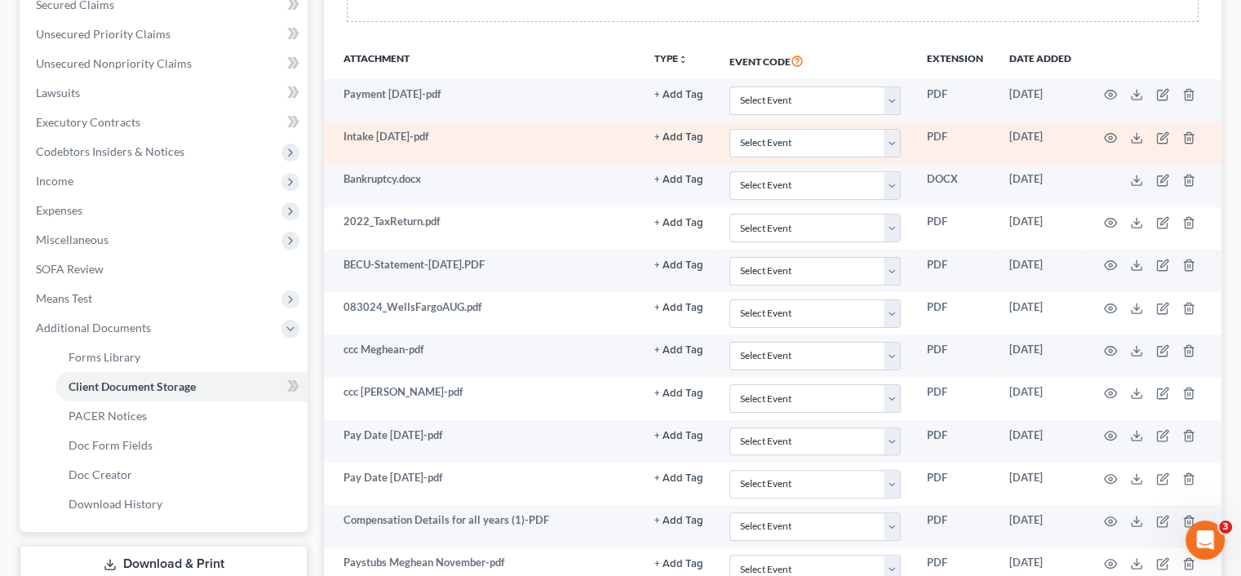
scroll to position [408, 0]
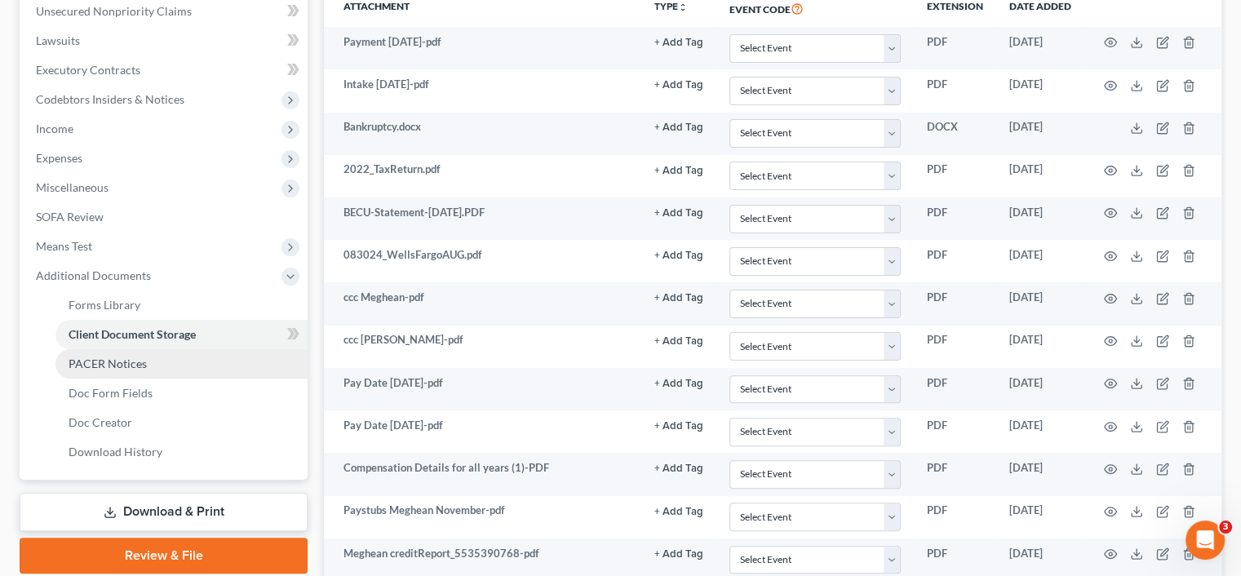
click at [102, 362] on span "PACER Notices" at bounding box center [108, 364] width 78 height 14
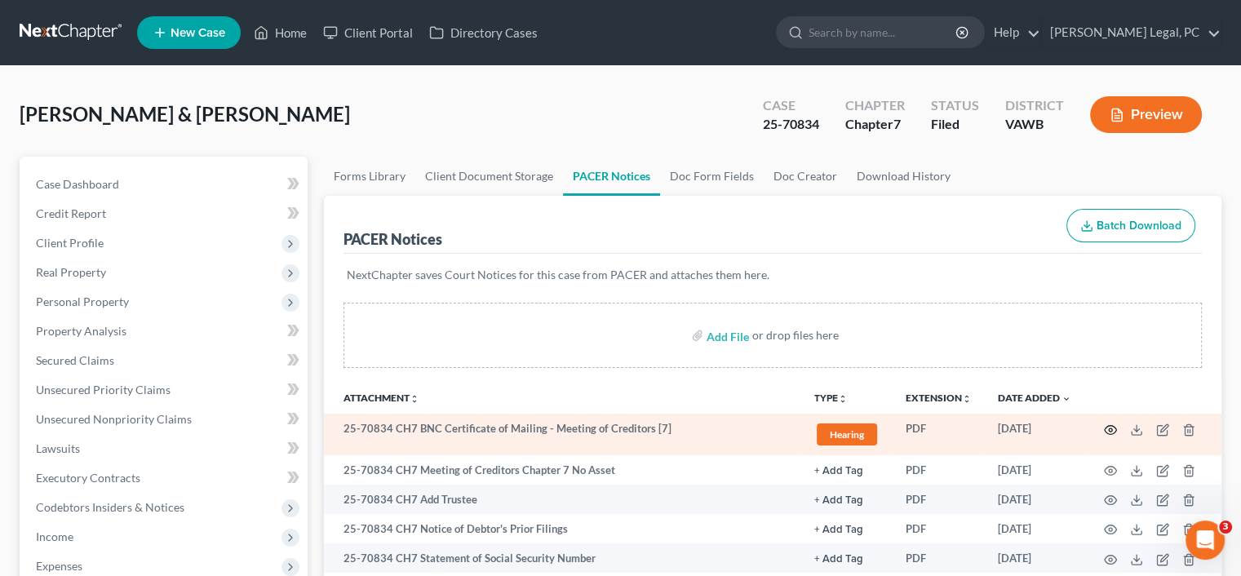
click at [1113, 428] on icon "button" at bounding box center [1110, 430] width 13 height 13
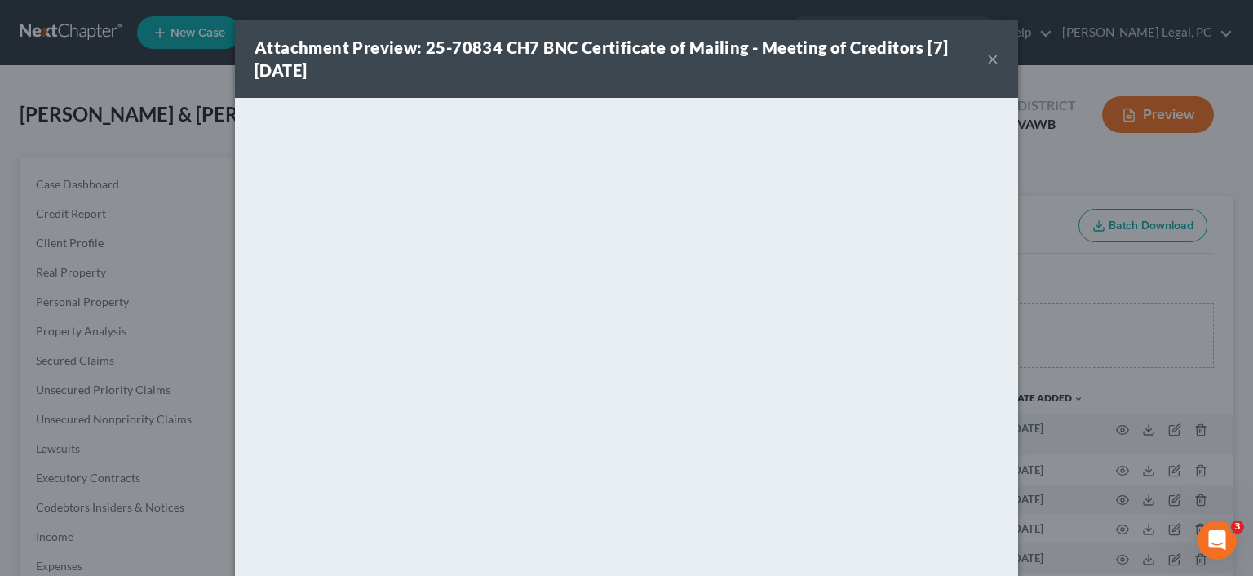
click at [987, 60] on button "×" at bounding box center [992, 59] width 11 height 20
